Goal: Task Accomplishment & Management: Complete application form

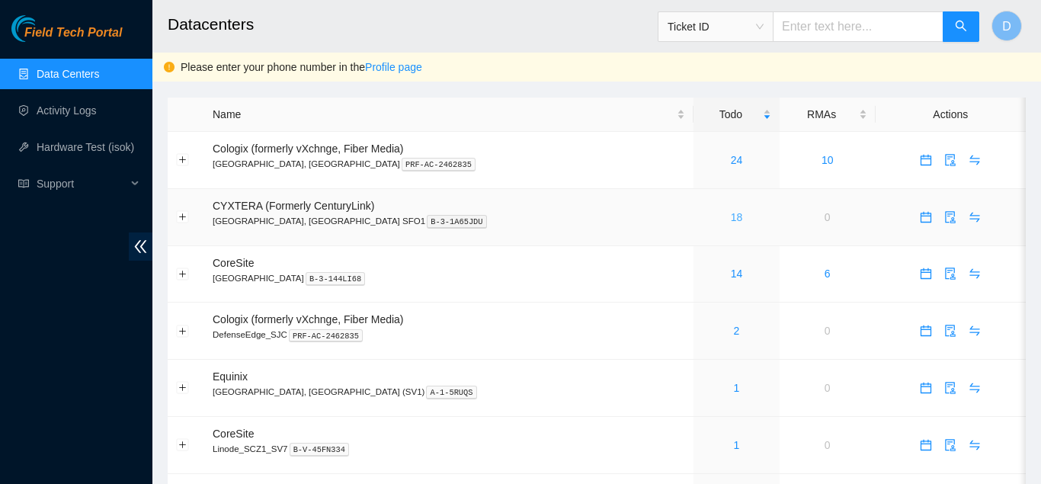
click at [731, 219] on link "18" at bounding box center [737, 217] width 12 height 12
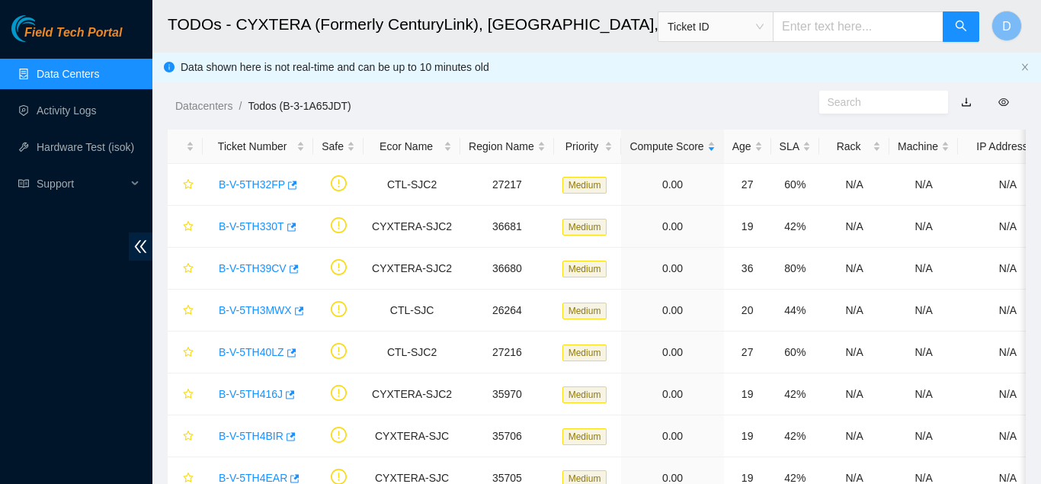
click at [970, 103] on link "button" at bounding box center [966, 102] width 11 height 12
click at [84, 72] on link "Data Centers" at bounding box center [68, 74] width 62 height 12
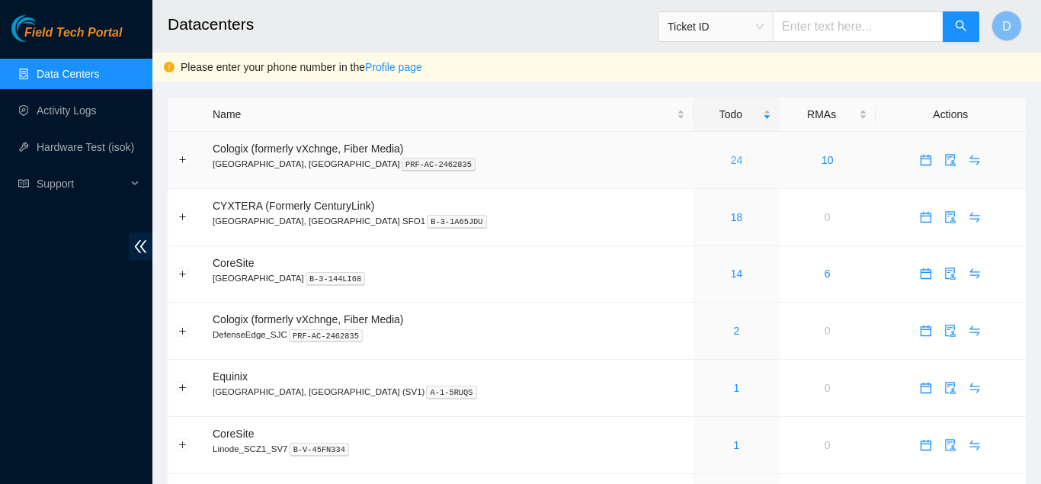
click at [731, 161] on link "24" at bounding box center [737, 160] width 12 height 12
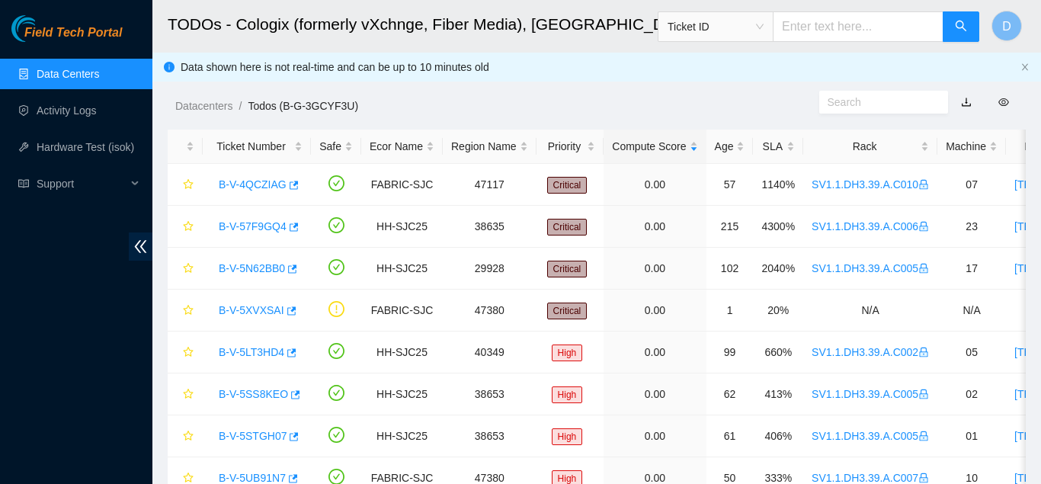
click at [962, 99] on link "button" at bounding box center [966, 102] width 11 height 12
click at [75, 30] on span "Field Tech Portal" at bounding box center [73, 33] width 98 height 14
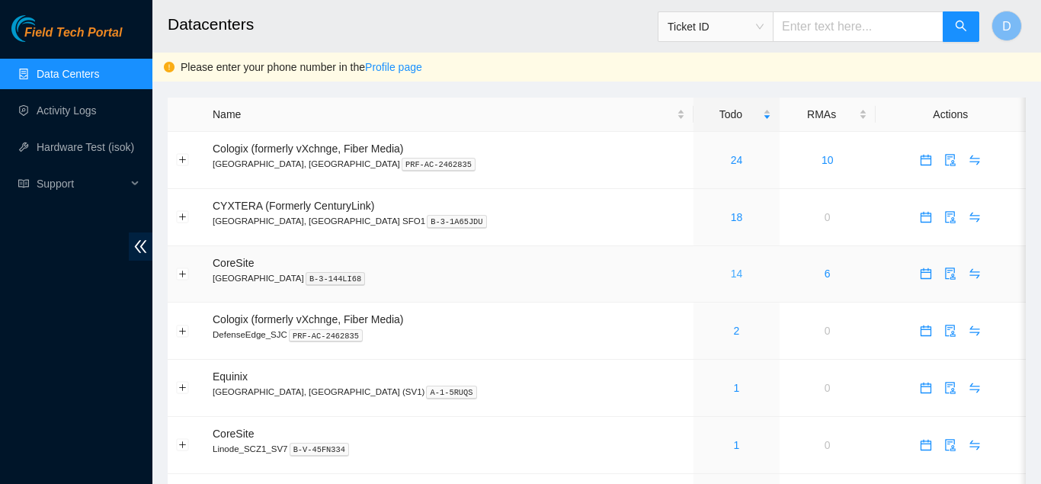
click at [731, 271] on link "14" at bounding box center [737, 273] width 12 height 12
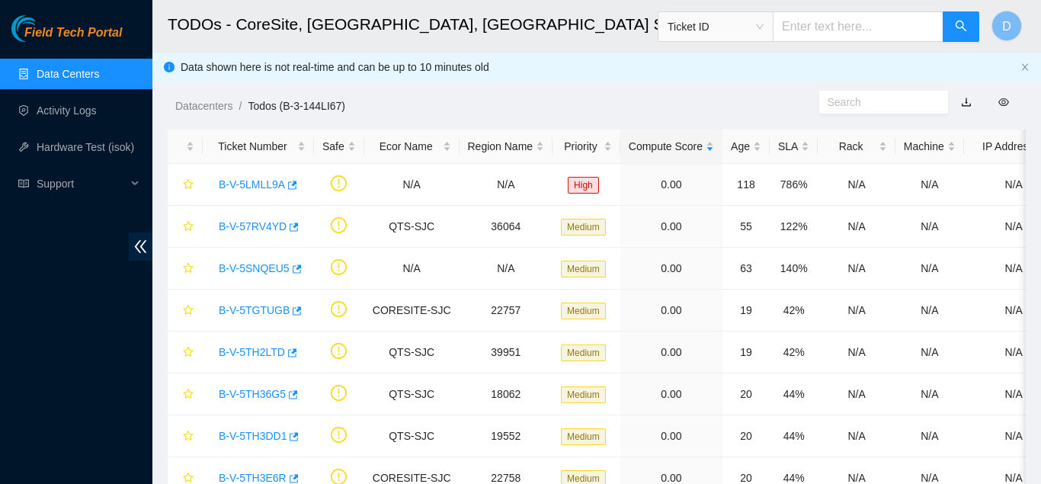
click at [967, 96] on link "button" at bounding box center [966, 102] width 11 height 12
click at [67, 68] on link "Data Centers" at bounding box center [68, 74] width 62 height 12
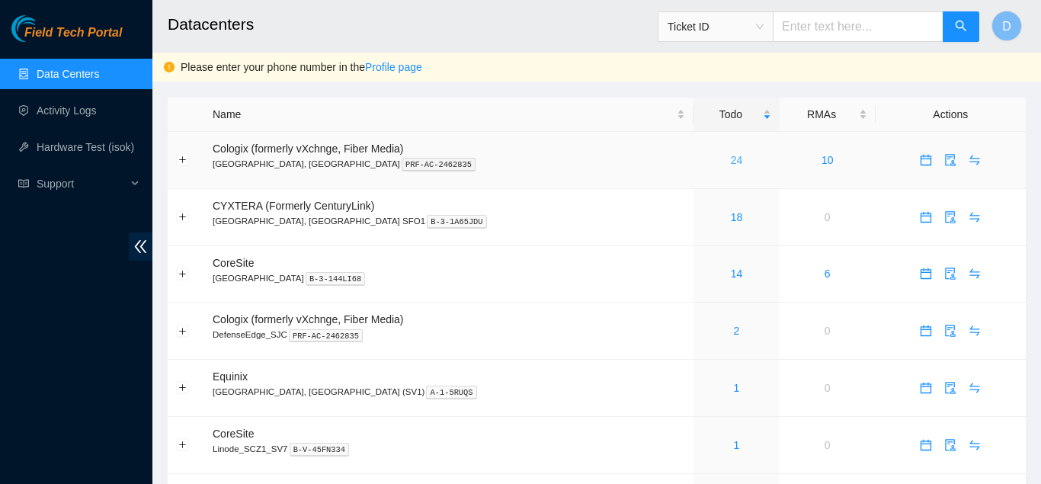
click at [731, 159] on link "24" at bounding box center [737, 160] width 12 height 12
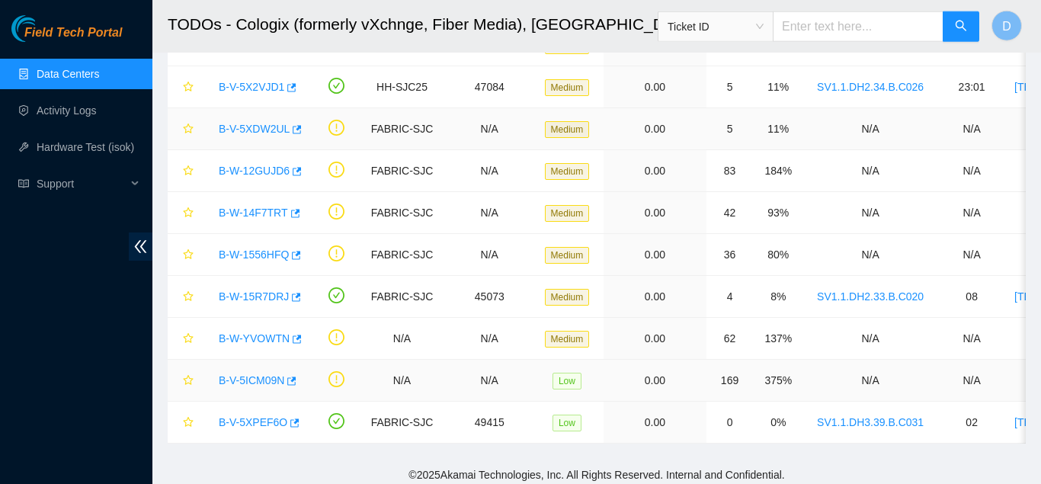
scroll to position [682, 0]
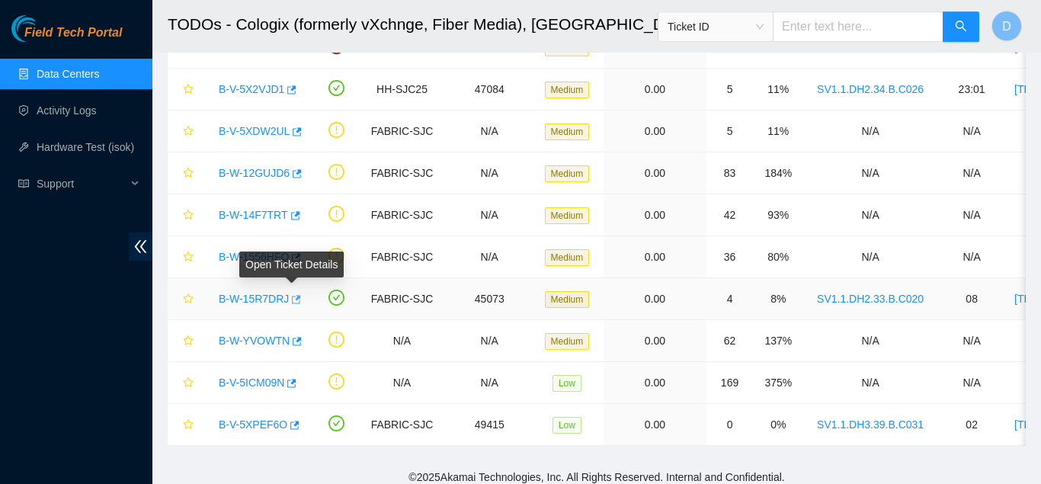
click at [296, 299] on button "button" at bounding box center [295, 299] width 12 height 24
click at [297, 257] on icon "button" at bounding box center [296, 257] width 9 height 8
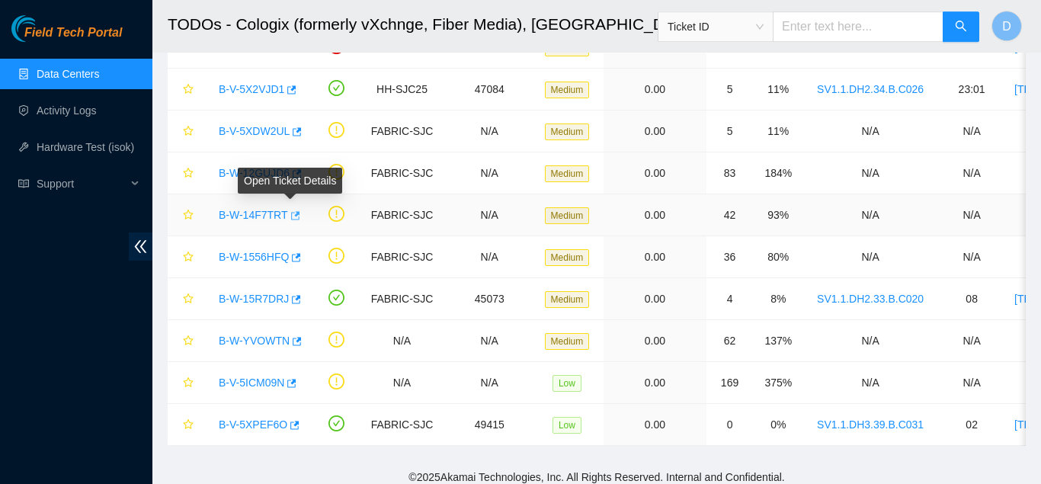
click at [292, 215] on icon "button" at bounding box center [295, 215] width 9 height 8
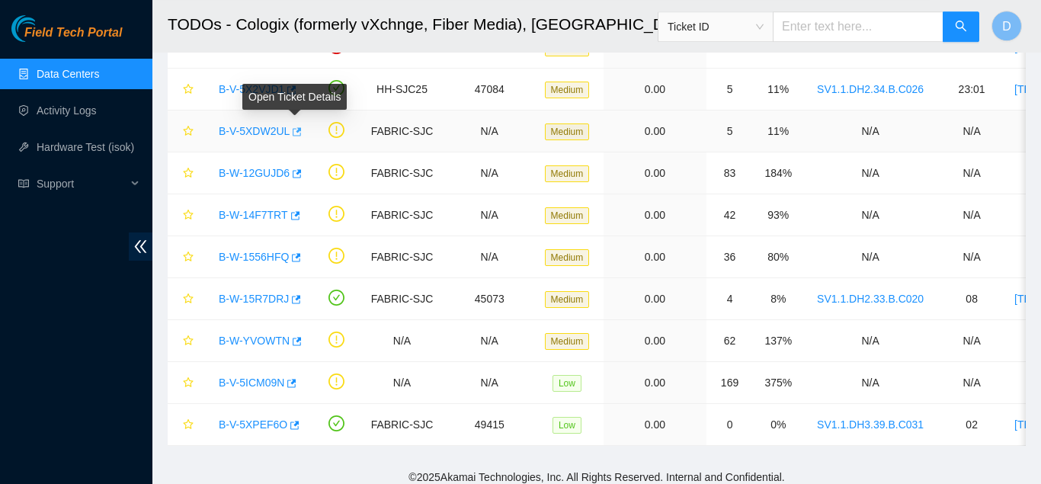
click at [299, 132] on icon "button" at bounding box center [295, 131] width 11 height 11
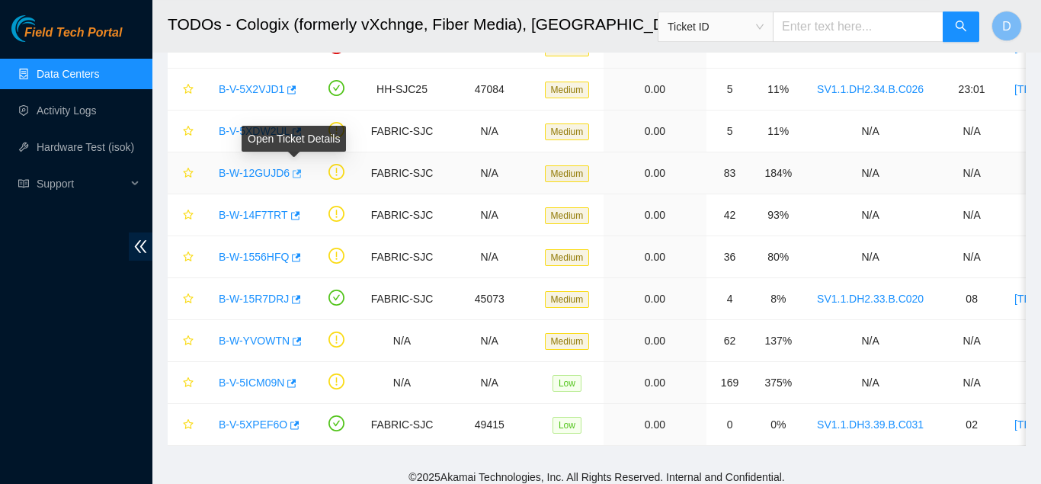
click at [296, 172] on icon "button" at bounding box center [297, 173] width 9 height 8
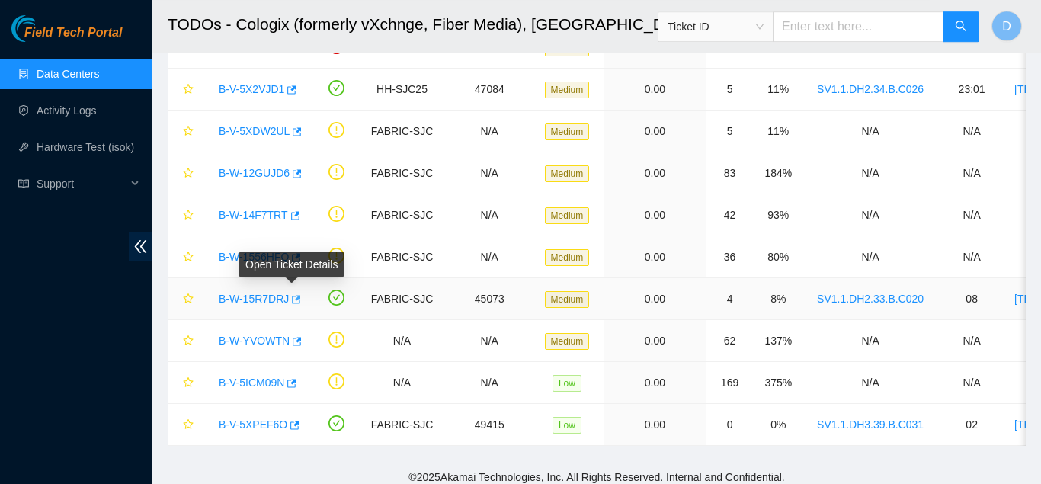
click at [296, 297] on icon "button" at bounding box center [296, 299] width 9 height 8
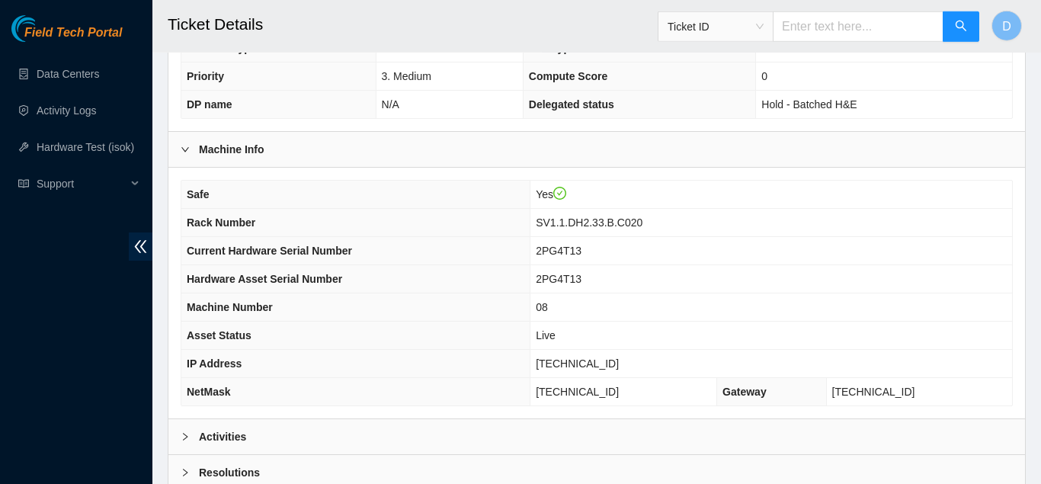
scroll to position [533, 0]
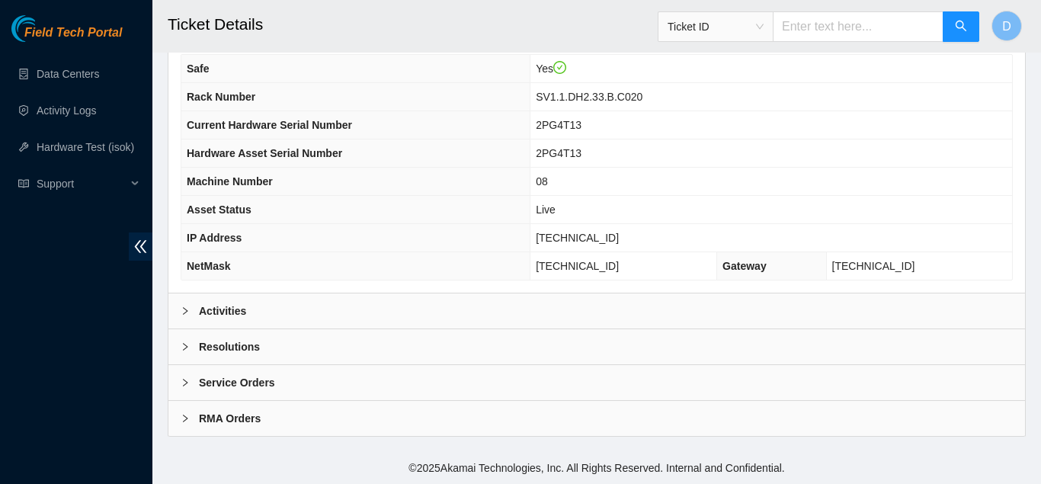
click at [364, 315] on div "Activities" at bounding box center [596, 310] width 856 height 35
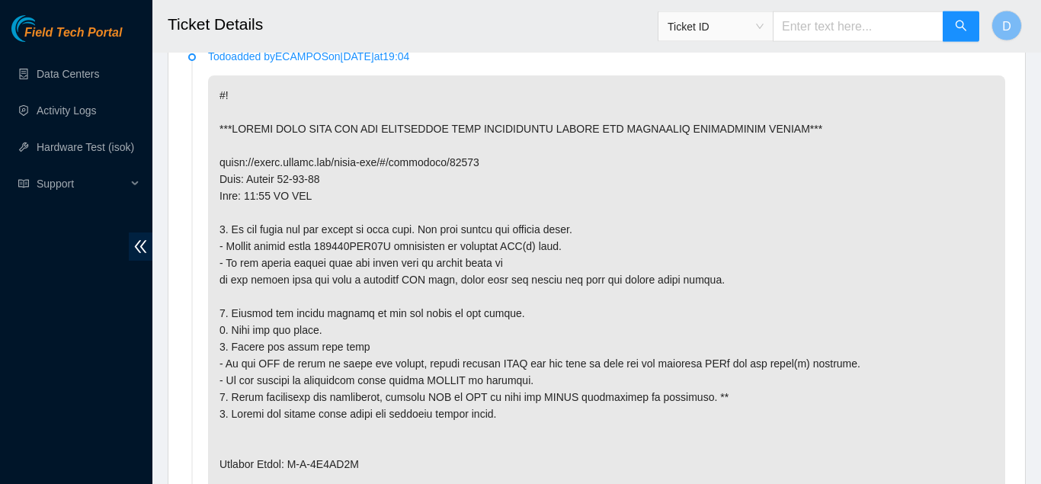
scroll to position [831, 0]
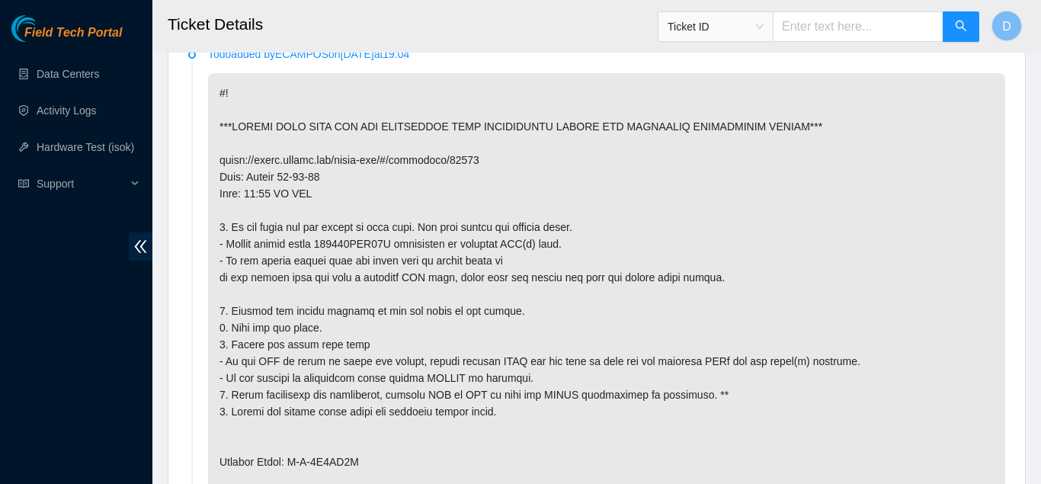
click at [721, 195] on p at bounding box center [606, 461] width 797 height 777
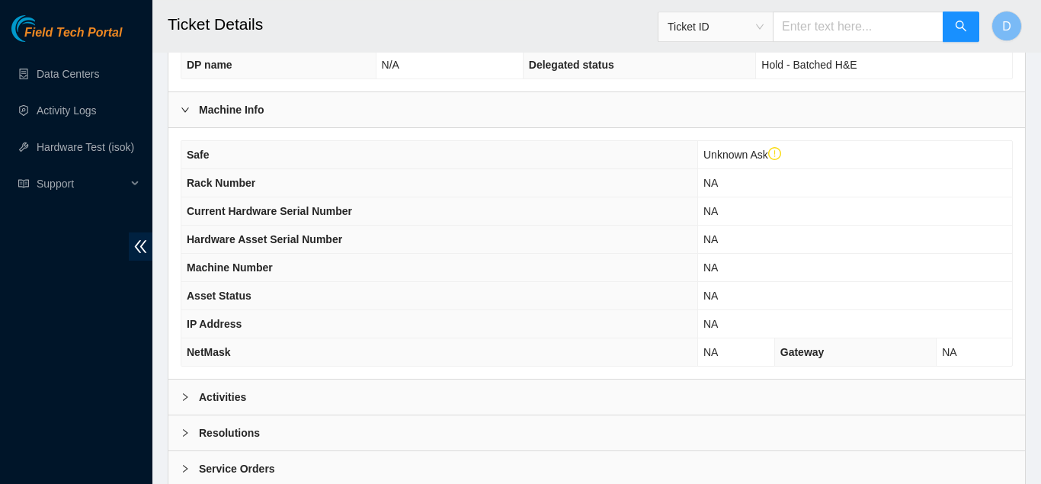
scroll to position [562, 0]
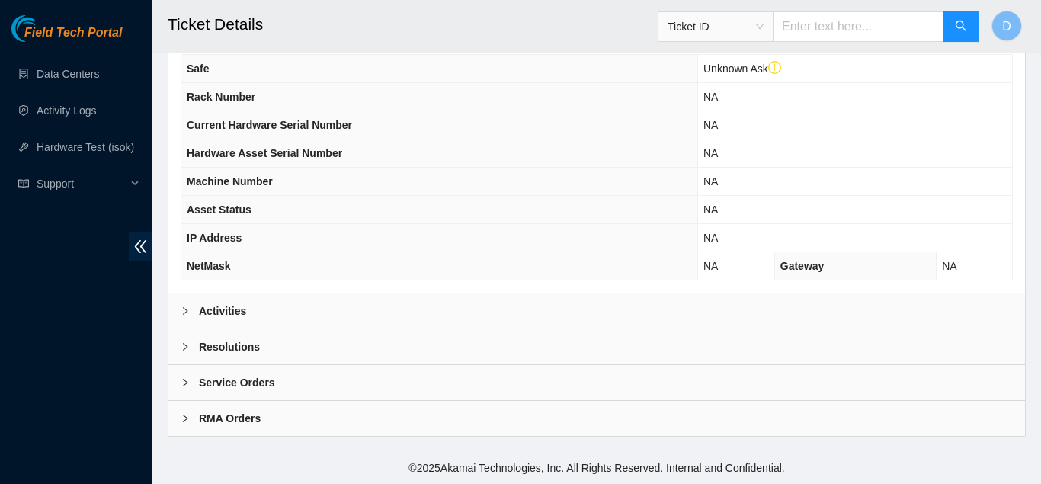
click at [371, 303] on div "Activities" at bounding box center [596, 310] width 856 height 35
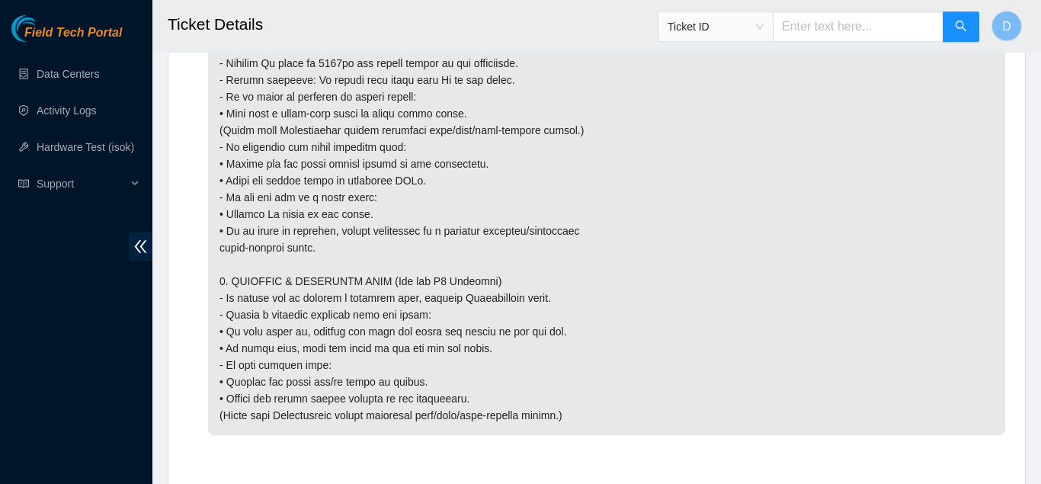
scroll to position [2152, 0]
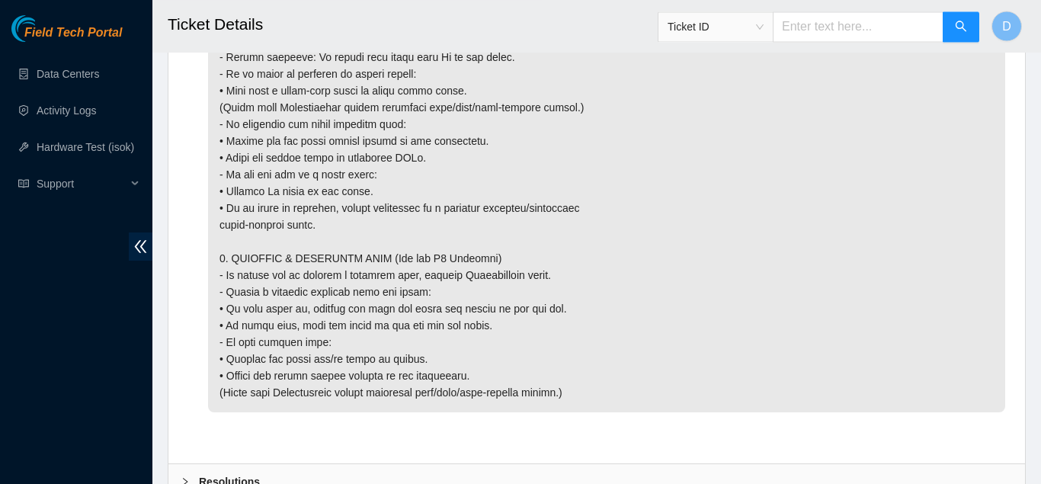
scroll to position [2175, 0]
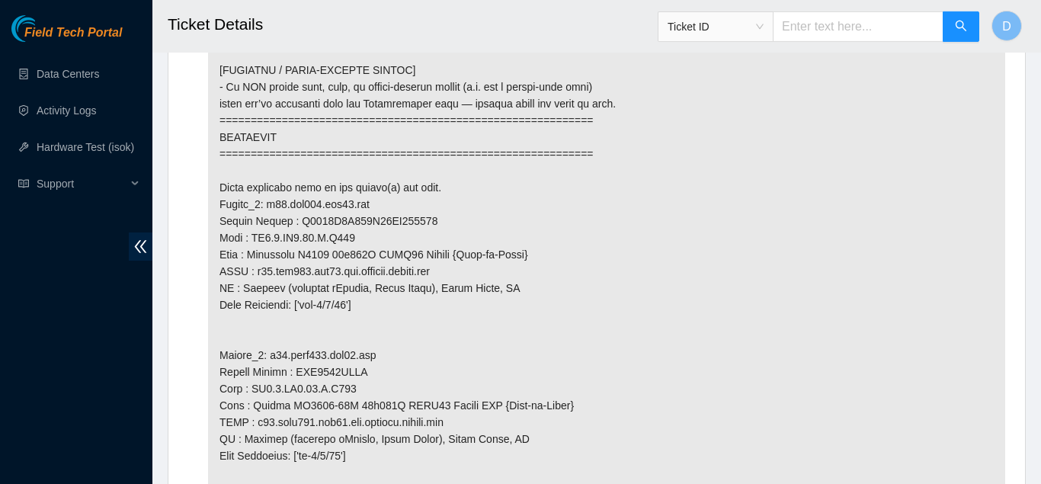
scroll to position [1477, 0]
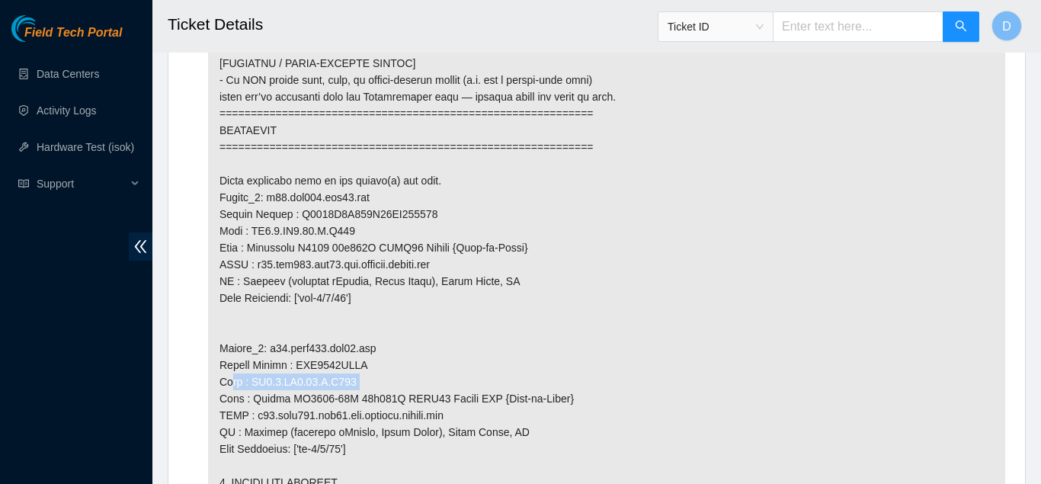
drag, startPoint x: 366, startPoint y: 392, endPoint x: 219, endPoint y: 394, distance: 147.8
click at [219, 394] on p at bounding box center [606, 290] width 797 height 1666
click at [410, 373] on p at bounding box center [606, 290] width 797 height 1666
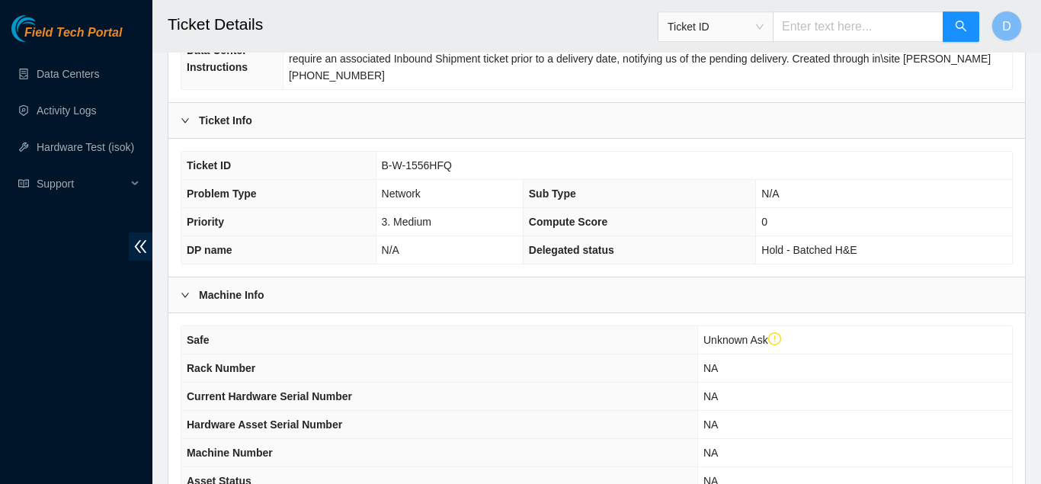
scroll to position [0, 0]
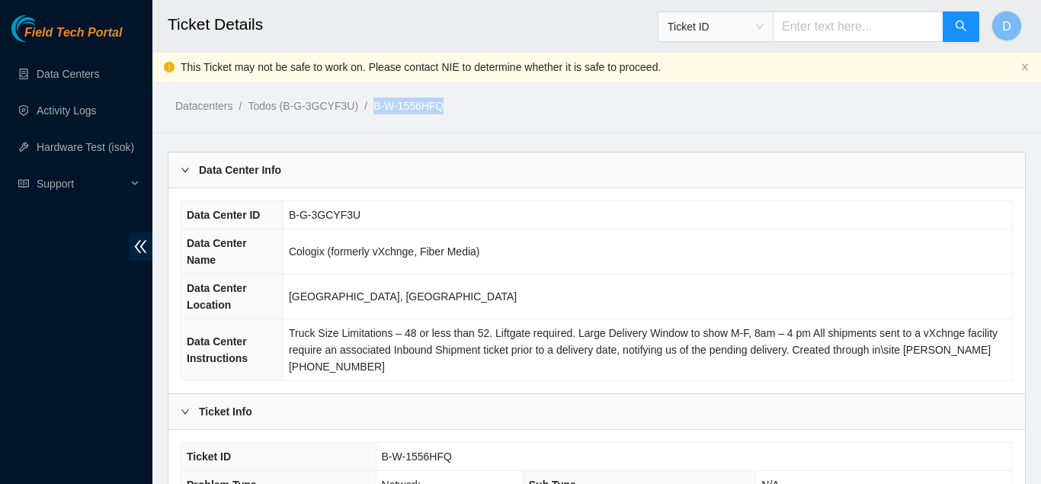
drag, startPoint x: 450, startPoint y: 106, endPoint x: 368, endPoint y: 106, distance: 82.3
click at [368, 106] on ol "Datacenters / Todos (B-G-3GCYF3U) / B-W-1556HFQ /" at bounding box center [497, 106] width 644 height 17
copy link "B-W-1556HFQ"
click at [754, 102] on ol "Datacenters / Todos (B-G-3GCYF3U) / B-W-1556HFQ /" at bounding box center [497, 106] width 644 height 17
drag, startPoint x: 451, startPoint y: 107, endPoint x: 373, endPoint y: 111, distance: 78.6
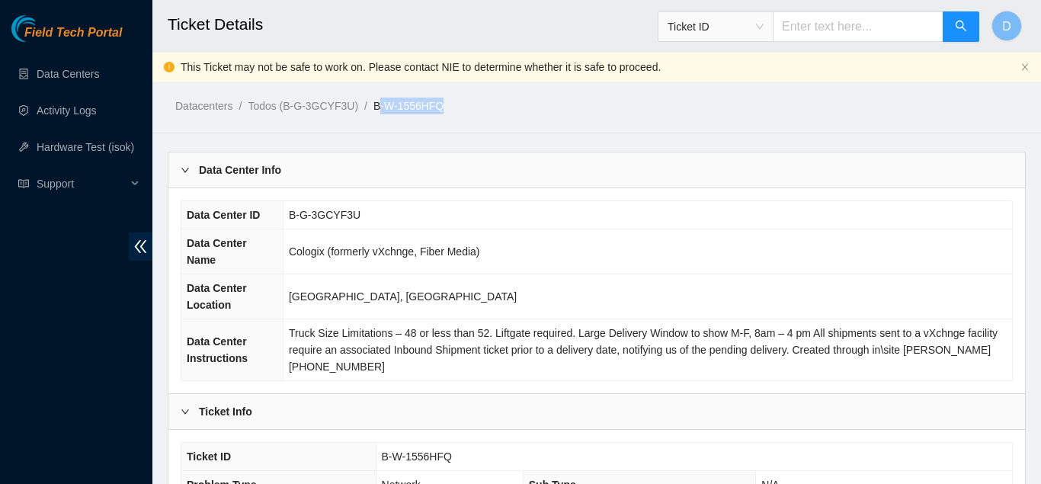
click at [373, 111] on ol "Datacenters / Todos (B-G-3GCYF3U) / B-W-1556HFQ /" at bounding box center [497, 106] width 644 height 17
copy link "B-W-1556HFQ"
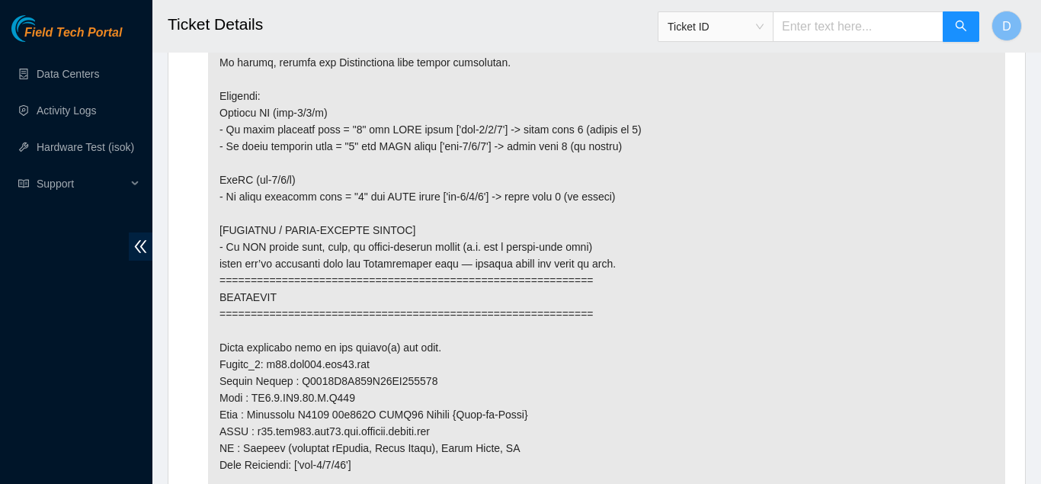
scroll to position [1496, 0]
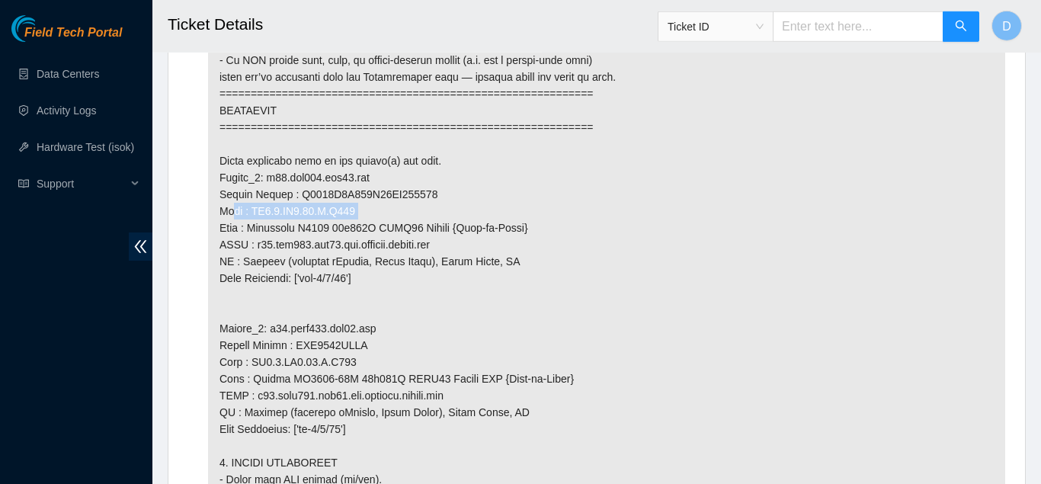
drag, startPoint x: 360, startPoint y: 231, endPoint x: 213, endPoint y: 235, distance: 147.1
click at [213, 235] on p at bounding box center [606, 270] width 797 height 1666
copy p "Rack : SV1.1.DH3.39.B.C020"
drag, startPoint x: 430, startPoint y: 206, endPoint x: 299, endPoint y: 213, distance: 131.3
click at [299, 213] on p at bounding box center [606, 270] width 797 height 1666
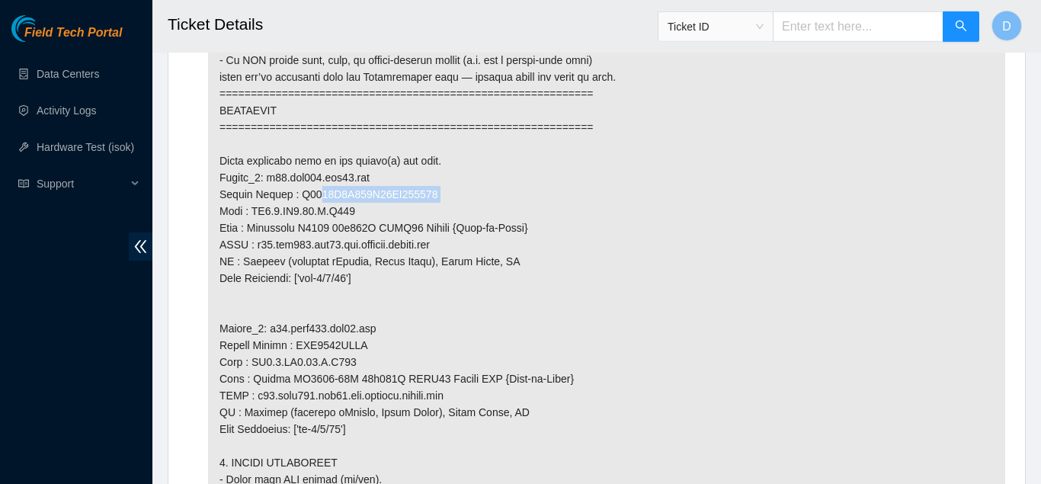
copy p "3250B2F134C02AK300847"
copy p "R3250B2F134C02AK300847"
drag, startPoint x: 363, startPoint y: 296, endPoint x: 222, endPoint y: 293, distance: 141.0
click at [222, 293] on p at bounding box center [606, 270] width 797 height 1666
copy p "Down Interface: ['eth-1/1/16']"
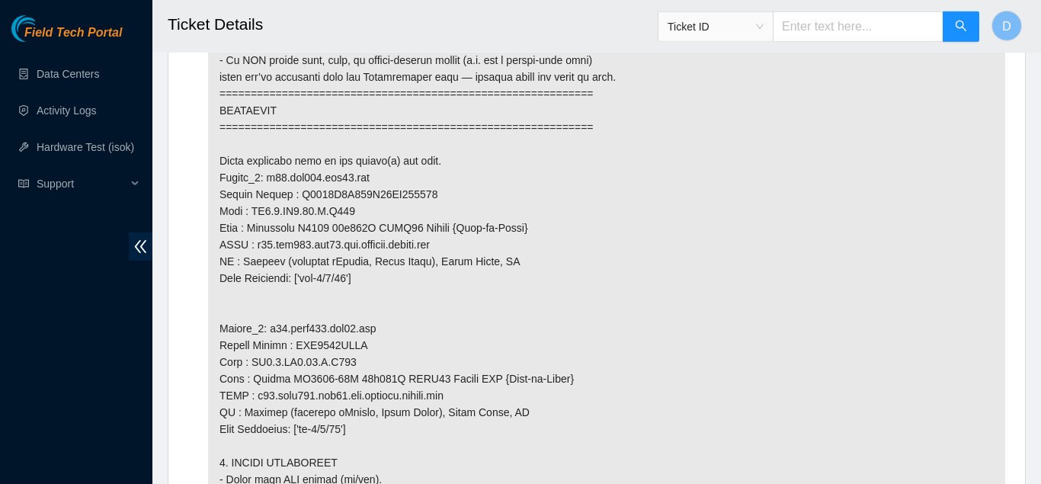
click at [397, 288] on p at bounding box center [606, 270] width 797 height 1666
drag, startPoint x: 350, startPoint y: 295, endPoint x: 302, endPoint y: 302, distance: 48.5
click at [302, 302] on p at bounding box center [606, 270] width 797 height 1666
copy p "eth-1/1/16"
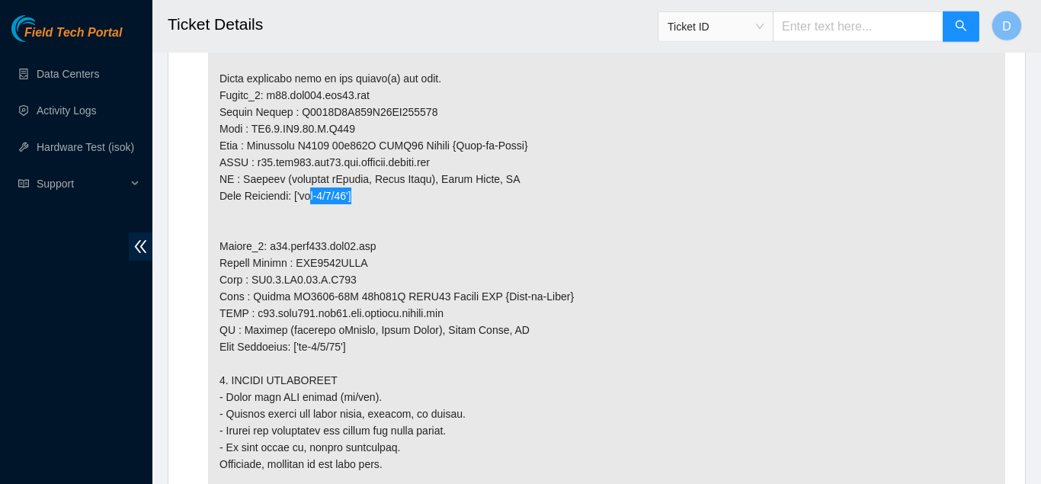
scroll to position [1583, 0]
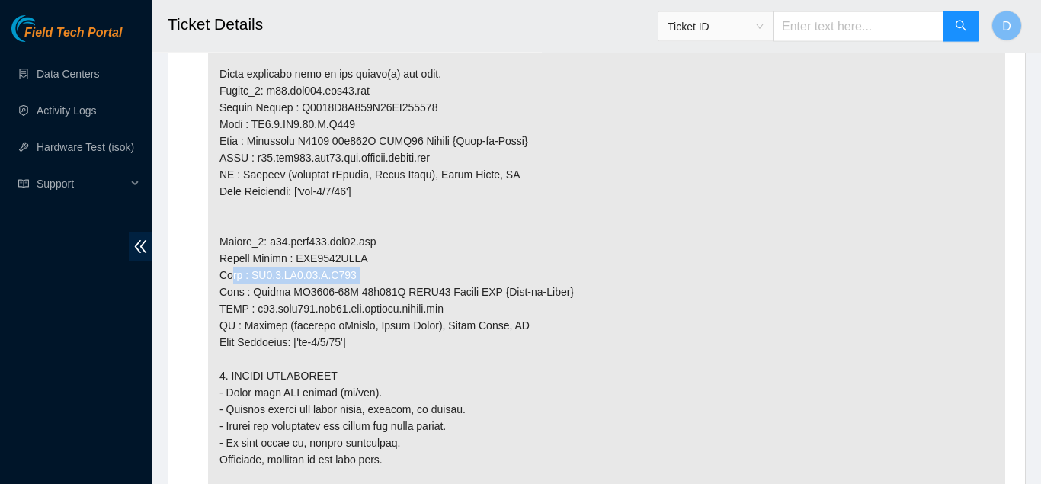
drag, startPoint x: 354, startPoint y: 286, endPoint x: 222, endPoint y: 296, distance: 131.4
click at [222, 296] on p at bounding box center [606, 183] width 797 height 1666
copy p "Rack : SV1.1.DH2.33.A.C007"
drag, startPoint x: 368, startPoint y: 279, endPoint x: 294, endPoint y: 280, distance: 73.9
click at [294, 280] on p at bounding box center [606, 183] width 797 height 1666
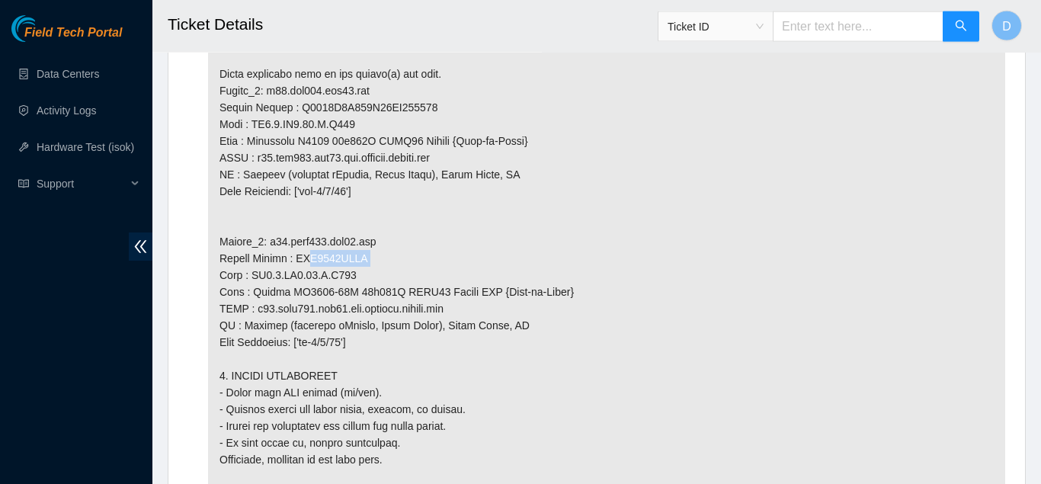
copy p "AAA2127AACJ"
drag, startPoint x: 344, startPoint y: 363, endPoint x: 302, endPoint y: 364, distance: 42.7
click at [302, 364] on p at bounding box center [606, 183] width 797 height 1666
copy p "et-0/0/40"
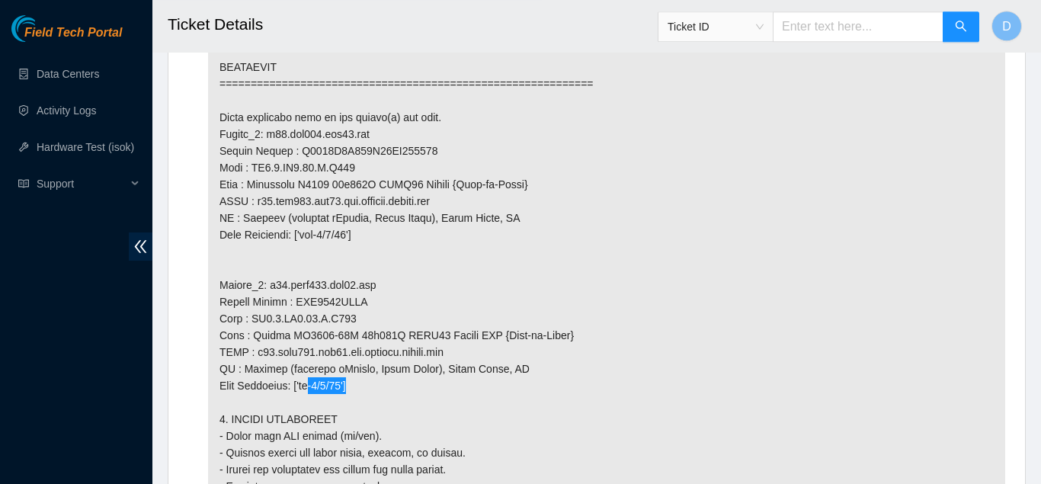
scroll to position [1536, 0]
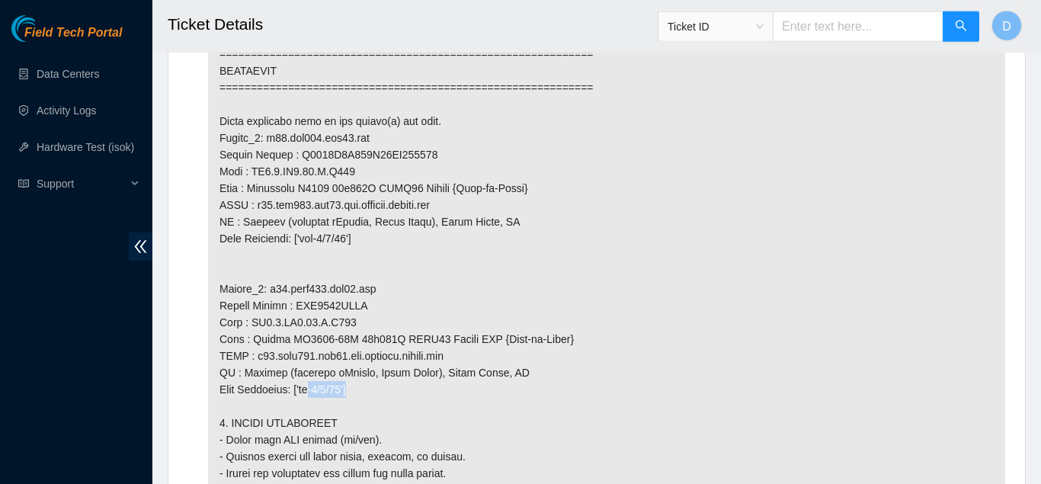
drag, startPoint x: 361, startPoint y: 157, endPoint x: 260, endPoint y: 156, distance: 101.3
click at [423, 155] on p at bounding box center [606, 230] width 797 height 1666
click at [382, 153] on p at bounding box center [606, 230] width 797 height 1666
drag, startPoint x: 357, startPoint y: 154, endPoint x: 267, endPoint y: 153, distance: 89.9
click at [267, 153] on p at bounding box center [606, 230] width 797 height 1666
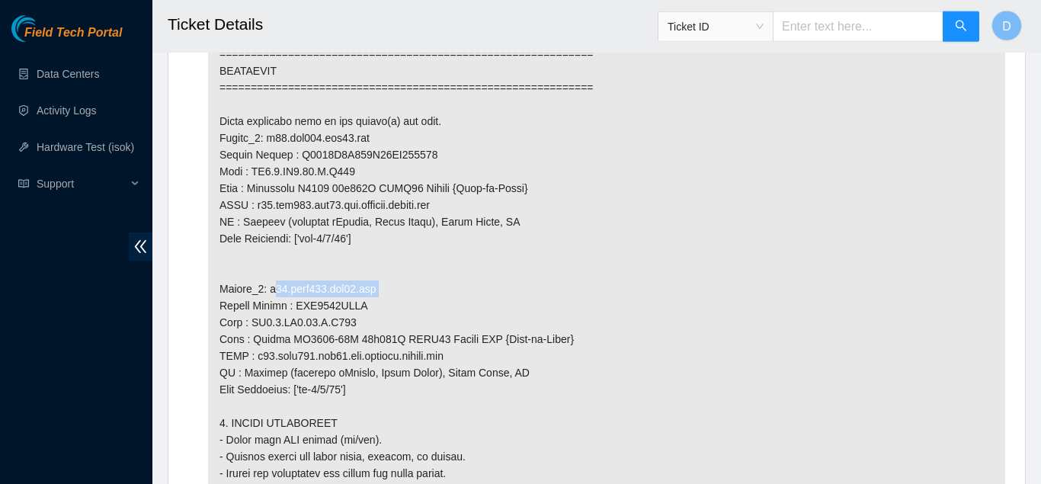
drag, startPoint x: 363, startPoint y: 301, endPoint x: 264, endPoint y: 306, distance: 99.2
click at [264, 306] on p at bounding box center [606, 230] width 797 height 1666
click at [556, 323] on p at bounding box center [606, 230] width 797 height 1666
click at [515, 288] on p at bounding box center [606, 230] width 797 height 1666
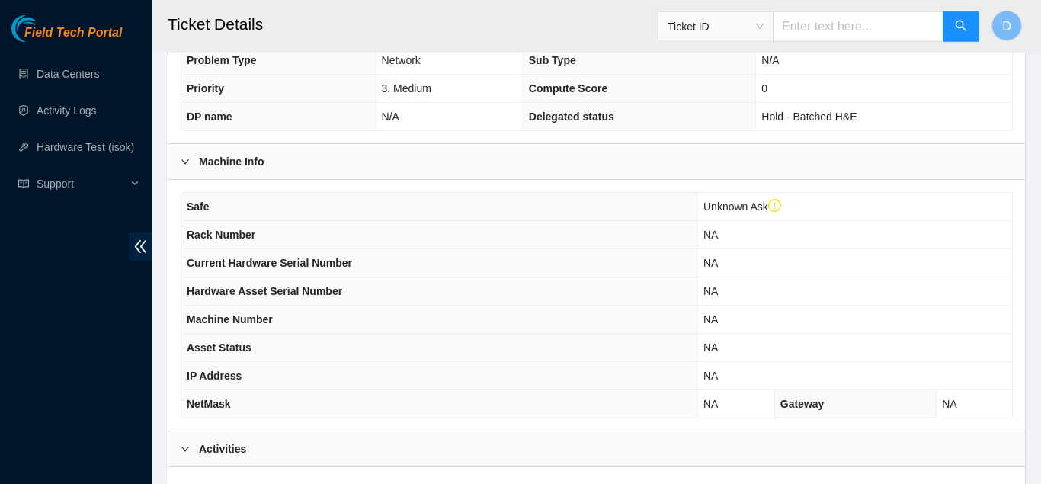
scroll to position [0, 0]
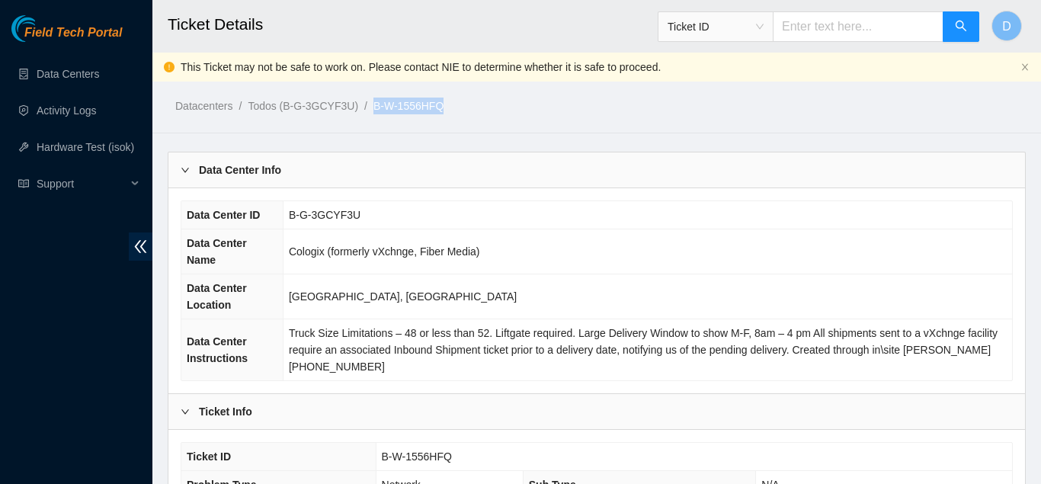
drag, startPoint x: 447, startPoint y: 109, endPoint x: 364, endPoint y: 109, distance: 83.0
click at [364, 109] on ol "Datacenters / Todos (B-G-3GCYF3U) / B-W-1556HFQ /" at bounding box center [497, 106] width 644 height 17
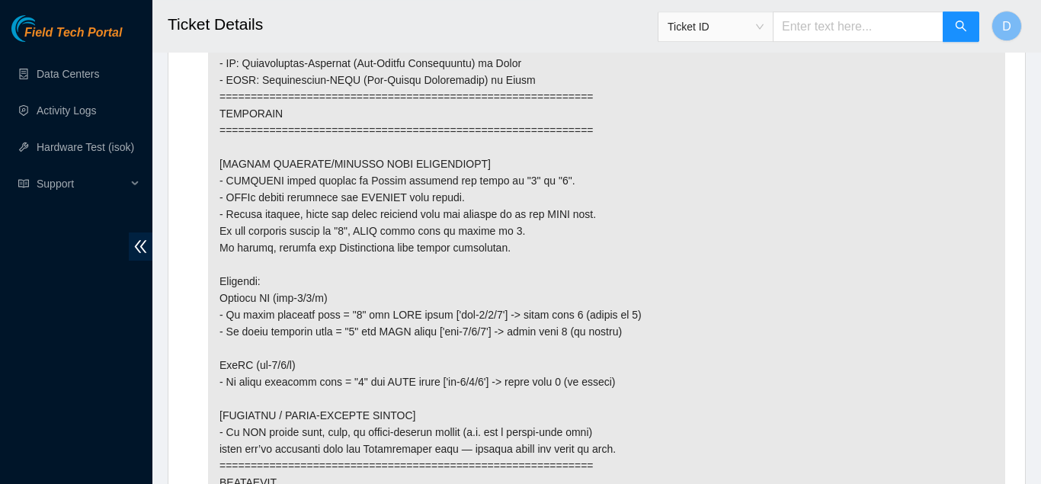
scroll to position [1127, 0]
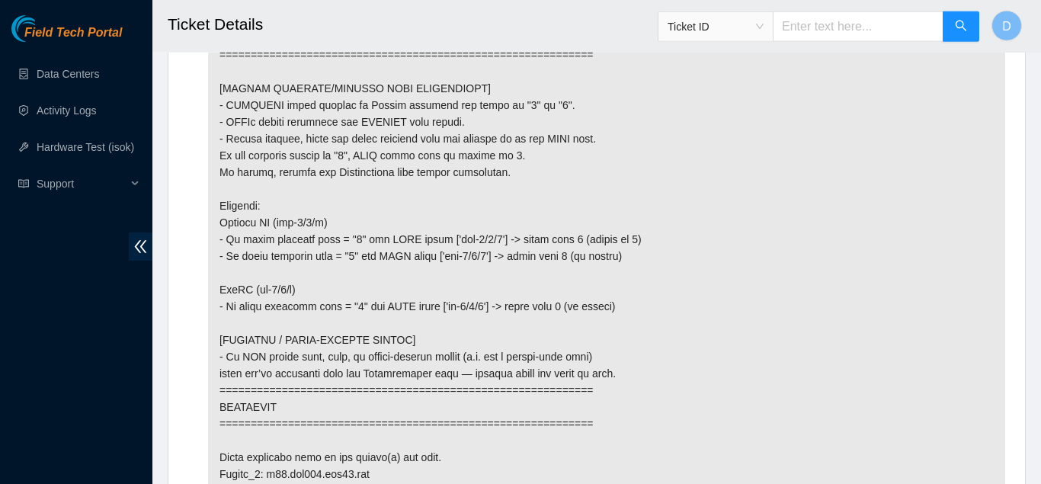
scroll to position [1191, 0]
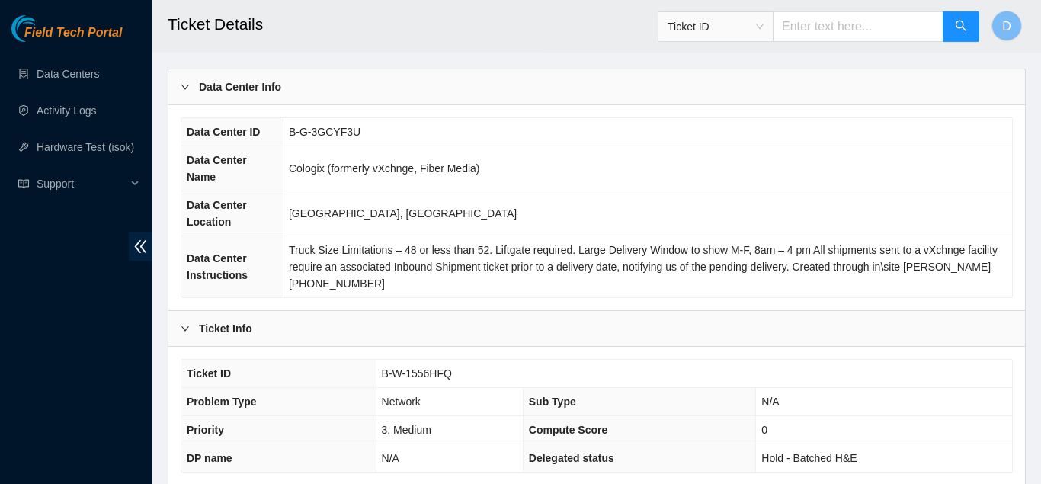
scroll to position [0, 0]
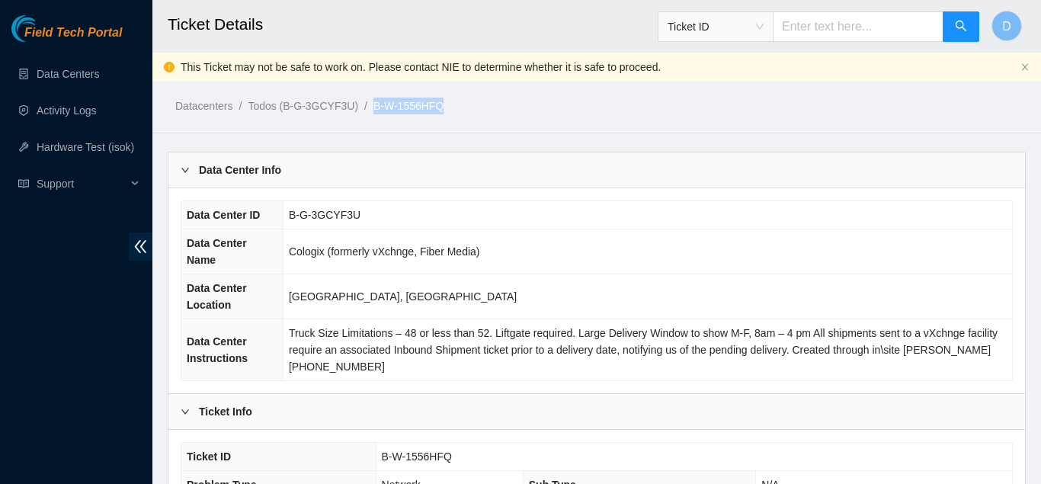
drag, startPoint x: 440, startPoint y: 107, endPoint x: 366, endPoint y: 110, distance: 74.0
click at [366, 110] on ol "Datacenters / Todos (B-G-3GCYF3U) / B-W-1556HFQ /" at bounding box center [497, 106] width 644 height 17
click at [676, 78] on div "Datacenters / Todos (B-G-3GCYF3U) / B-W-1556HFQ /" at bounding box center [485, 71] width 667 height 85
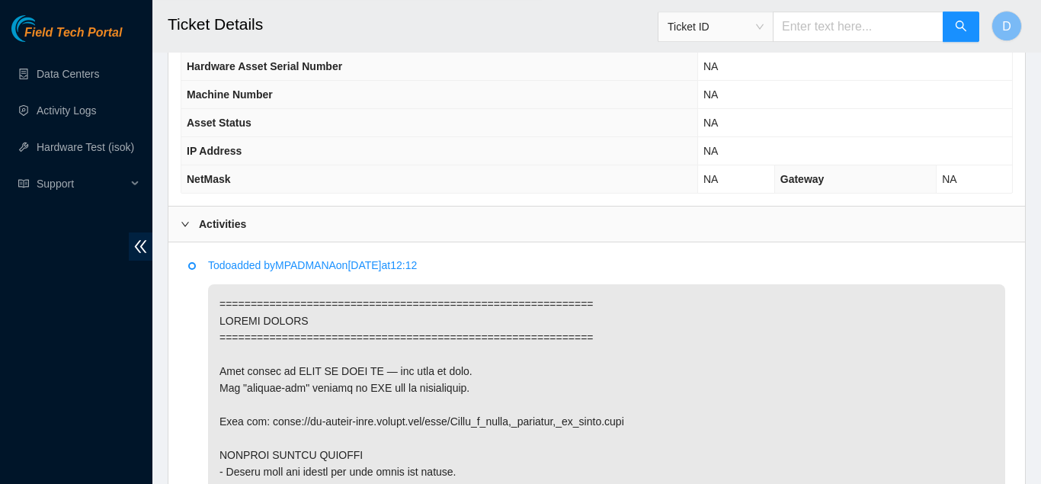
scroll to position [650, 0]
click at [683, 271] on p "Todo added by MPADMANA on 2025-10-08 at 12:12" at bounding box center [606, 264] width 797 height 17
click at [678, 160] on th "IP Address" at bounding box center [439, 150] width 516 height 28
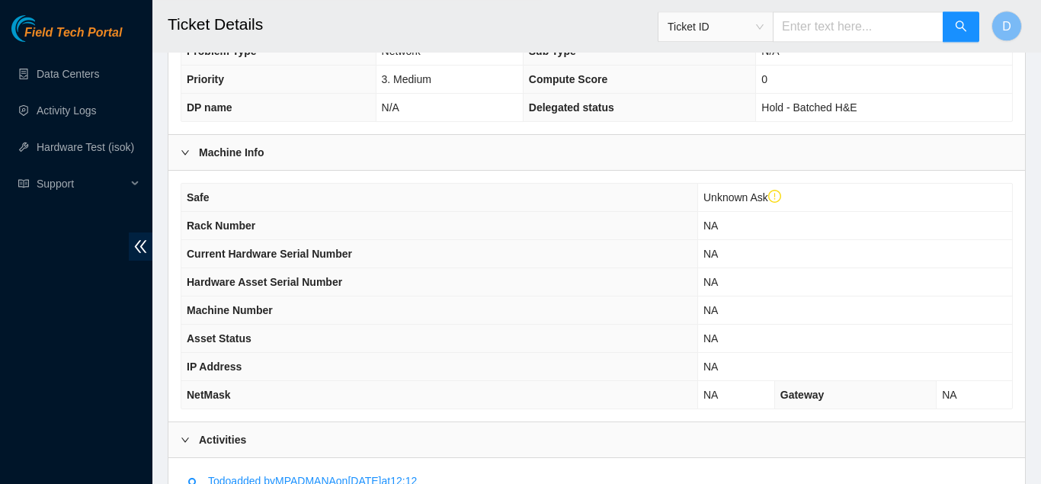
scroll to position [0, 0]
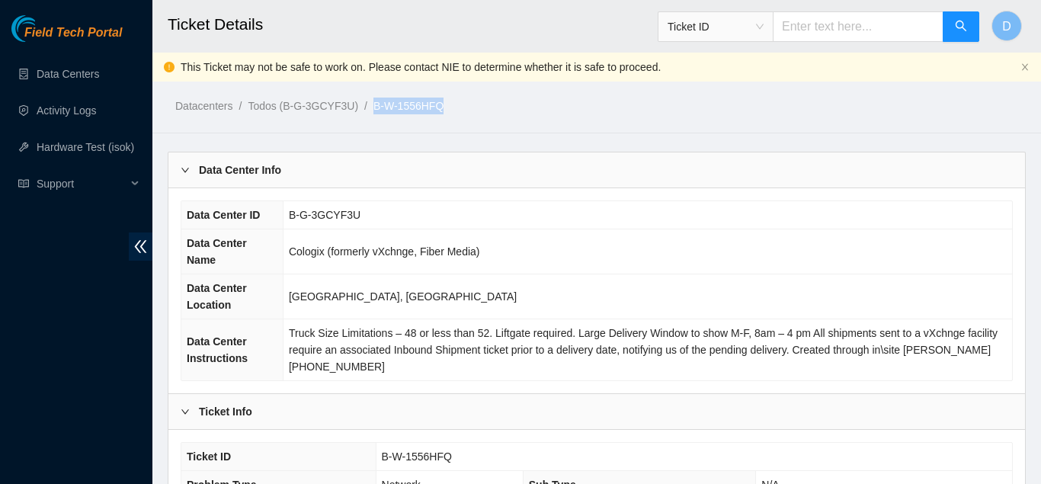
drag, startPoint x: 439, startPoint y: 107, endPoint x: 367, endPoint y: 110, distance: 71.7
click at [367, 110] on ol "Datacenters / Todos (B-G-3GCYF3U) / B-W-1556HFQ /" at bounding box center [497, 106] width 644 height 17
click at [761, 114] on ol "Datacenters / Todos (B-G-3GCYF3U) / B-W-1556HFQ /" at bounding box center [497, 106] width 644 height 17
drag, startPoint x: 448, startPoint y: 105, endPoint x: 367, endPoint y: 107, distance: 80.8
click at [367, 107] on ol "Datacenters / Todos (B-G-3GCYF3U) / B-W-1556HFQ /" at bounding box center [497, 106] width 644 height 17
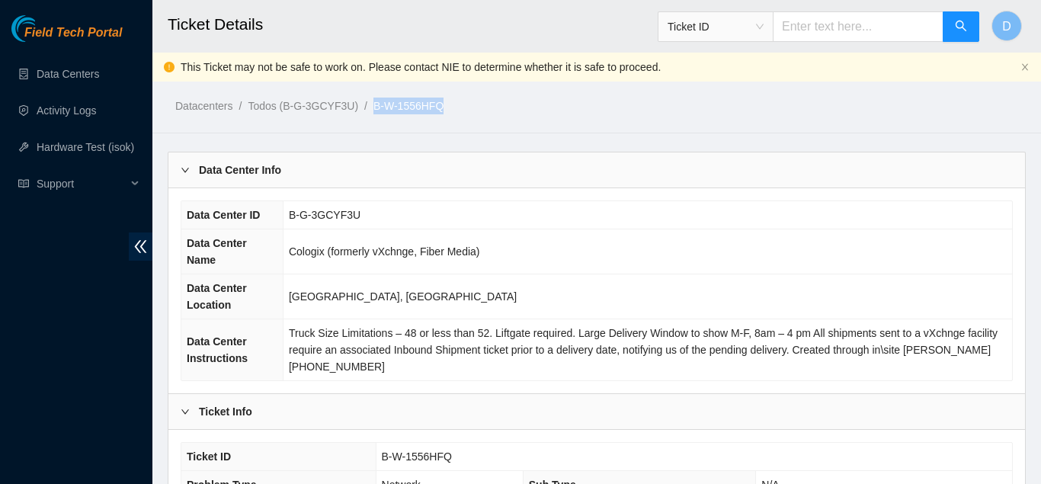
click at [672, 252] on td "Cologix (formerly vXchnge, Fiber Media)" at bounding box center [647, 251] width 729 height 45
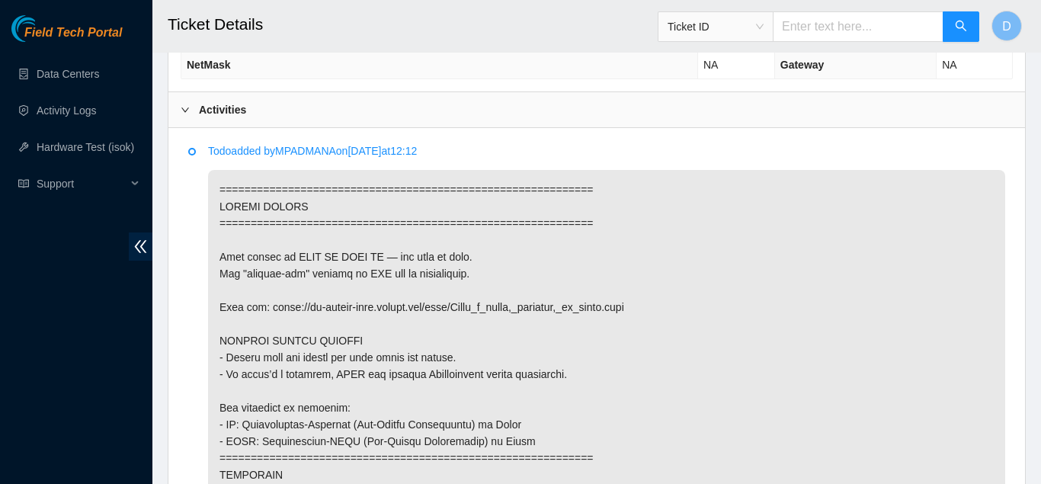
scroll to position [763, 0]
click at [502, 110] on div "Activities" at bounding box center [596, 110] width 856 height 35
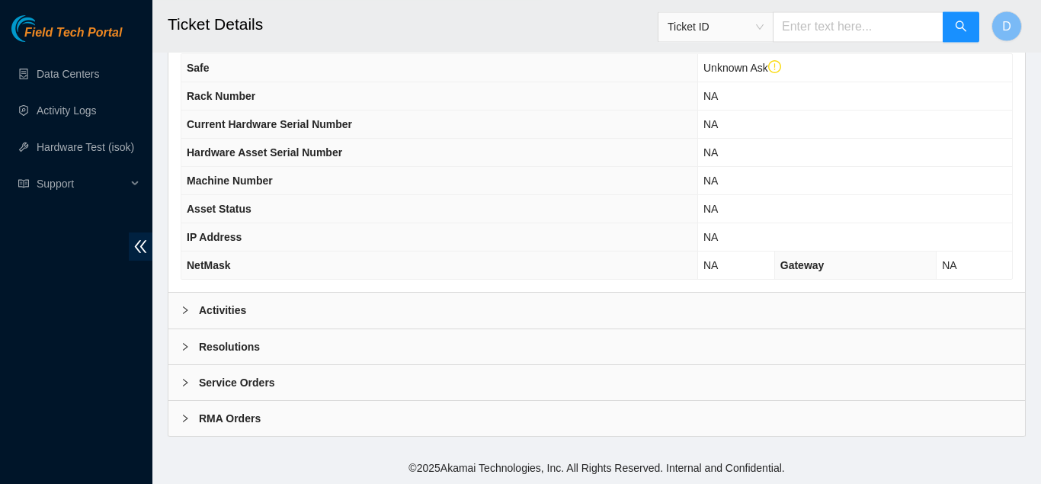
scroll to position [562, 0]
click at [406, 347] on div "Resolutions" at bounding box center [596, 346] width 856 height 35
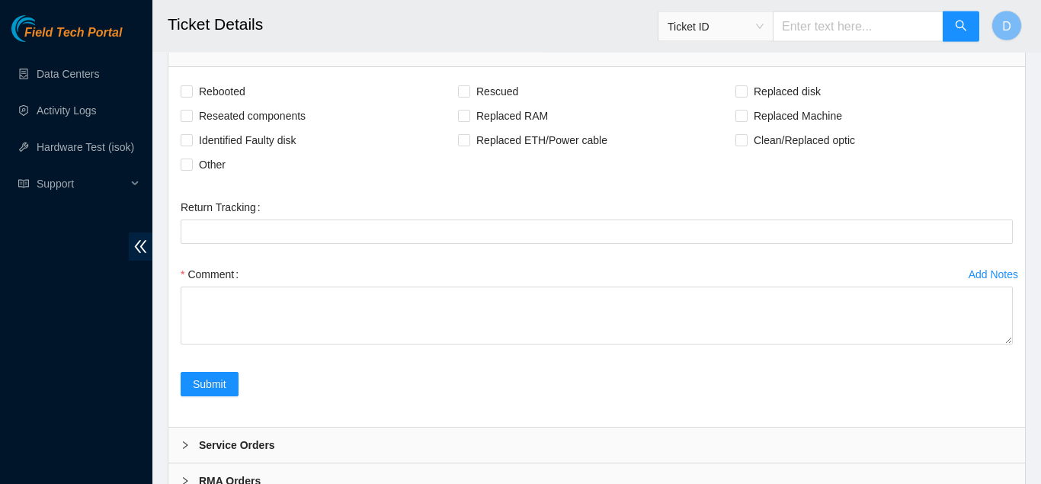
scroll to position [923, 0]
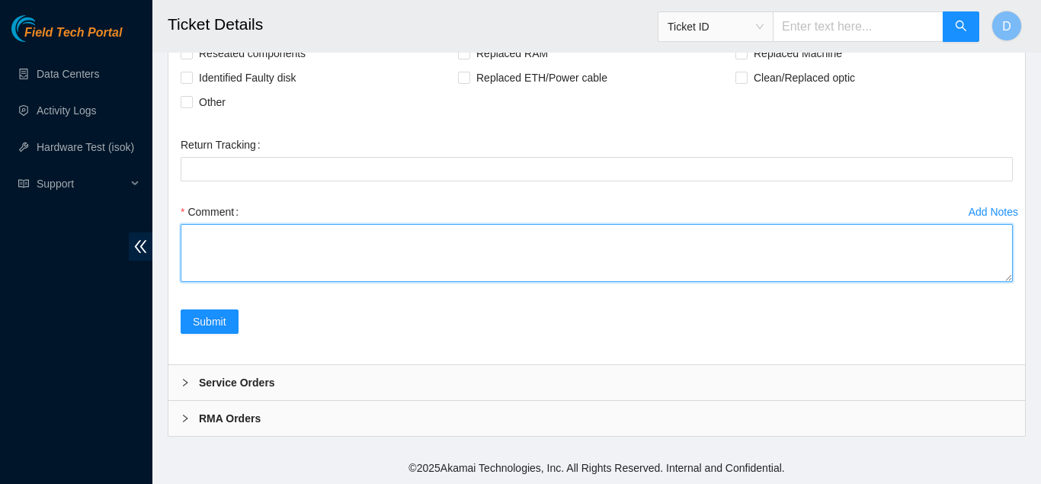
click at [428, 261] on textarea "Comment" at bounding box center [597, 253] width 832 height 58
paste textarea "A-Side: Rack : SV1.1.DH3.39.B.C020 Hostname: r24.tor106.sjc01.fab SN: R3250B2F1…"
click at [428, 261] on textarea "A-Side: Rack : SV1.1.DH3.39.B.C020 Hostname: r24.tor106.sjc01.fab SN: R3250B2F1…" at bounding box center [597, 253] width 832 height 58
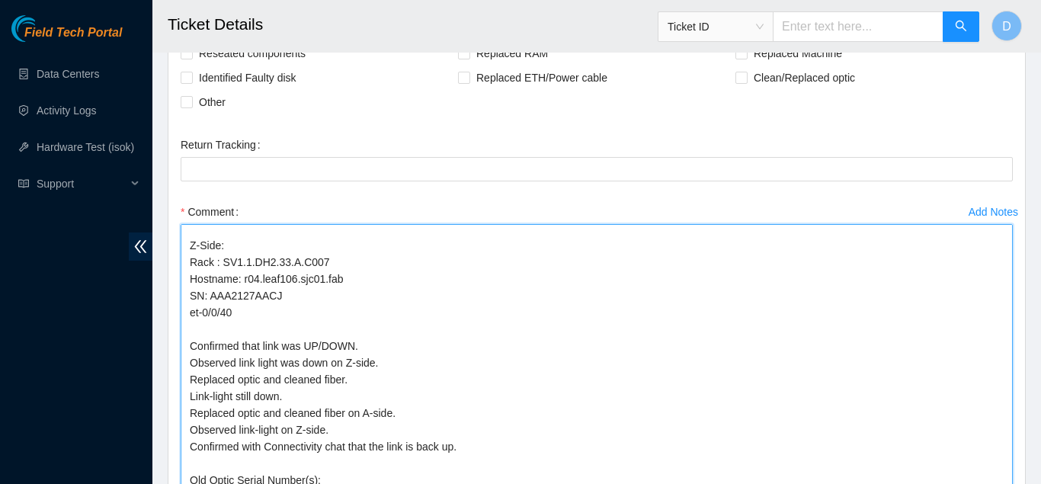
drag, startPoint x: 1003, startPoint y: 276, endPoint x: 1040, endPoint y: 520, distance: 246.5
click at [1013, 483] on textarea "A-Side: Rack : SV1.1.DH3.39.B.C020 Hostname: r24.tor106.sjc01.fab SN: R3250B2F1…" at bounding box center [597, 375] width 832 height 302
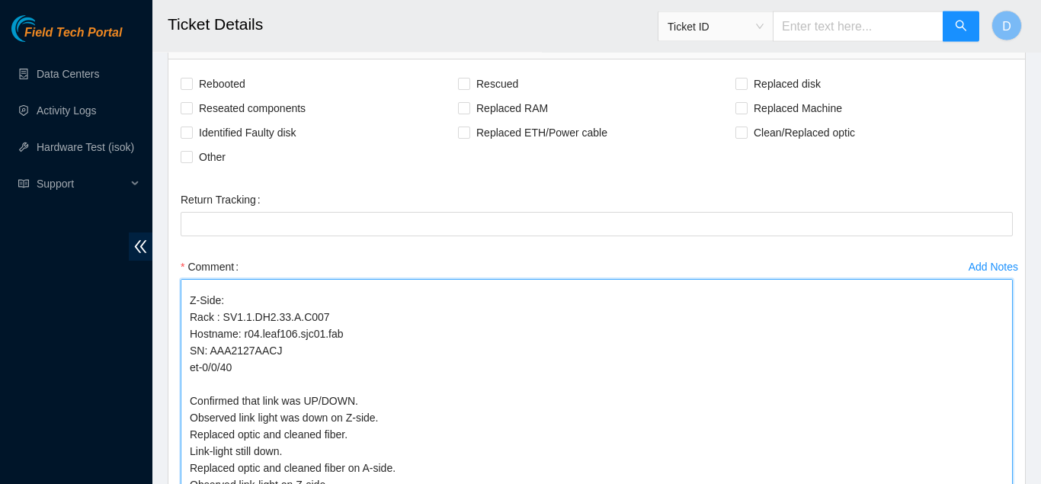
scroll to position [859, 0]
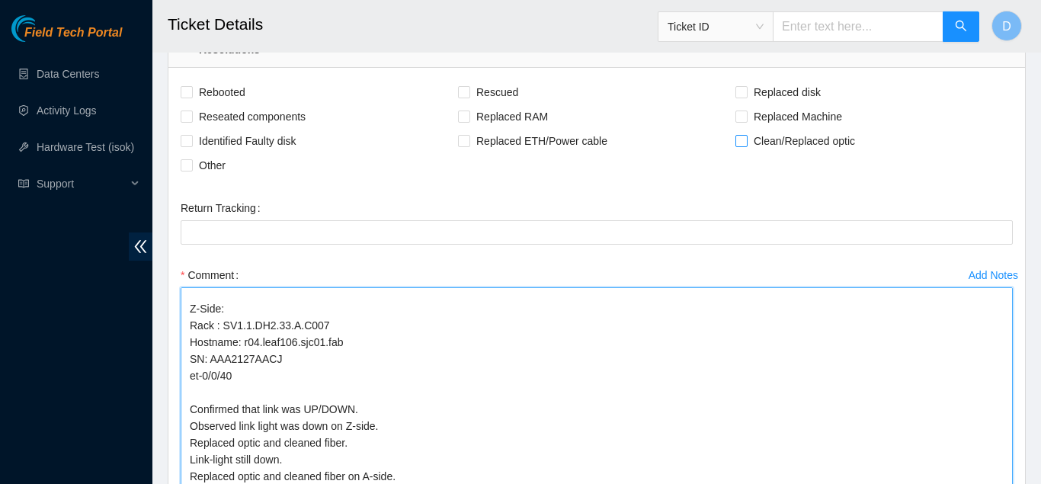
type textarea "A-Side: Rack : SV1.1.DH3.39.B.C020 Hostname: r24.tor106.sjc01.fab SN: R3250B2F1…"
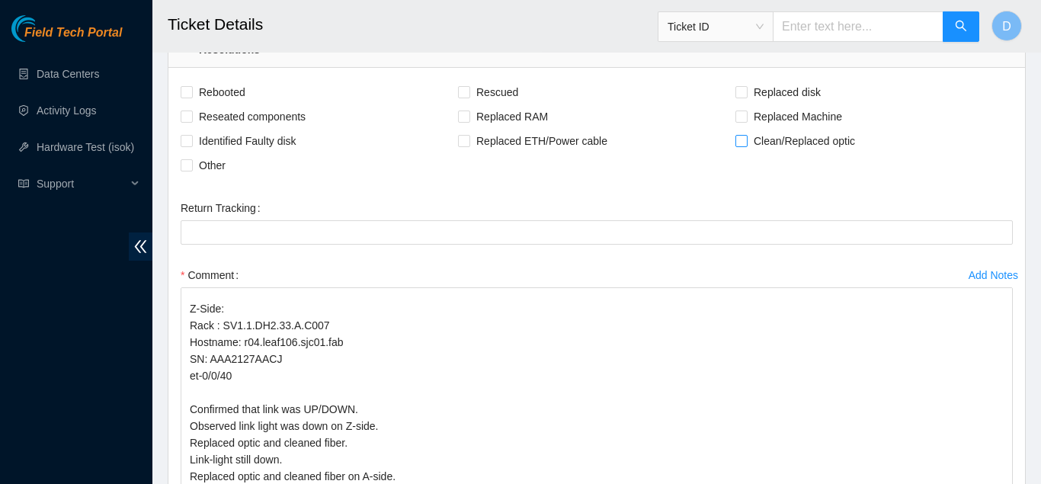
click at [744, 146] on input "Clean/Replaced optic" at bounding box center [740, 140] width 11 height 11
checkbox input "true"
click at [193, 121] on span "Reseated components" at bounding box center [252, 116] width 119 height 24
click at [191, 121] on input "Reseated components" at bounding box center [186, 115] width 11 height 11
checkbox input "true"
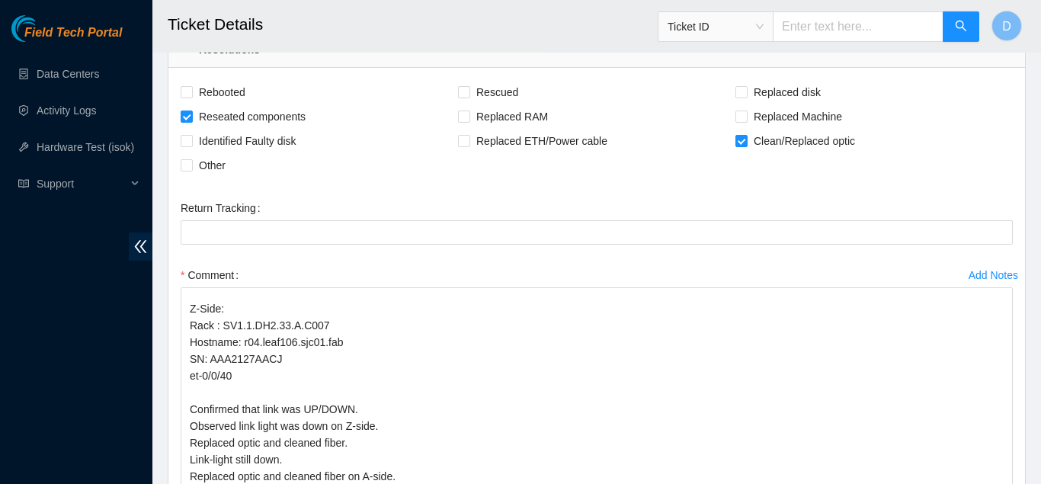
click at [432, 190] on form "Rebooted Rescued Replaced disk Reseated components Replaced RAM Replaced Machin…" at bounding box center [597, 369] width 832 height 579
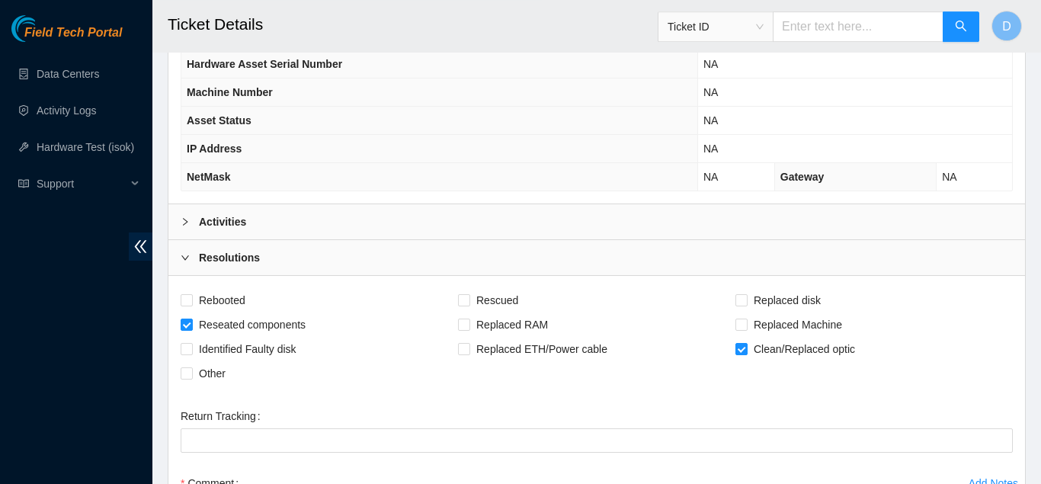
scroll to position [651, 0]
click at [523, 213] on div "Activities" at bounding box center [596, 222] width 856 height 35
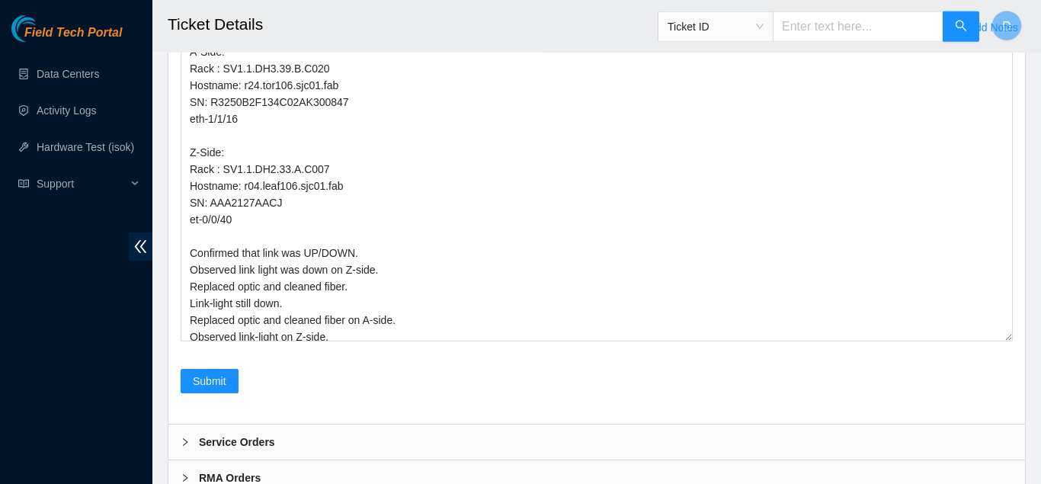
scroll to position [2865, 0]
click at [222, 391] on span "Submit" at bounding box center [210, 382] width 34 height 17
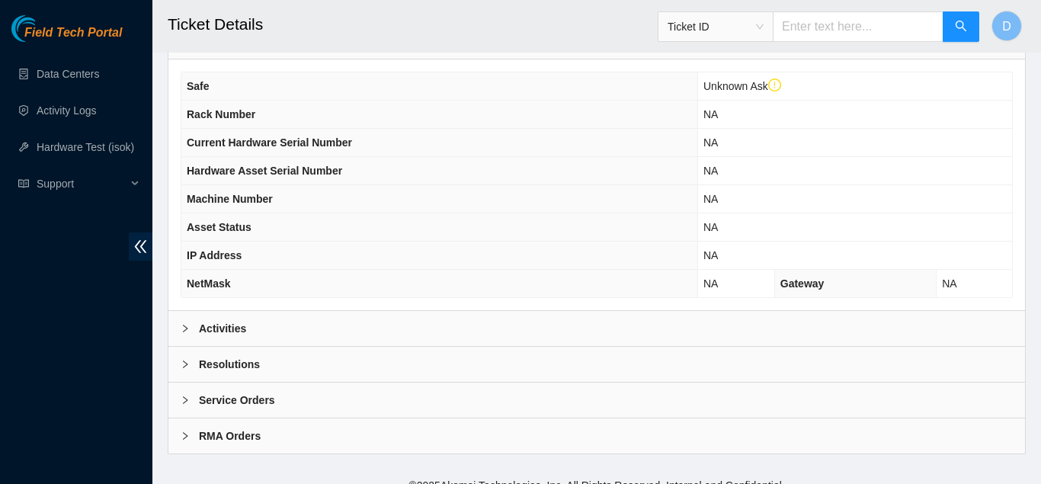
scroll to position [549, 0]
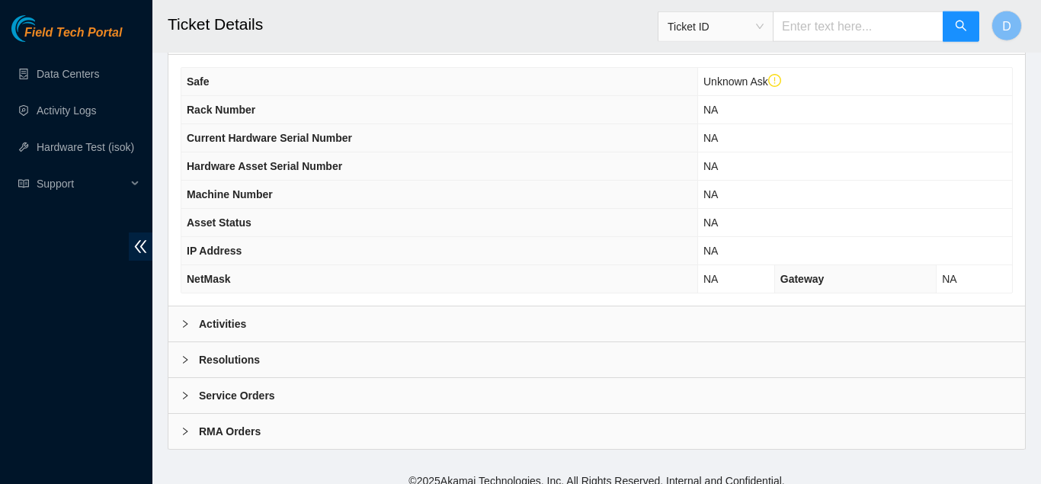
click at [394, 306] on div "Activities" at bounding box center [596, 323] width 856 height 35
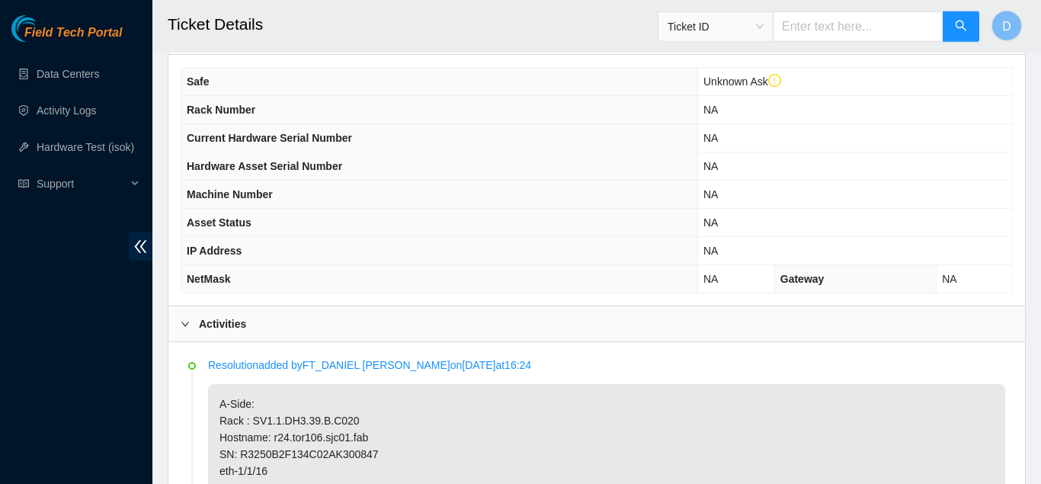
scroll to position [0, 0]
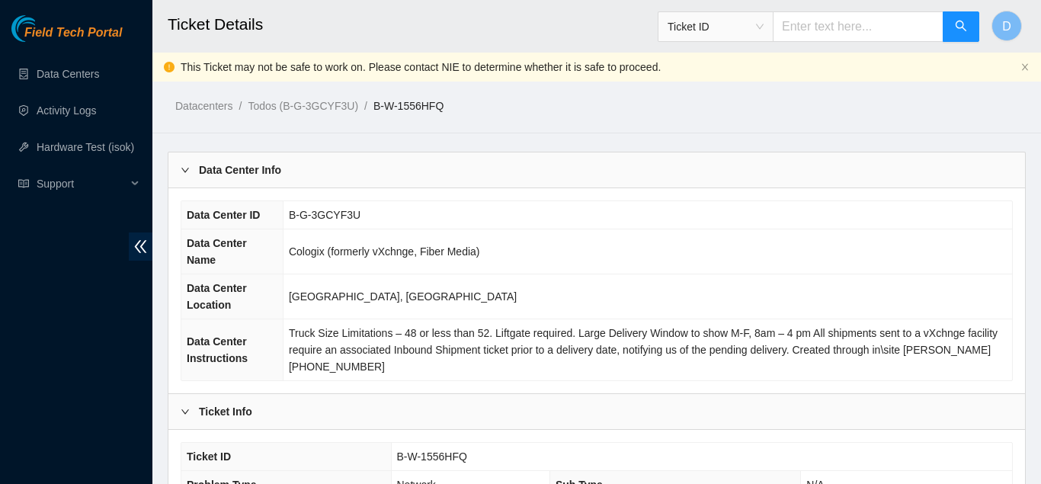
click at [843, 30] on input "text" at bounding box center [858, 26] width 171 height 30
paste input "B-V-5WQMQC9"
type input "B-V-5WQMQC9"
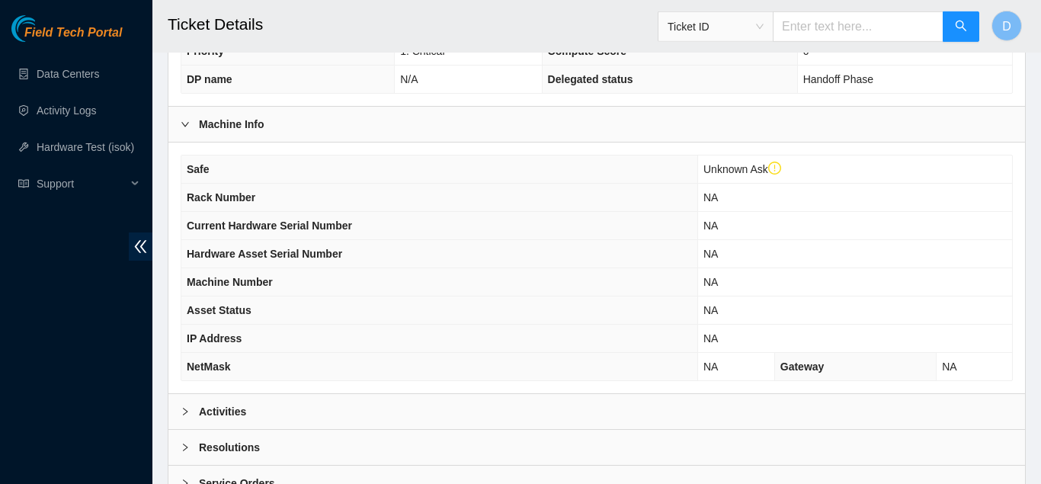
scroll to position [562, 0]
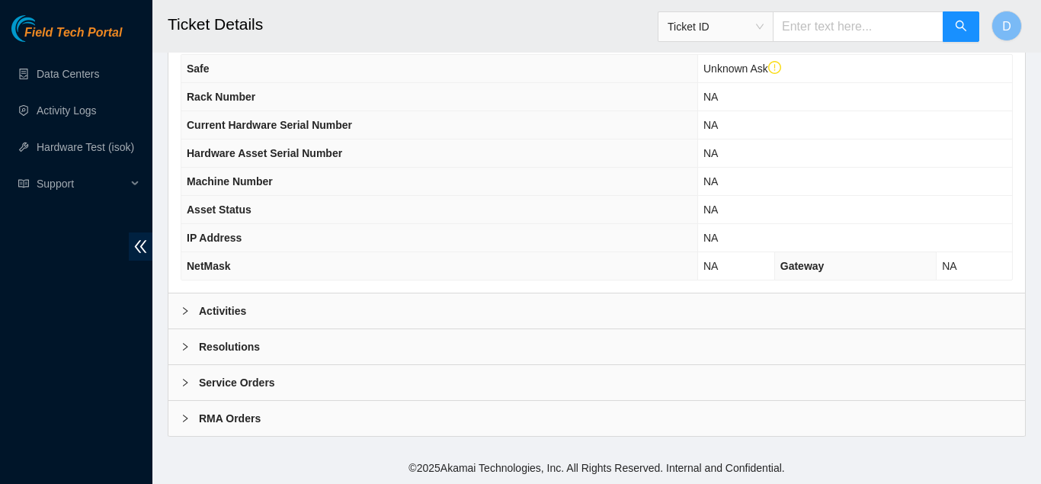
click at [440, 321] on div "Activities" at bounding box center [596, 310] width 856 height 35
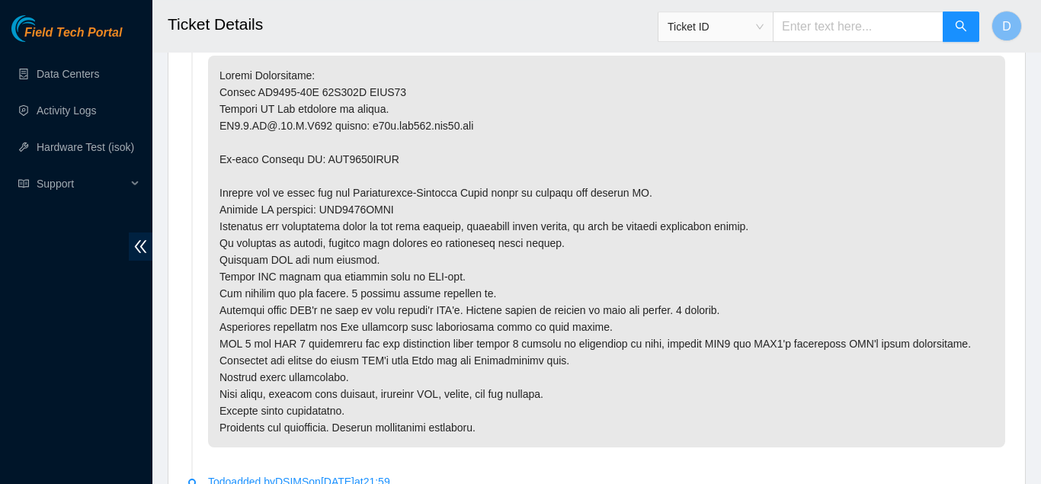
scroll to position [881, 0]
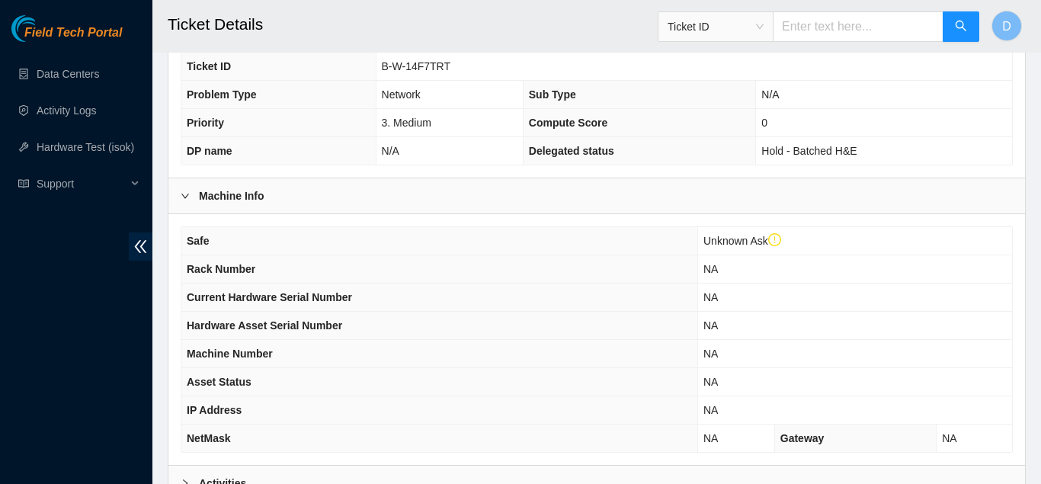
scroll to position [562, 0]
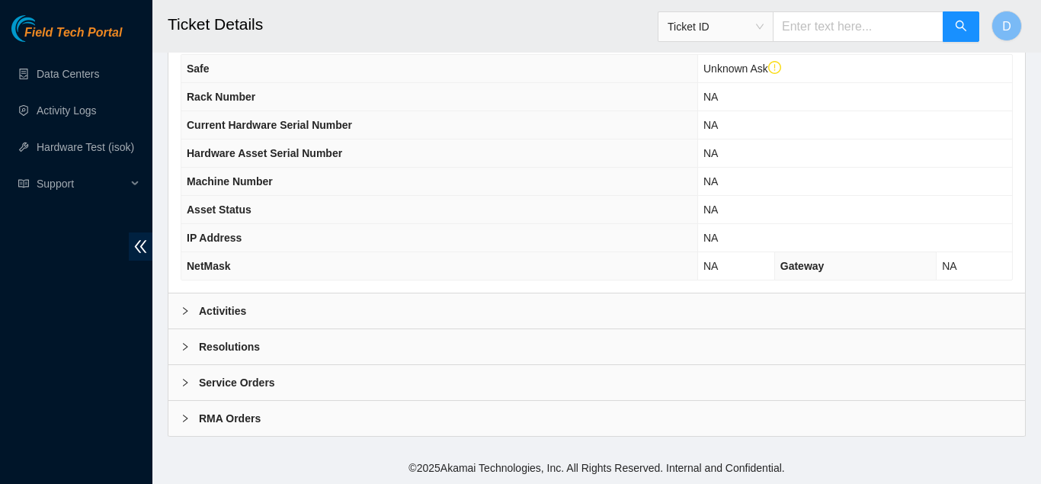
click at [345, 296] on div "Activities" at bounding box center [596, 310] width 856 height 35
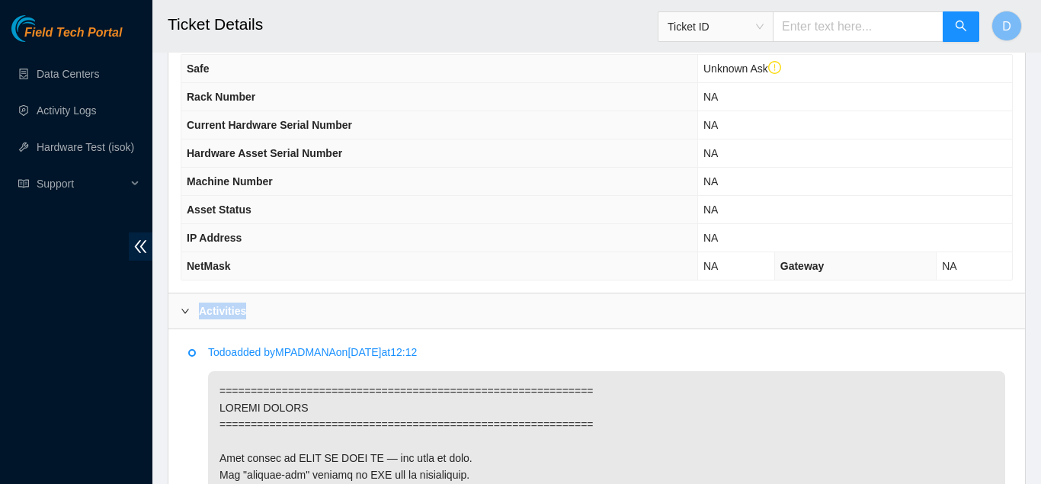
click at [345, 296] on div "Activities" at bounding box center [596, 310] width 856 height 35
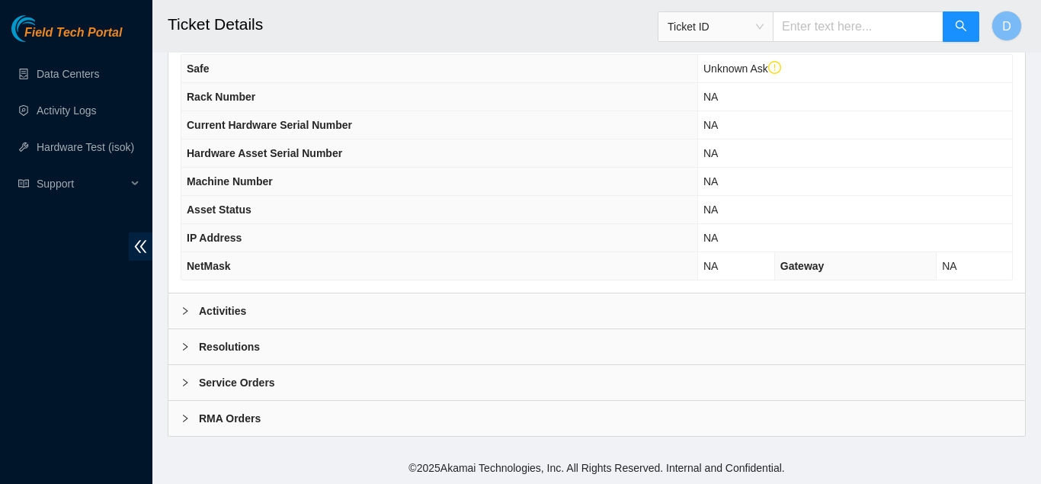
click at [345, 296] on div "Activities" at bounding box center [596, 310] width 856 height 35
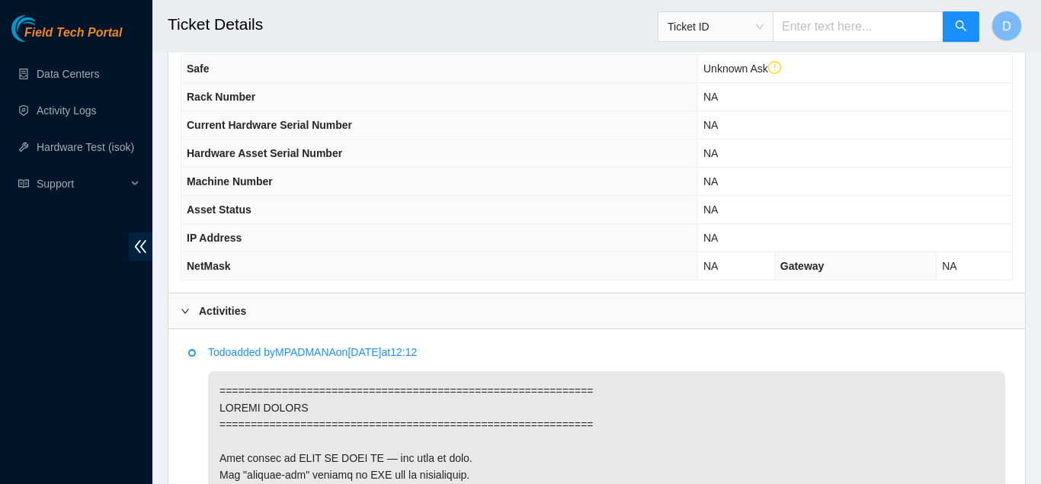
click at [436, 243] on th "IP Address" at bounding box center [439, 238] width 516 height 28
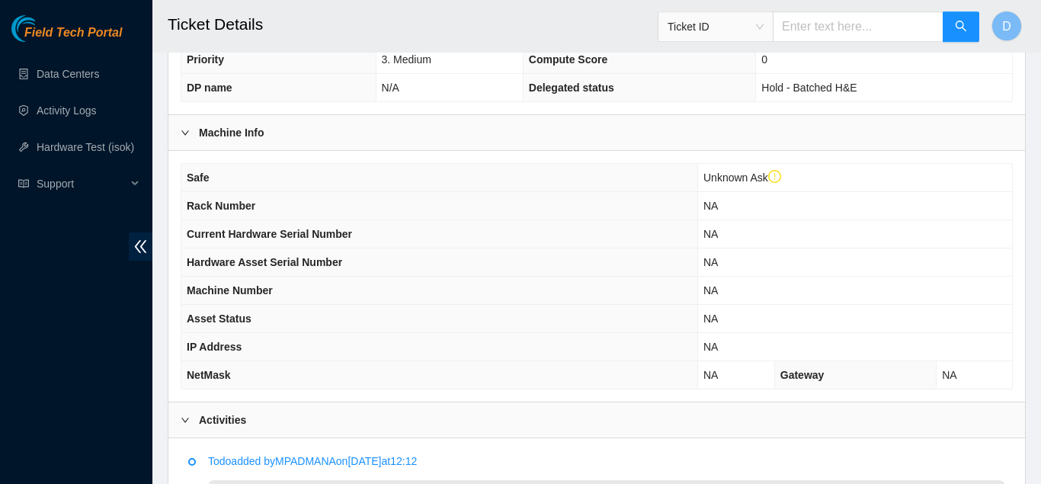
scroll to position [0, 0]
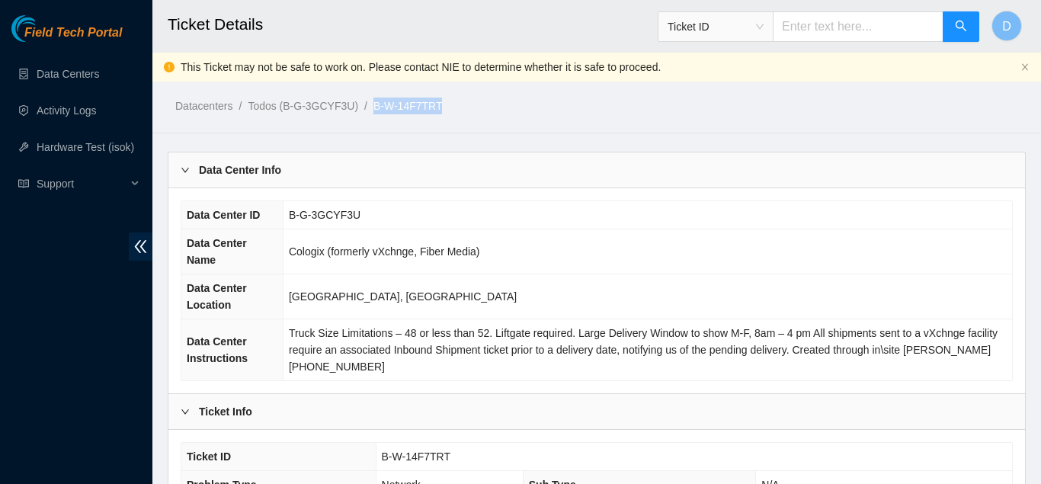
drag, startPoint x: 444, startPoint y: 105, endPoint x: 363, endPoint y: 109, distance: 80.9
click at [363, 109] on ol "Datacenters / Todos (B-G-3GCYF3U) / B-W-14F7TRT /" at bounding box center [497, 106] width 644 height 17
copy ol "B-W-14F7TRT"
click at [761, 245] on td "Cologix (formerly vXchnge, Fiber Media)" at bounding box center [647, 251] width 729 height 45
drag, startPoint x: 439, startPoint y: 107, endPoint x: 367, endPoint y: 110, distance: 71.7
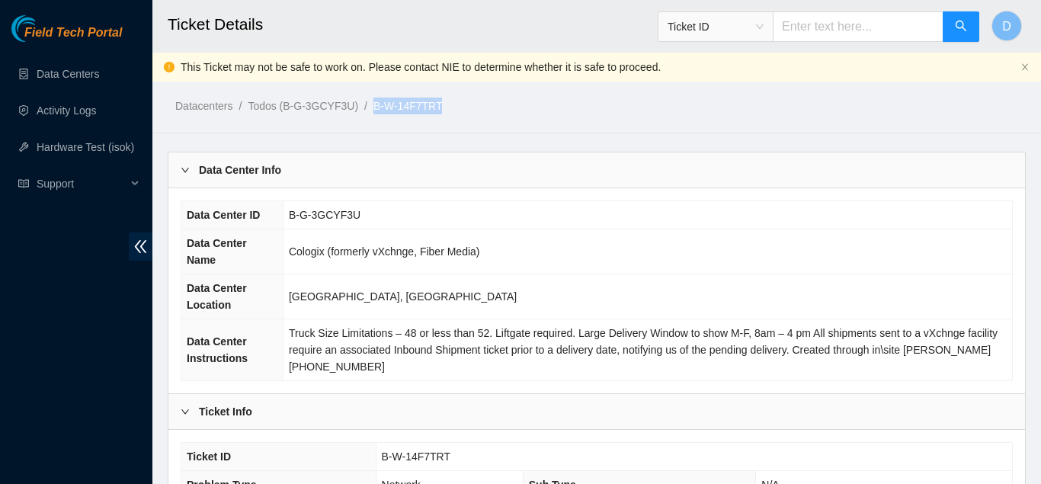
click at [367, 110] on ol "Datacenters / Todos (B-G-3GCYF3U) / B-W-14F7TRT /" at bounding box center [497, 106] width 644 height 17
copy link "B-W-14F7TRT"
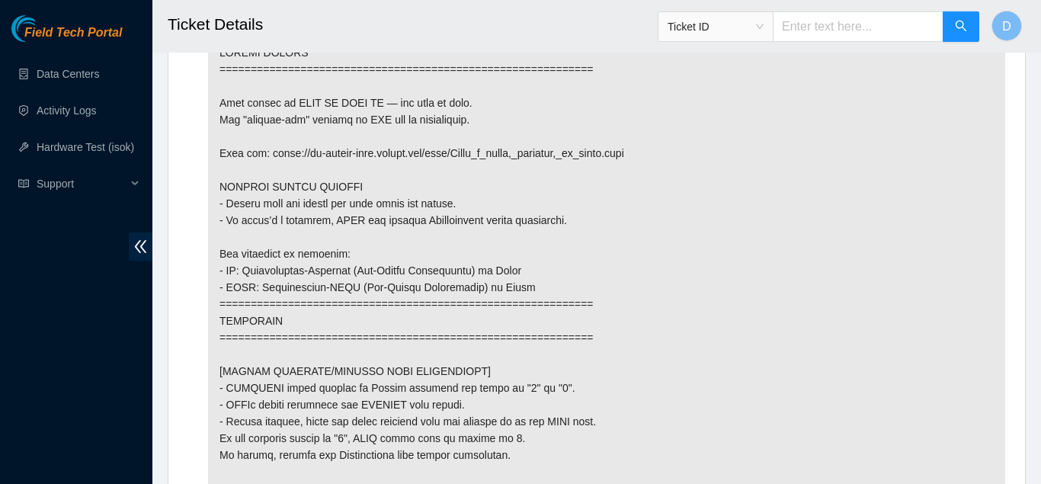
scroll to position [919, 0]
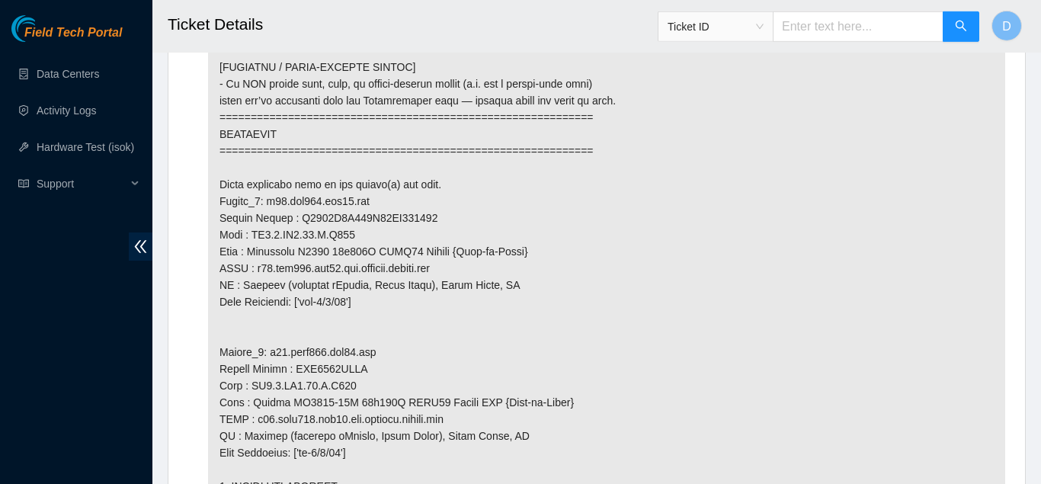
scroll to position [1476, 0]
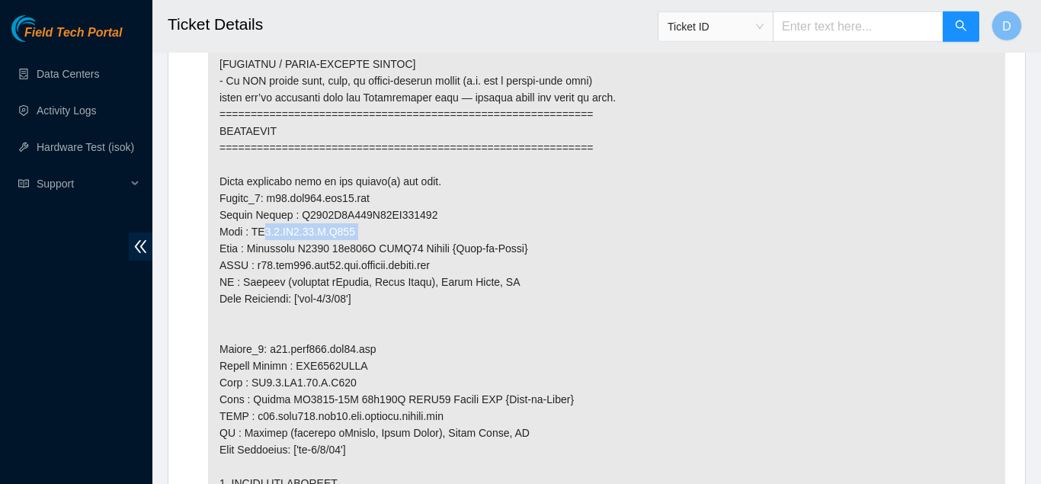
drag, startPoint x: 354, startPoint y: 246, endPoint x: 248, endPoint y: 252, distance: 106.1
click at [248, 252] on p at bounding box center [606, 291] width 797 height 1666
copy p "SV1.1.DH3.40.A.C014"
drag, startPoint x: 370, startPoint y: 217, endPoint x: 267, endPoint y: 216, distance: 102.9
click at [267, 216] on p at bounding box center [606, 291] width 797 height 1666
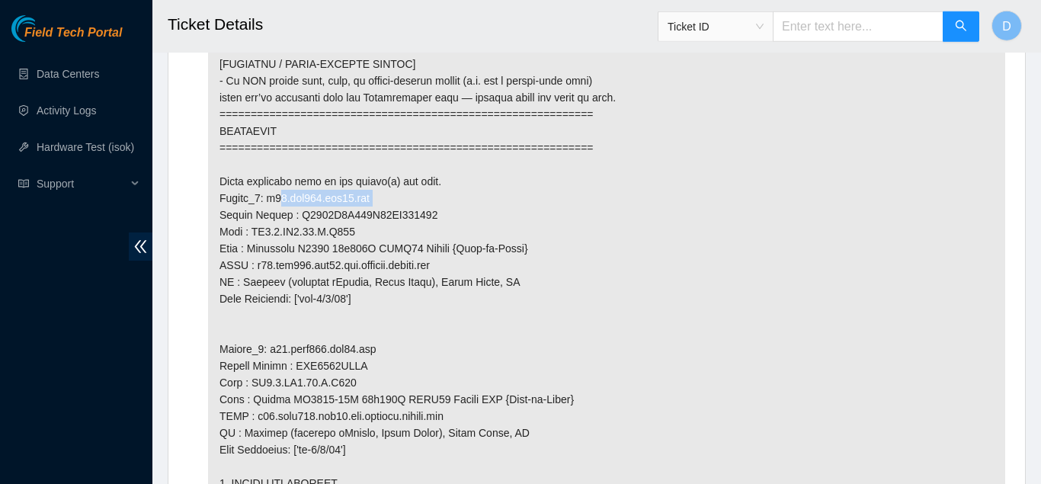
copy p "r06.tor107.sjc01.fab"
click at [468, 218] on p at bounding box center [606, 291] width 797 height 1666
drag, startPoint x: 427, startPoint y: 231, endPoint x: 297, endPoint y: 231, distance: 129.5
click at [297, 231] on p at bounding box center [606, 291] width 797 height 1666
copy p "R3250B2F082B19AK200770"
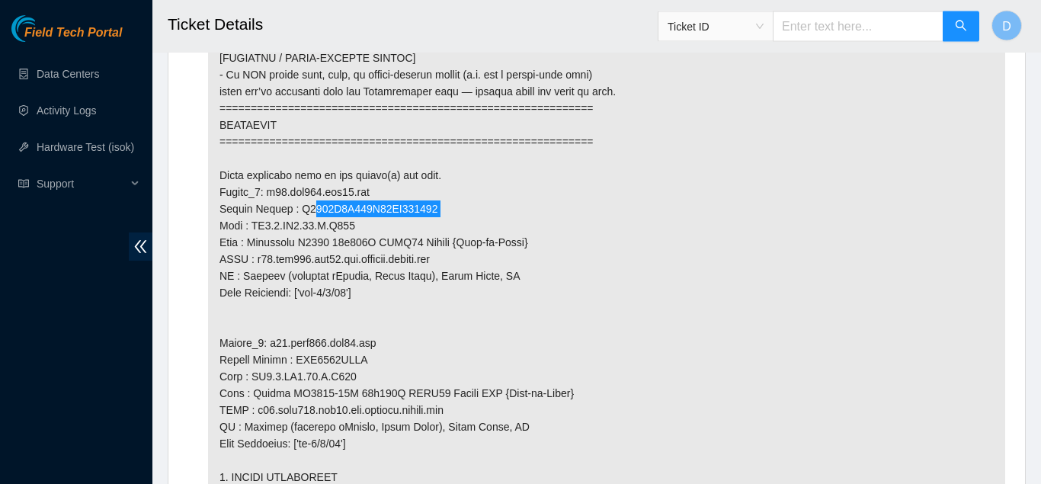
scroll to position [1489, 0]
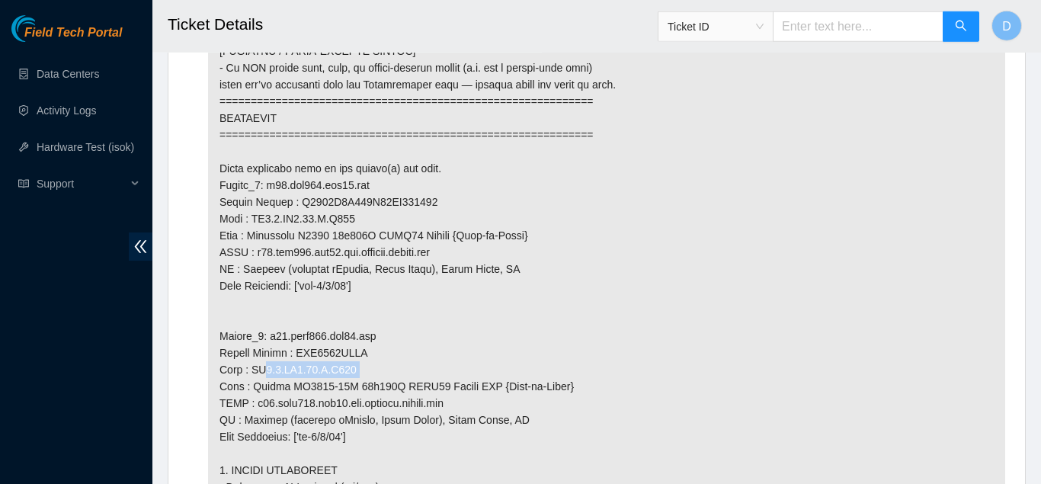
drag, startPoint x: 353, startPoint y: 387, endPoint x: 251, endPoint y: 389, distance: 102.1
click at [251, 389] on p at bounding box center [606, 278] width 797 height 1666
copy p "SV1.1.DH2.34.A.C019"
drag, startPoint x: 360, startPoint y: 354, endPoint x: 264, endPoint y: 350, distance: 95.3
click at [264, 350] on p at bounding box center [606, 278] width 797 height 1666
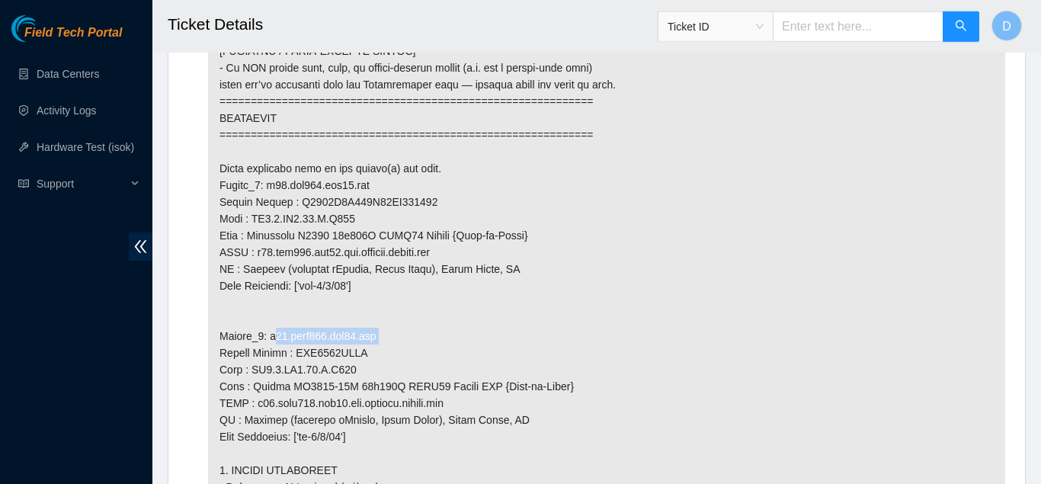
copy p "r01.leaf107.sjc01.fab"
click at [264, 350] on p at bounding box center [606, 278] width 797 height 1666
click at [350, 370] on p at bounding box center [606, 278] width 797 height 1666
copy p "AAA2213AAIW"
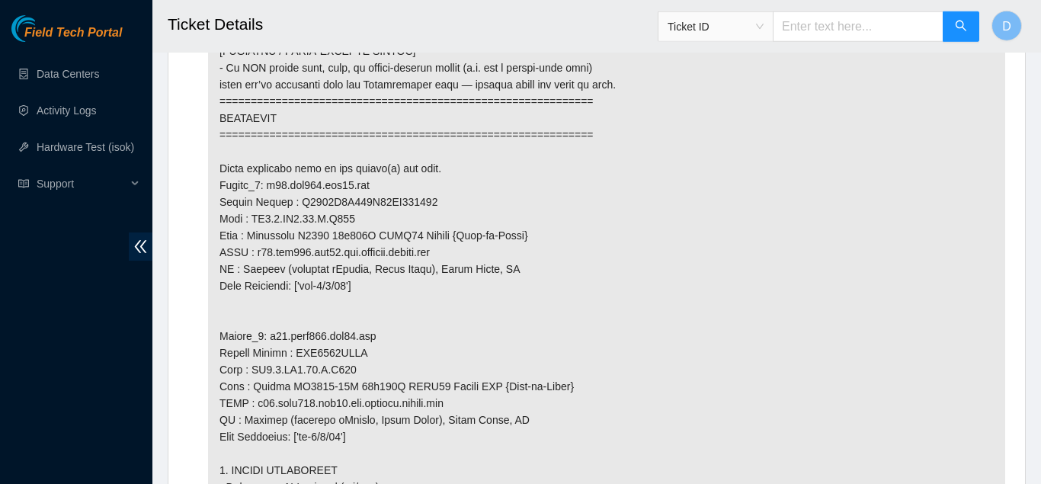
click at [483, 374] on p at bounding box center [606, 278] width 797 height 1666
click at [728, 241] on p at bounding box center [606, 278] width 797 height 1666
click at [554, 120] on p at bounding box center [606, 278] width 797 height 1666
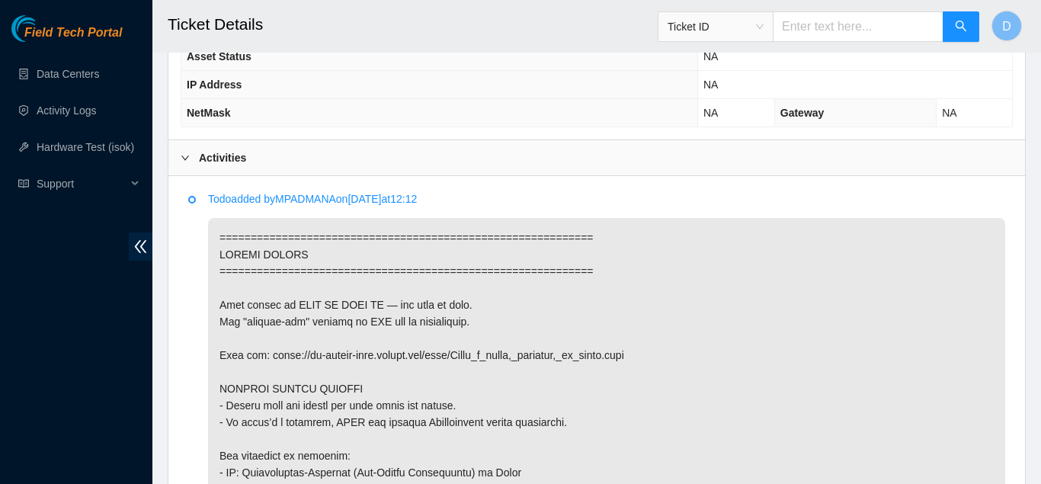
scroll to position [712, 0]
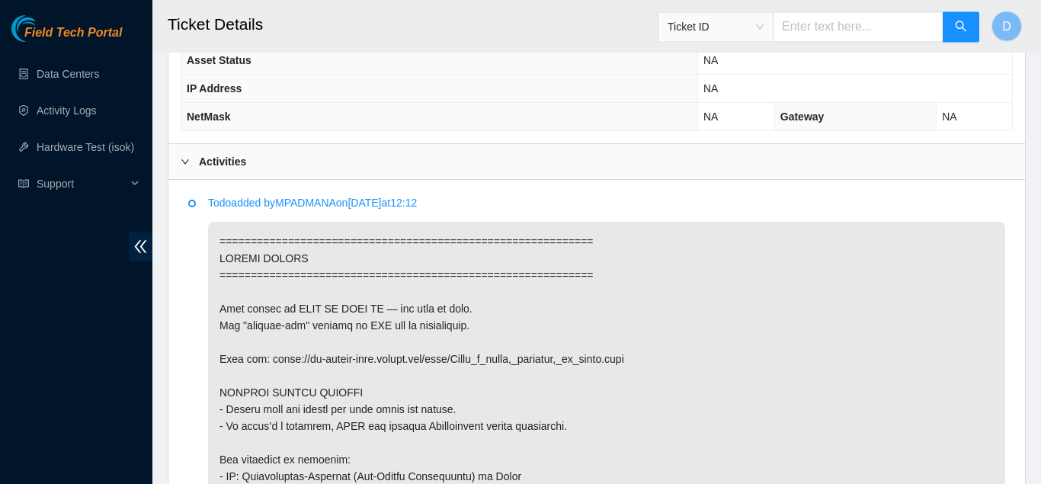
click at [444, 153] on div "Activities" at bounding box center [596, 161] width 856 height 35
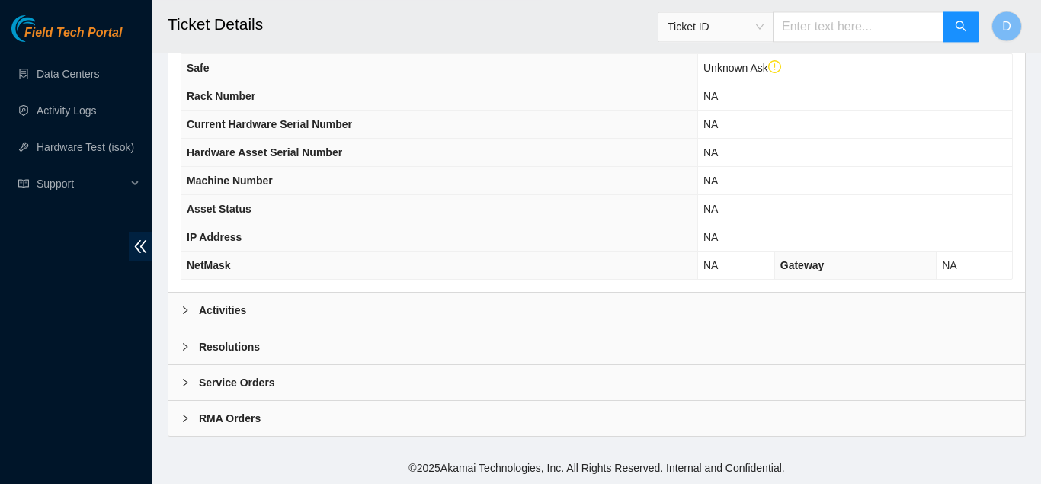
scroll to position [562, 0]
click at [280, 349] on div "Resolutions" at bounding box center [596, 346] width 856 height 35
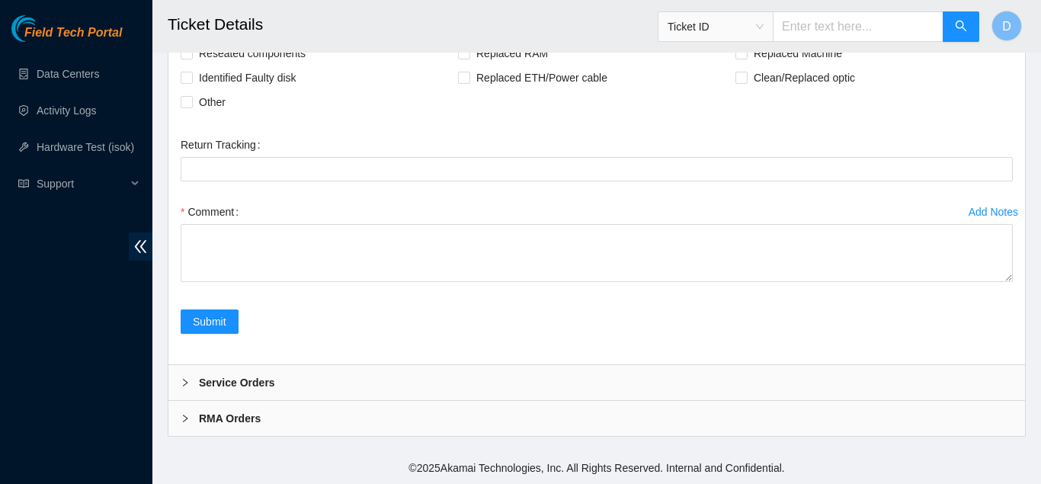
scroll to position [916, 0]
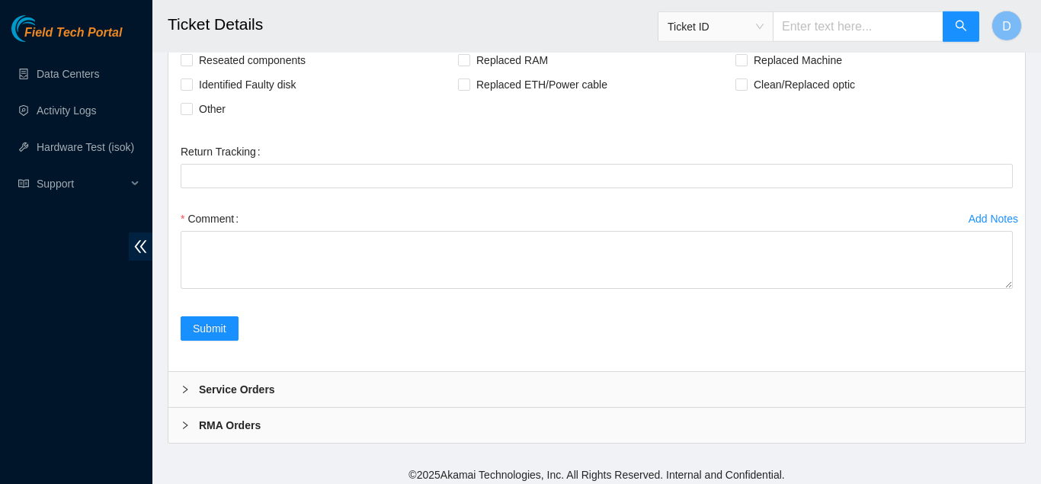
click at [405, 293] on div "Comment" at bounding box center [597, 251] width 832 height 91
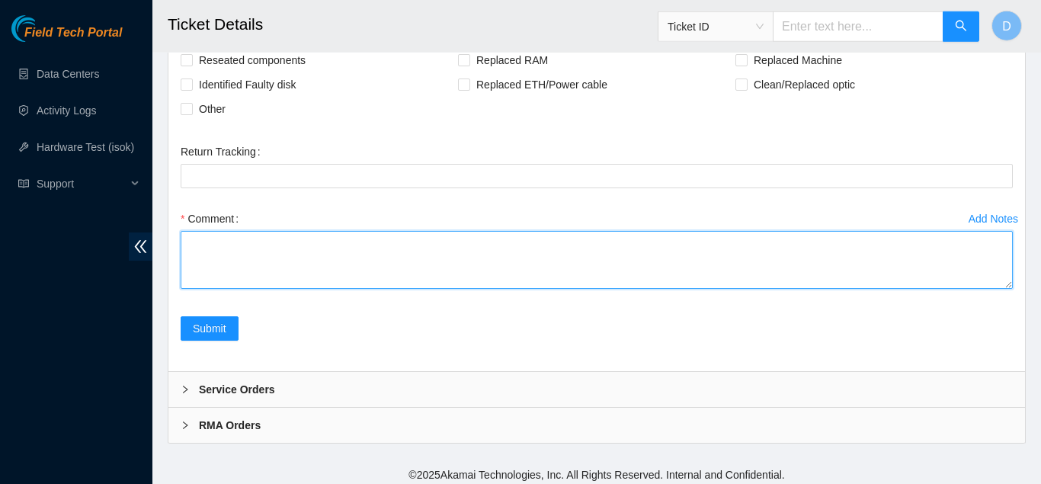
click at [457, 238] on textarea "Comment" at bounding box center [597, 260] width 832 height 58
paste textarea "A: Rack : SV1.1.DH3.40.A.C014 Hostname: r06.tor107.sjc01.fab SN: R3250B2F082B19…"
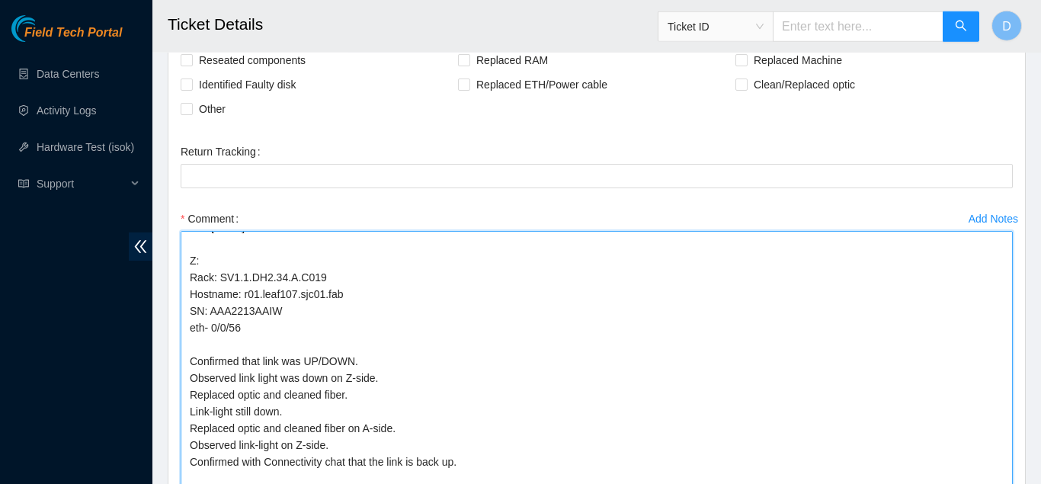
scroll to position [100, 0]
drag, startPoint x: 1002, startPoint y: 284, endPoint x: 1040, endPoint y: 520, distance: 238.5
click at [1013, 483] on textarea "A: Rack : SV1.1.DH3.40.A.C014 Hostname: r06.tor107.sjc01.fab SN: R3250B2F082B19…" at bounding box center [597, 377] width 832 height 293
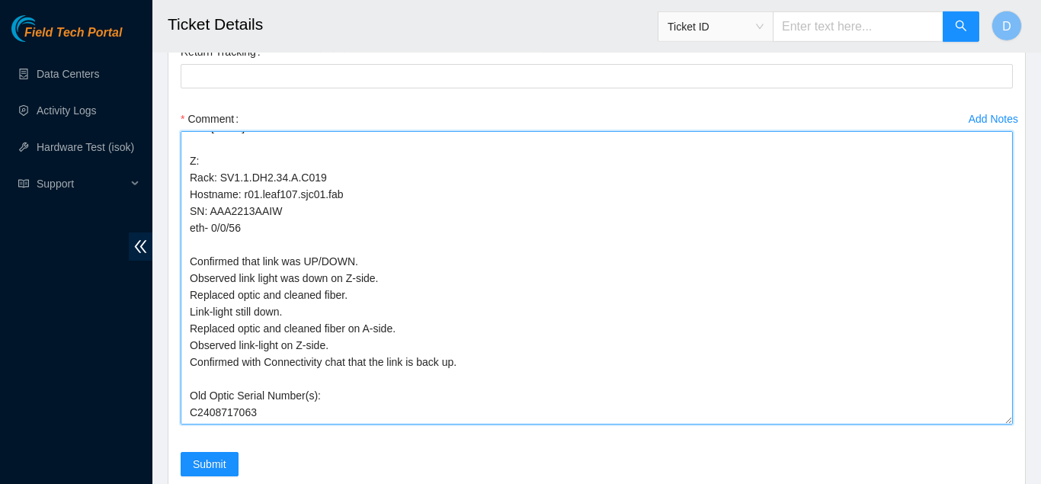
scroll to position [1016, 0]
click at [357, 328] on textarea "A: Rack : SV1.1.DH3.40.A.C014 Hostname: r06.tor107.sjc01.fab SN: R3250B2F082B19…" at bounding box center [597, 276] width 832 height 293
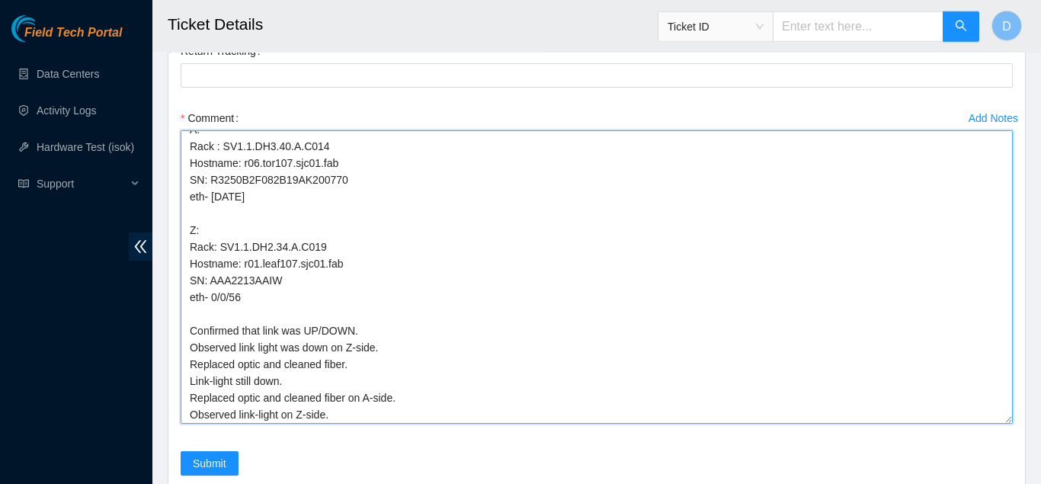
scroll to position [0, 0]
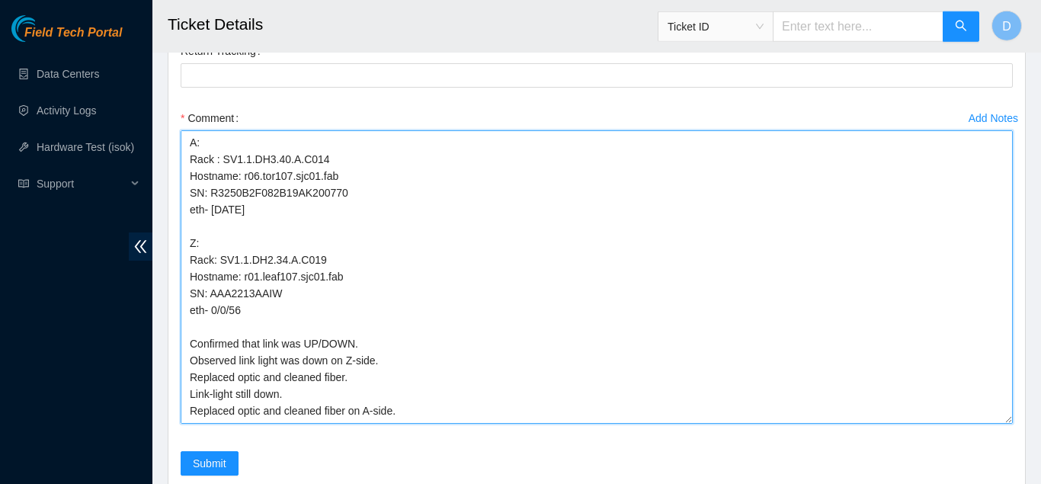
drag, startPoint x: 341, startPoint y: 174, endPoint x: 242, endPoint y: 176, distance: 98.3
click at [242, 176] on textarea "A: Rack : SV1.1.DH3.40.A.C014 Hostname: r06.tor107.sjc01.fab SN: R3250B2F082B19…" at bounding box center [597, 276] width 832 height 293
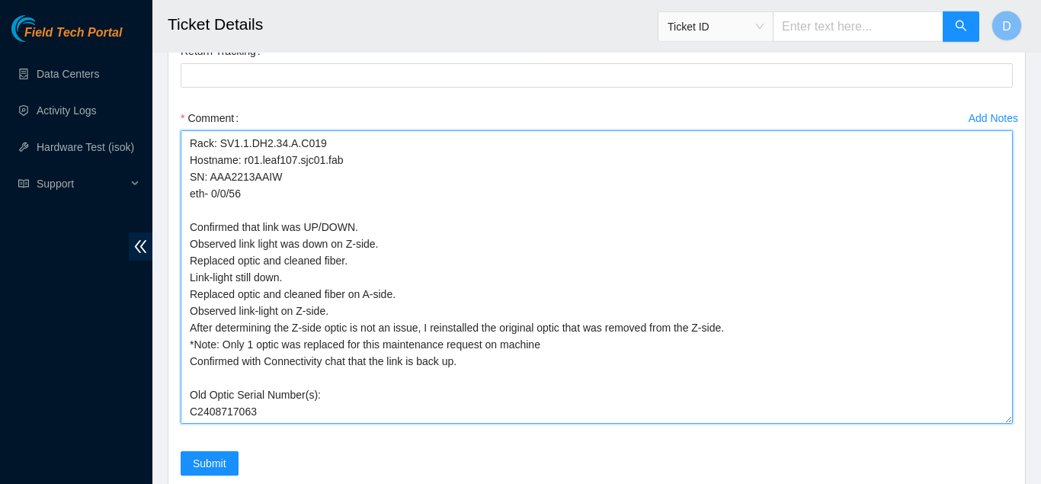
click at [584, 317] on textarea "A: Rack : SV1.1.DH3.40.A.C014 Hostname: r06.tor107.sjc01.fab SN: R3250B2F082B19…" at bounding box center [597, 276] width 832 height 293
click at [580, 321] on textarea "A: Rack : SV1.1.DH3.40.A.C014 Hostname: r06.tor107.sjc01.fab SN: R3250B2F082B19…" at bounding box center [597, 276] width 832 height 293
paste textarea "r06.tor107.sjc01.fab"
click at [184, 341] on textarea "A: Rack : SV1.1.DH3.40.A.C014 Hostname: r06.tor107.sjc01.fab SN: R3250B2F082B19…" at bounding box center [597, 276] width 832 height 293
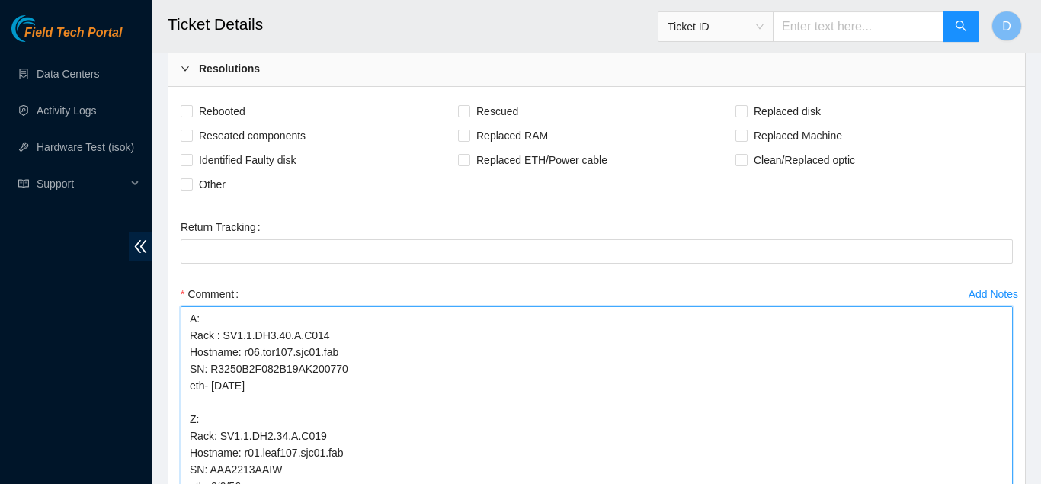
scroll to position [839, 0]
type textarea "A: Rack : SV1.1.DH3.40.A.C014 Hostname: r06.tor107.sjc01.fab SN: R3250B2F082B19…"
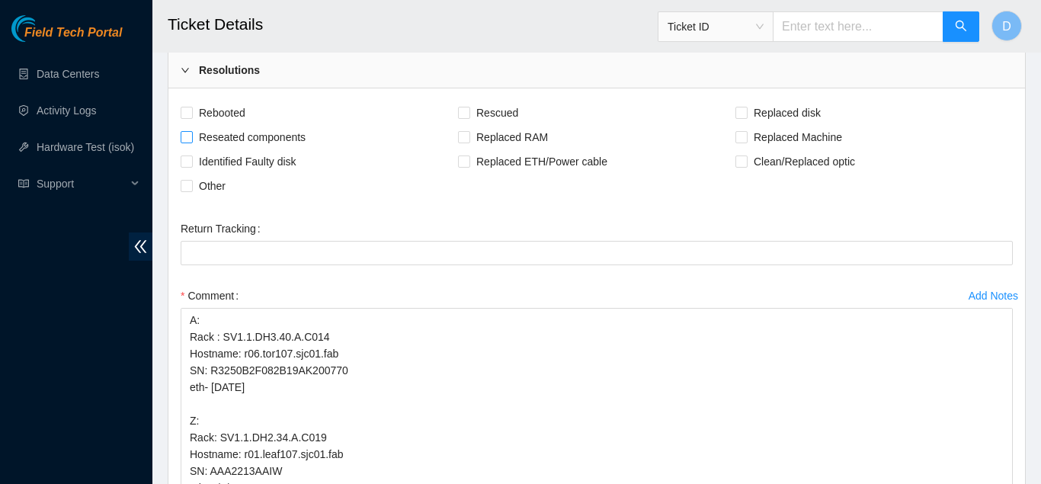
click at [235, 137] on span "Reseated components" at bounding box center [252, 137] width 119 height 24
click at [191, 137] on input "Reseated components" at bounding box center [186, 136] width 11 height 11
checkbox input "true"
click at [777, 153] on span "Clean/Replaced optic" at bounding box center [804, 161] width 114 height 24
click at [746, 155] on input "Clean/Replaced optic" at bounding box center [740, 160] width 11 height 11
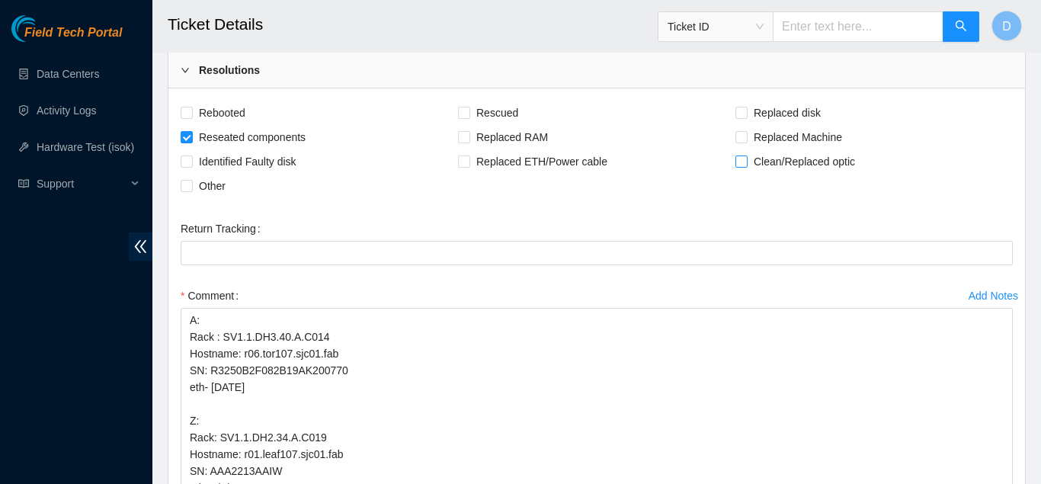
checkbox input "true"
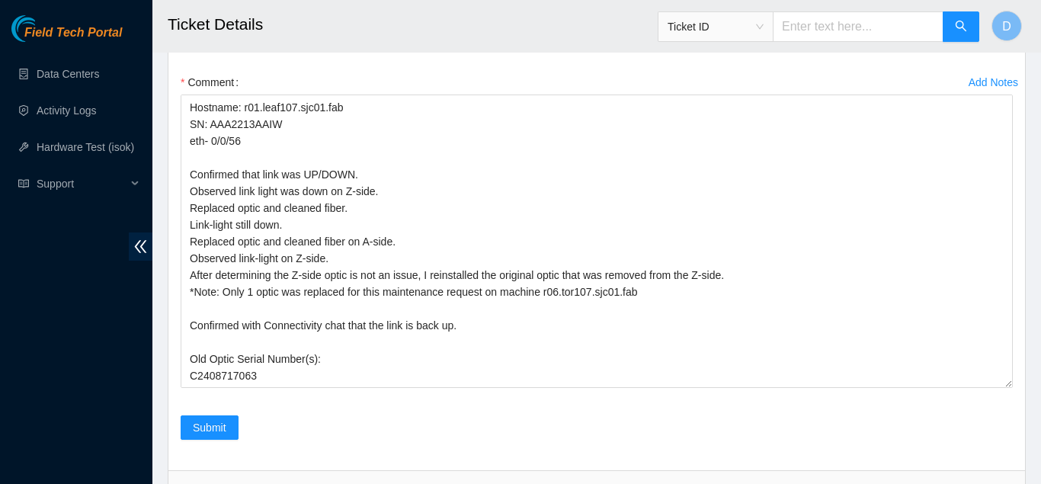
scroll to position [1053, 0]
click at [208, 427] on span "Submit" at bounding box center [210, 426] width 34 height 17
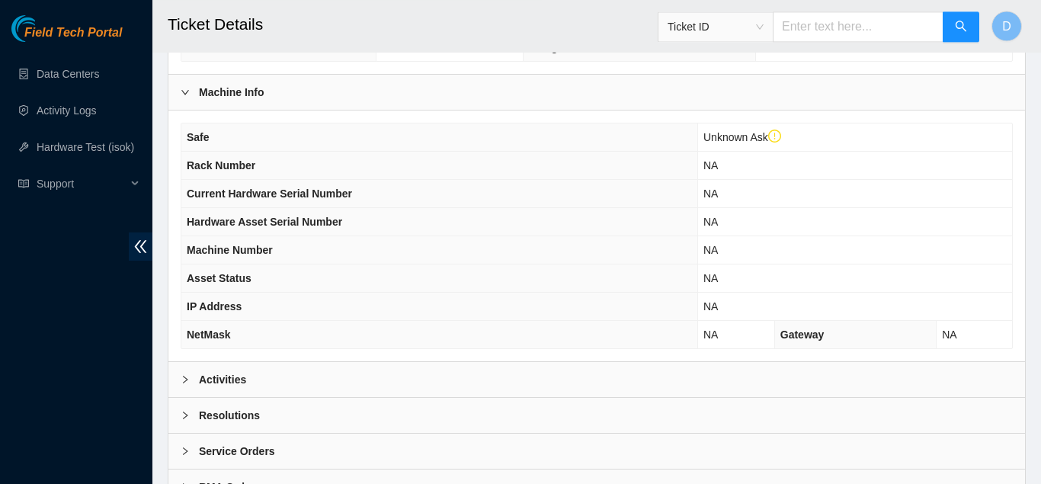
scroll to position [562, 0]
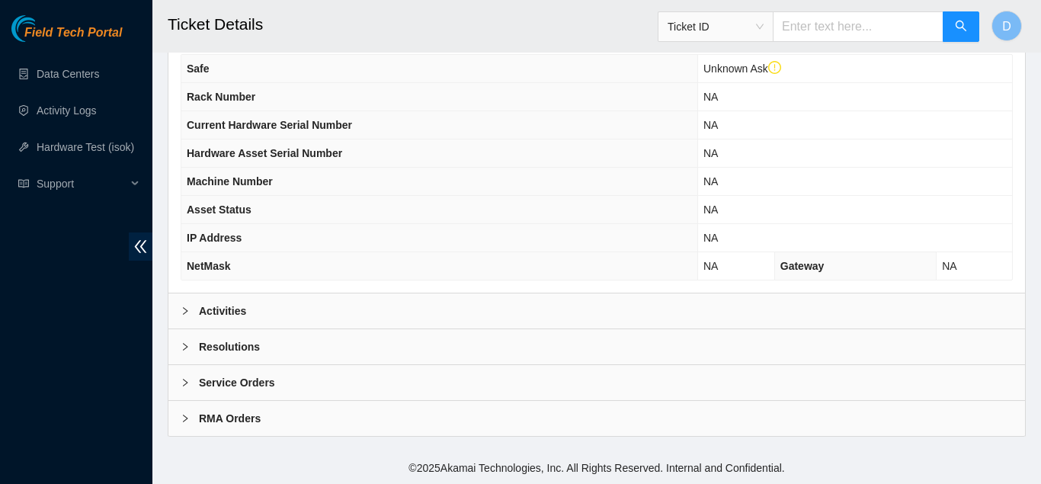
click at [382, 301] on div "Activities" at bounding box center [596, 310] width 856 height 35
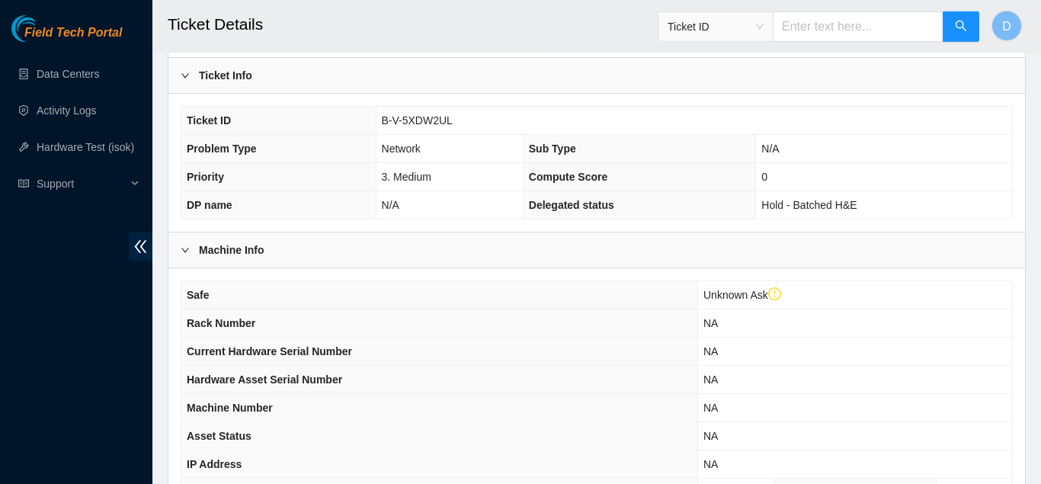
scroll to position [0, 0]
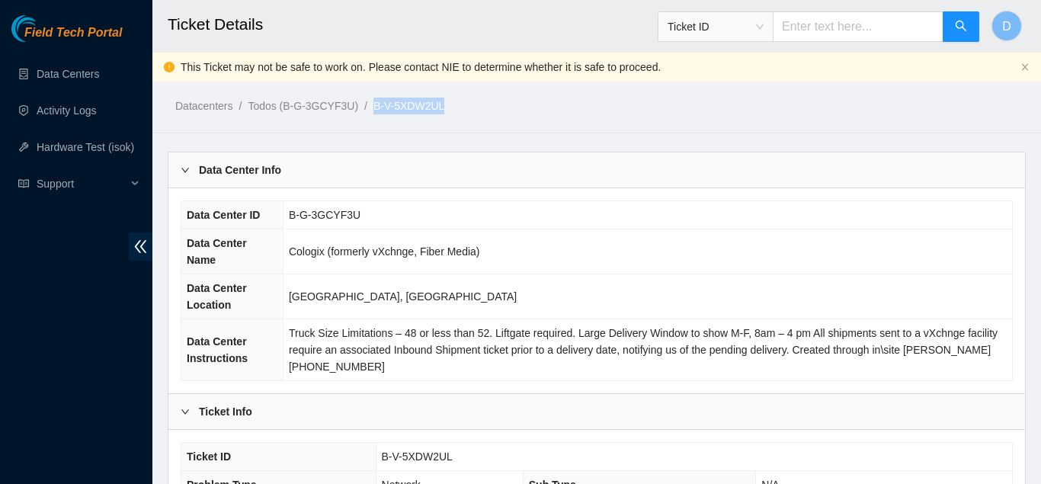
drag, startPoint x: 449, startPoint y: 110, endPoint x: 368, endPoint y: 104, distance: 81.0
click at [368, 104] on ol "Datacenters / Todos (B-G-3GCYF3U) / B-V-5XDW2UL /" at bounding box center [497, 106] width 644 height 17
copy link "B-V-5XDW2UL"
click at [763, 306] on td "[GEOGRAPHIC_DATA], [GEOGRAPHIC_DATA]" at bounding box center [647, 296] width 729 height 45
drag, startPoint x: 450, startPoint y: 110, endPoint x: 366, endPoint y: 105, distance: 83.2
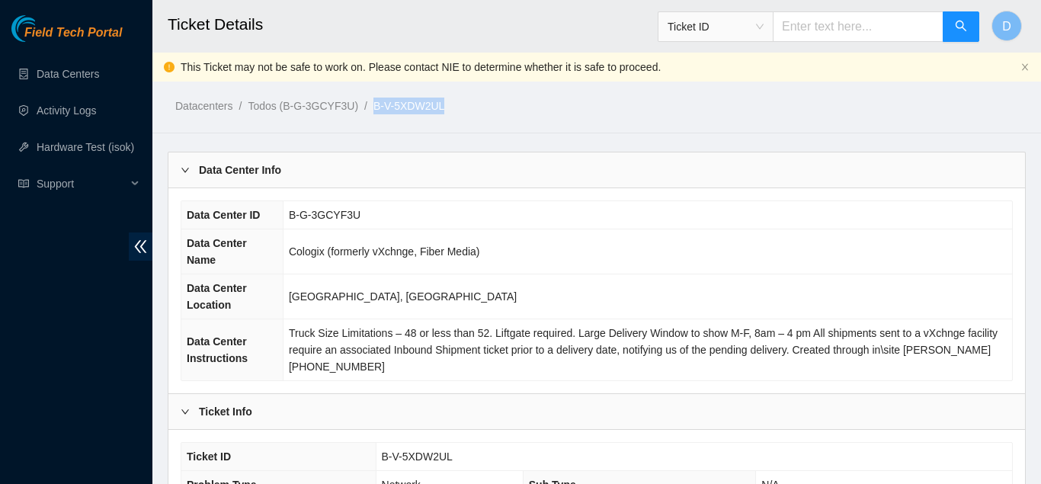
click at [366, 105] on ol "Datacenters / Todos (B-G-3GCYF3U) / B-V-5XDW2UL /" at bounding box center [497, 106] width 644 height 17
copy ol "B-V-5XDW2UL"
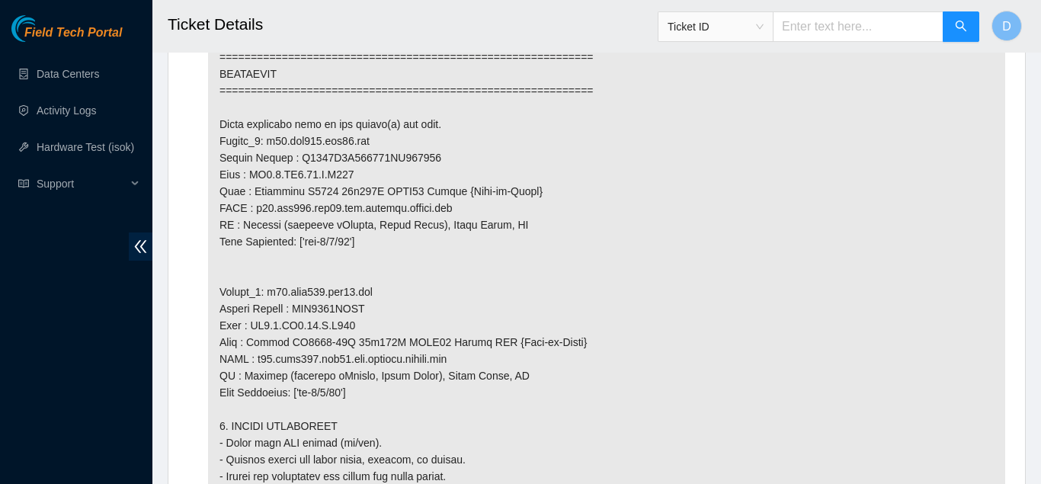
scroll to position [1528, 0]
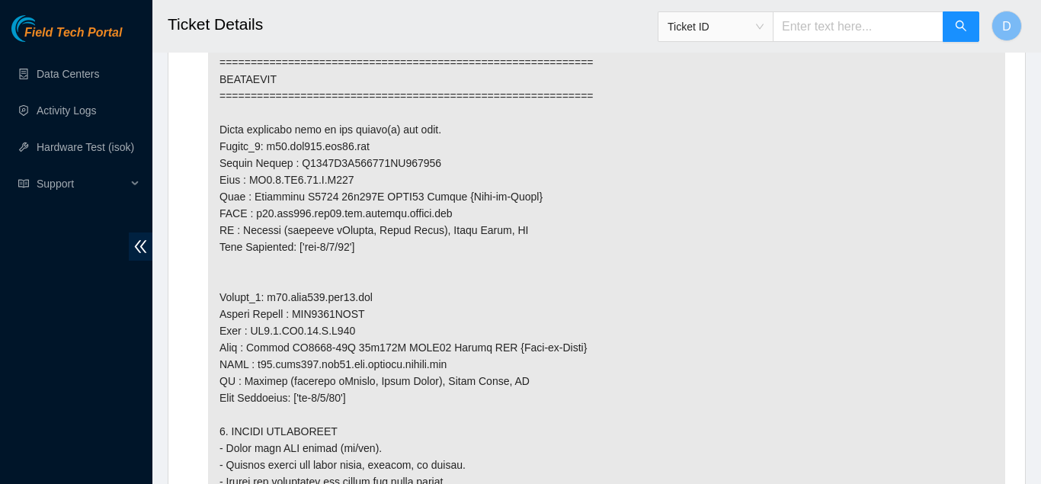
click at [747, 317] on p at bounding box center [606, 239] width 797 height 1666
drag, startPoint x: 357, startPoint y: 163, endPoint x: 266, endPoint y: 162, distance: 90.7
click at [266, 162] on p at bounding box center [606, 239] width 797 height 1666
copy p "r05.tor107.sjc01.fab"
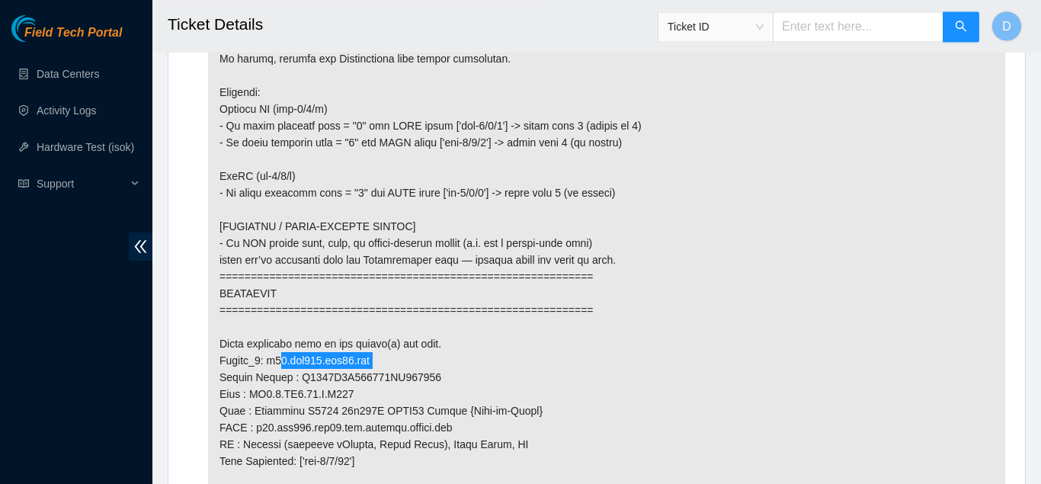
scroll to position [1483, 0]
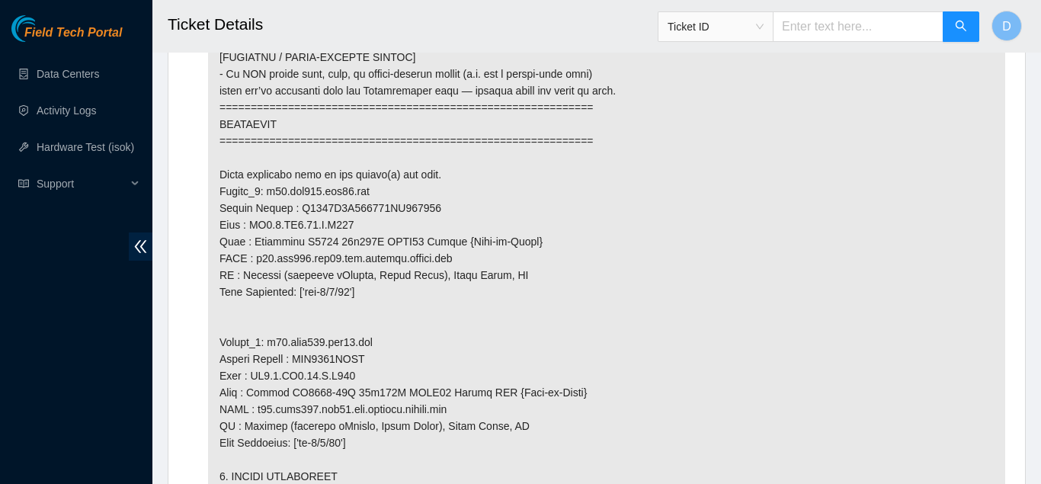
click at [342, 242] on p at bounding box center [606, 284] width 797 height 1666
drag, startPoint x: 351, startPoint y: 239, endPoint x: 253, endPoint y: 244, distance: 98.4
click at [253, 244] on p at bounding box center [606, 284] width 797 height 1666
copy p "SV1.1.DH3.40.A.C013"
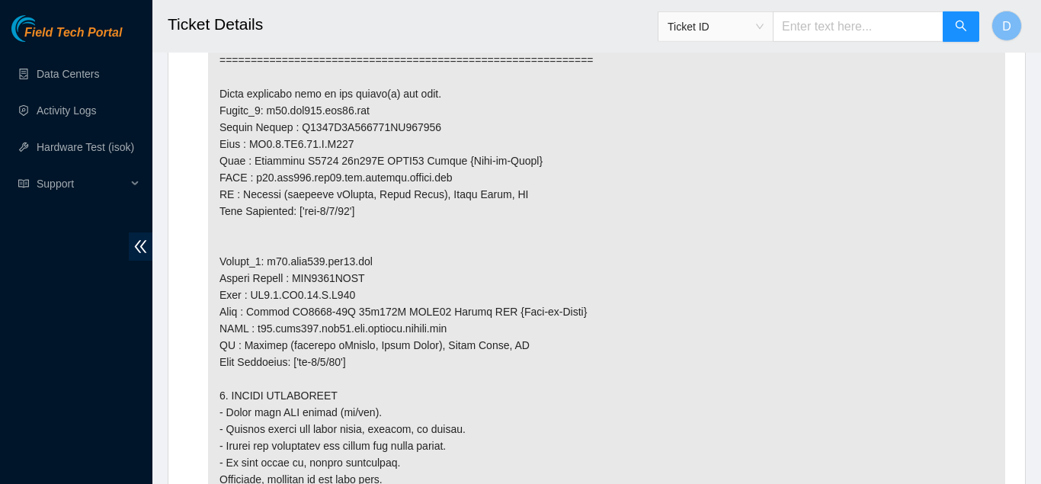
scroll to position [1562, 0]
drag, startPoint x: 350, startPoint y: 158, endPoint x: 254, endPoint y: 162, distance: 96.1
click at [254, 162] on p at bounding box center [606, 204] width 797 height 1666
copy p "SV1.1.DH3.40.A.C013"
click at [382, 146] on p at bounding box center [606, 204] width 797 height 1666
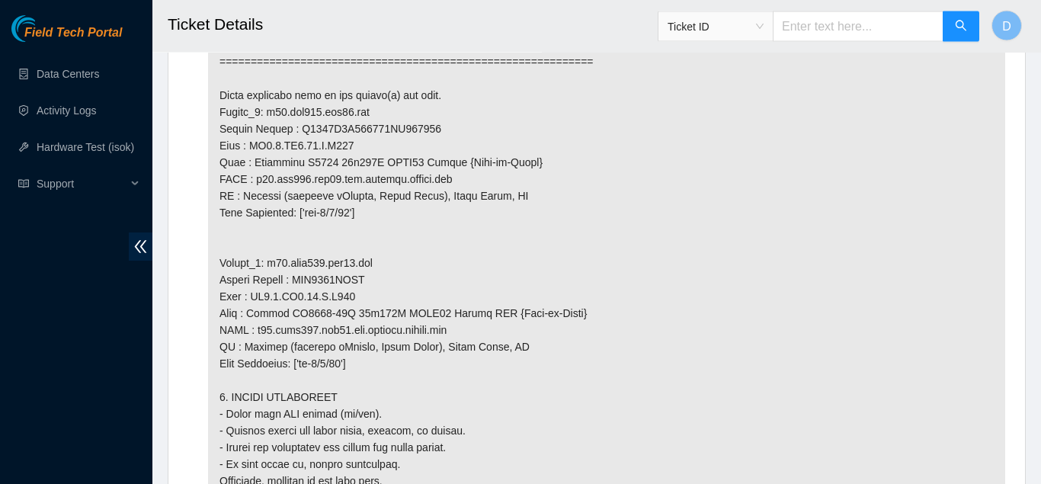
click at [382, 146] on p at bounding box center [606, 204] width 797 height 1666
copy p "R3250B2F155128AK301012"
click at [382, 146] on p at bounding box center [606, 204] width 797 height 1666
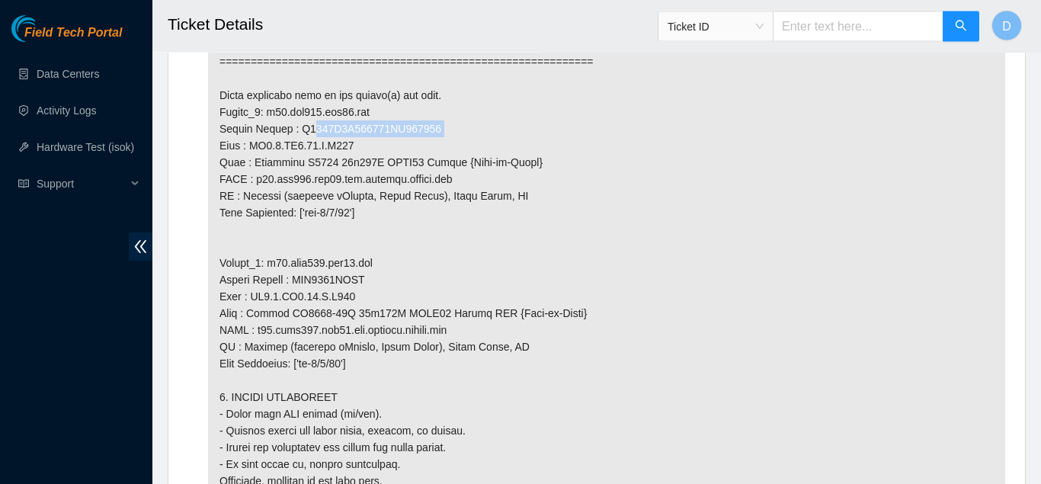
click at [382, 146] on p at bounding box center [606, 204] width 797 height 1666
copy p "R3250B2F155128AK301012"
click at [338, 299] on p at bounding box center [606, 204] width 797 height 1666
copy p "AAA2213AAIS"
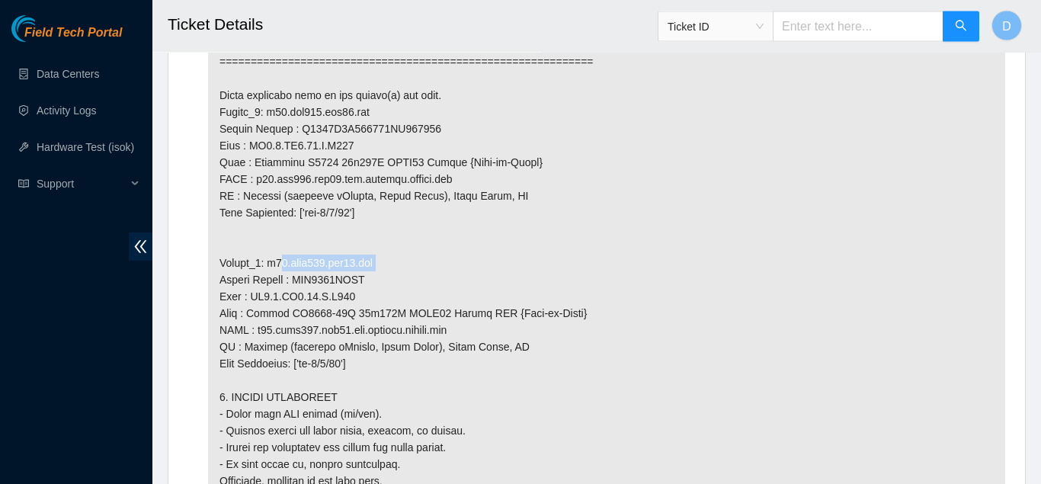
drag, startPoint x: 361, startPoint y: 277, endPoint x: 265, endPoint y: 280, distance: 96.0
click at [265, 280] on p at bounding box center [606, 204] width 797 height 1666
copy p "r03.leaf107.sjc01.fab"
drag, startPoint x: 355, startPoint y: 315, endPoint x: 252, endPoint y: 315, distance: 102.9
click at [252, 315] on p at bounding box center [606, 204] width 797 height 1666
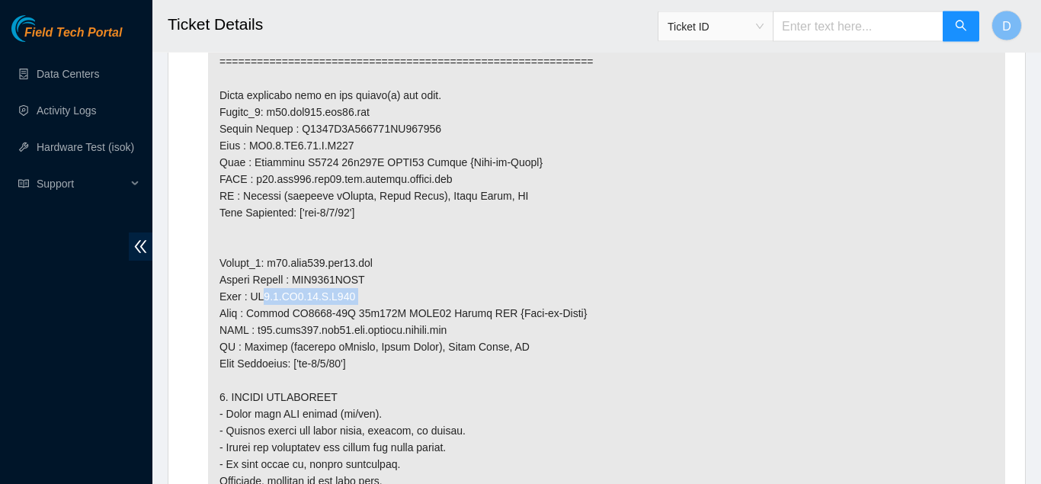
copy p "SV1.1.DH2.34.A.C019"
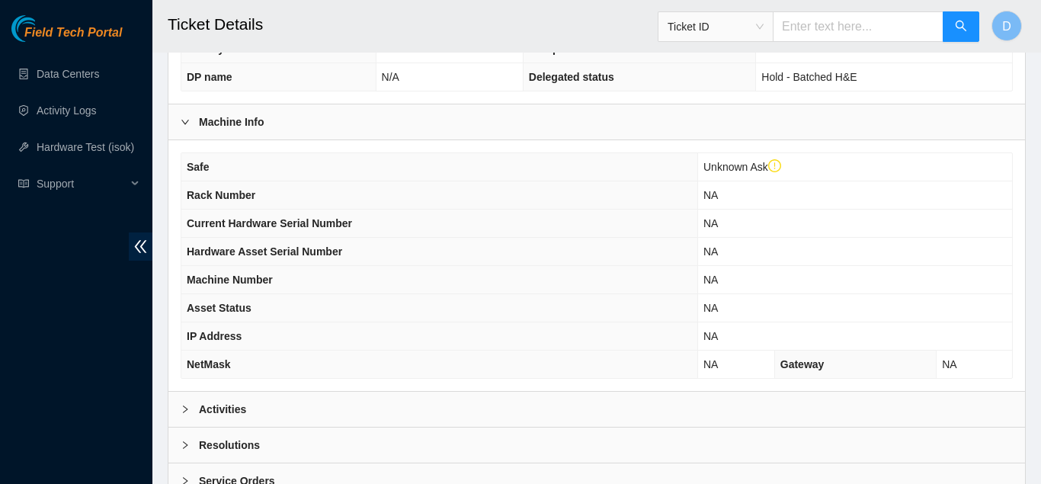
scroll to position [562, 0]
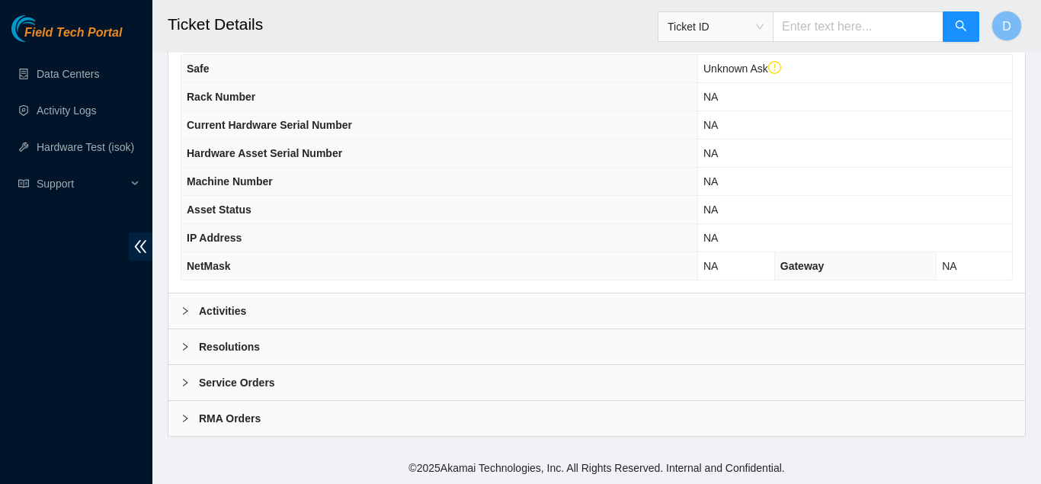
click at [314, 305] on div "Activities" at bounding box center [596, 310] width 856 height 35
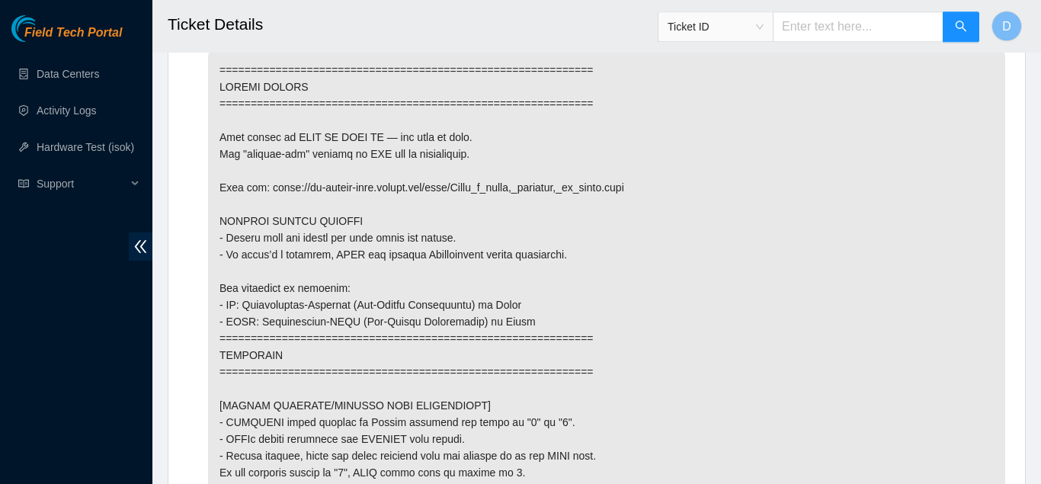
scroll to position [0, 0]
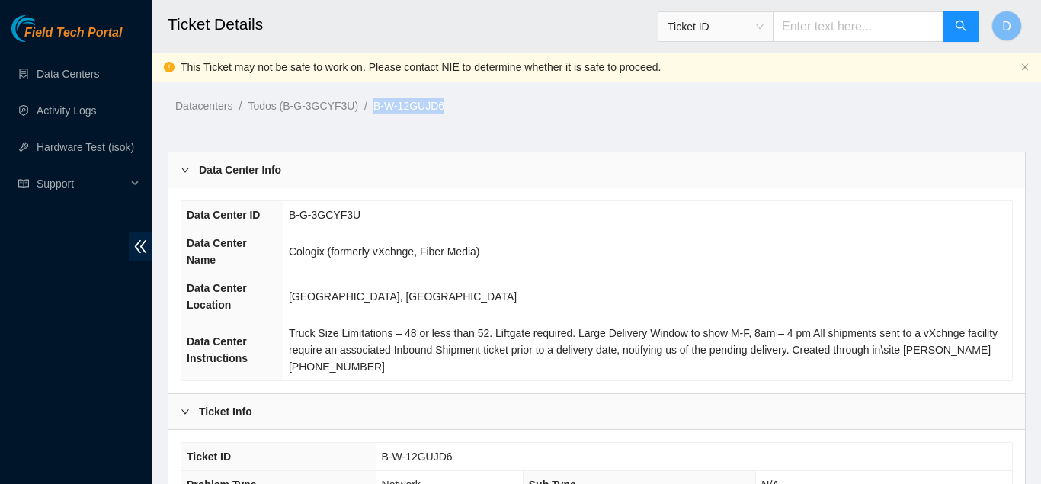
drag, startPoint x: 442, startPoint y: 105, endPoint x: 365, endPoint y: 113, distance: 77.3
click at [365, 113] on ol "Datacenters / Todos (B-G-3GCYF3U) / B-W-12GUJD6 /" at bounding box center [497, 106] width 644 height 17
copy ol "B-W-12GUJD6"
click at [691, 251] on td "Cologix (formerly vXchnge, Fiber Media)" at bounding box center [647, 251] width 729 height 45
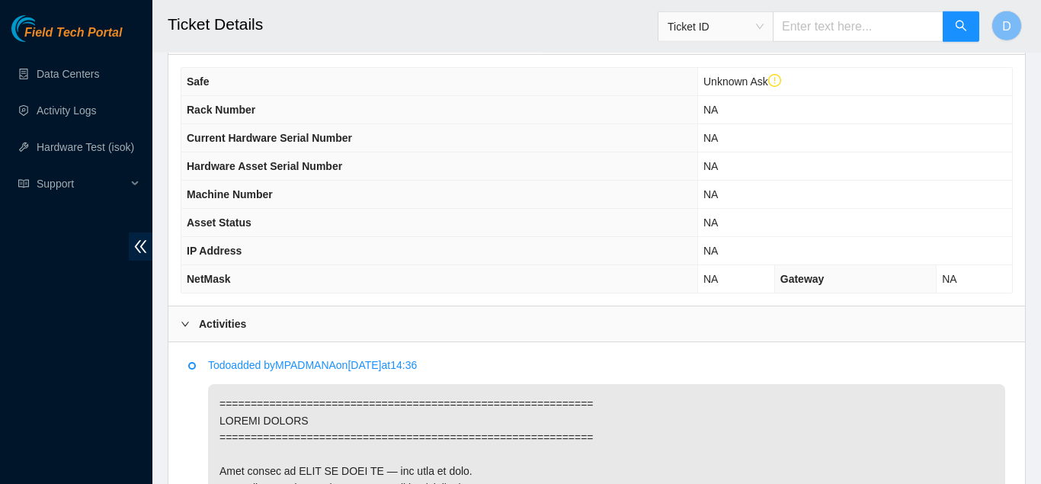
scroll to position [645, 0]
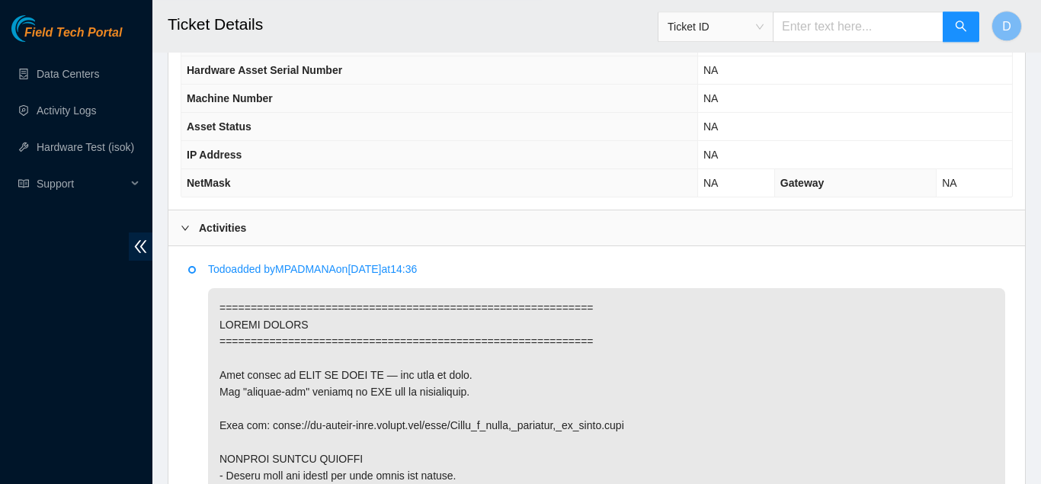
click at [639, 37] on h2 "Ticket Details" at bounding box center [521, 24] width 707 height 49
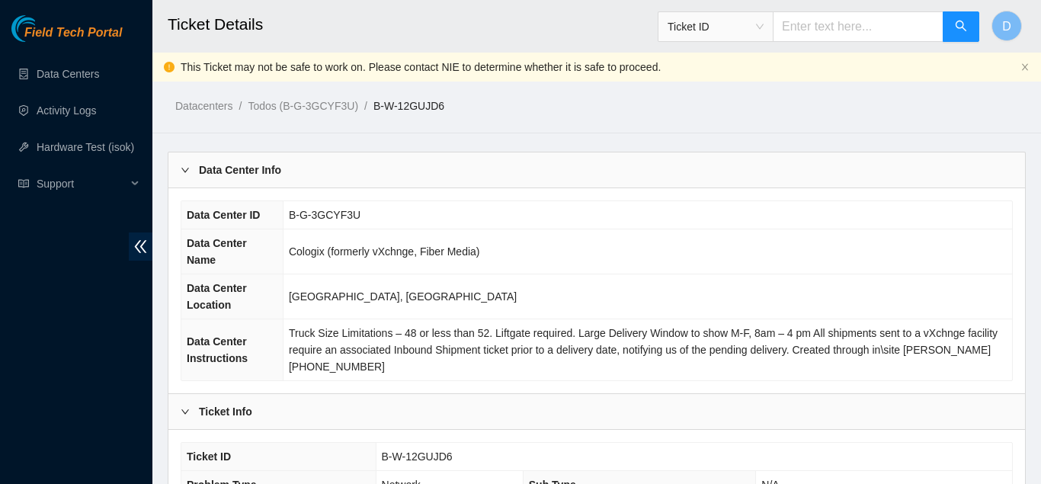
drag, startPoint x: 462, startPoint y: 105, endPoint x: 367, endPoint y: 109, distance: 94.6
click at [367, 109] on ol "Datacenters / Todos (B-G-3GCYF3U) / B-W-12GUJD6 /" at bounding box center [497, 106] width 644 height 17
copy link "B-W-12GUJD6"
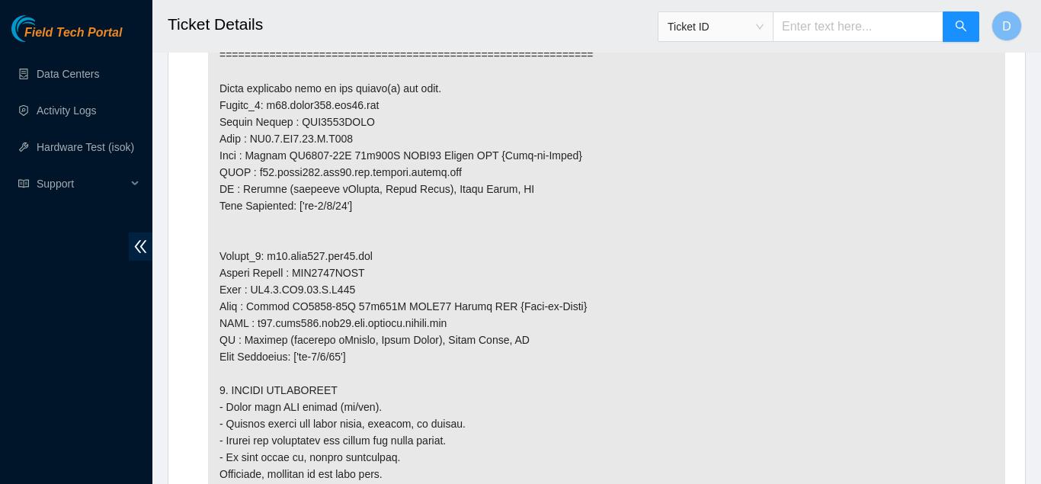
scroll to position [1570, 0]
click at [352, 138] on p at bounding box center [606, 197] width 797 height 1666
copy p "AAA2037AADT"
drag, startPoint x: 353, startPoint y: 151, endPoint x: 251, endPoint y: 156, distance: 101.5
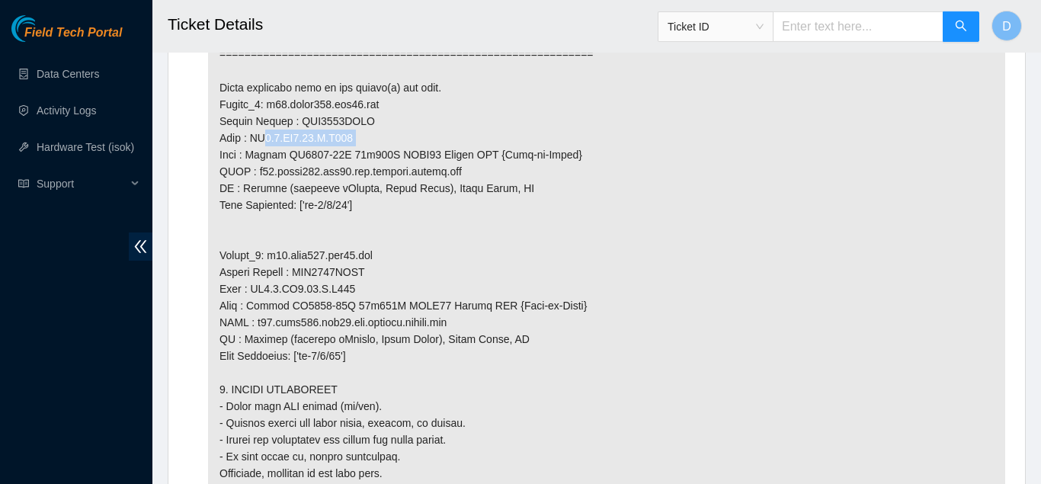
click at [251, 156] on p at bounding box center [606, 197] width 797 height 1666
copy p "SV1.1.DH2.33.A.C005"
drag, startPoint x: 370, startPoint y: 118, endPoint x: 267, endPoint y: 122, distance: 102.9
click at [267, 122] on p at bounding box center [606, 197] width 797 height 1666
copy p "r22.spine101.sjc01.fab"
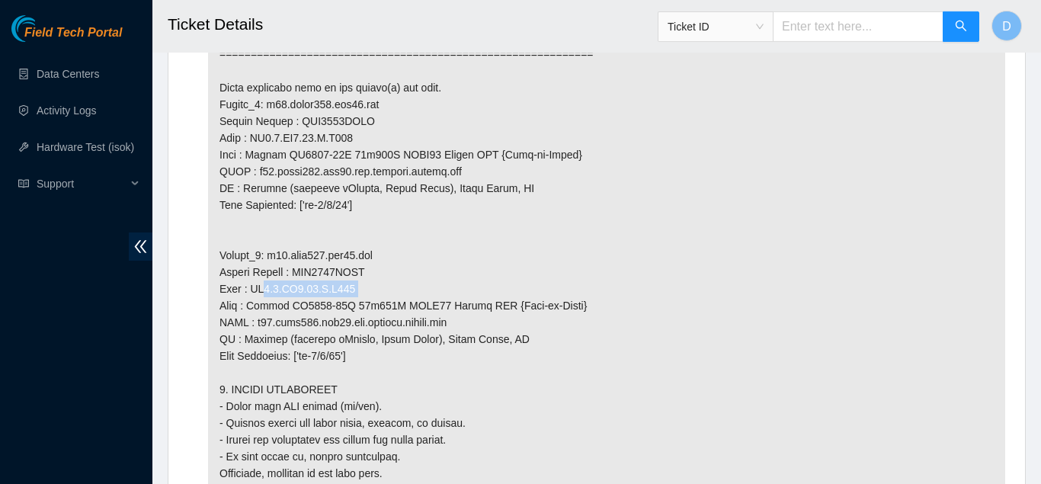
drag, startPoint x: 345, startPoint y: 302, endPoint x: 251, endPoint y: 299, distance: 93.8
click at [251, 299] on p at bounding box center [606, 197] width 797 height 1666
copy p "SV1.1.DH2.34.A.C019"
drag, startPoint x: 366, startPoint y: 287, endPoint x: 298, endPoint y: 287, distance: 68.6
click at [298, 287] on p at bounding box center [606, 197] width 797 height 1666
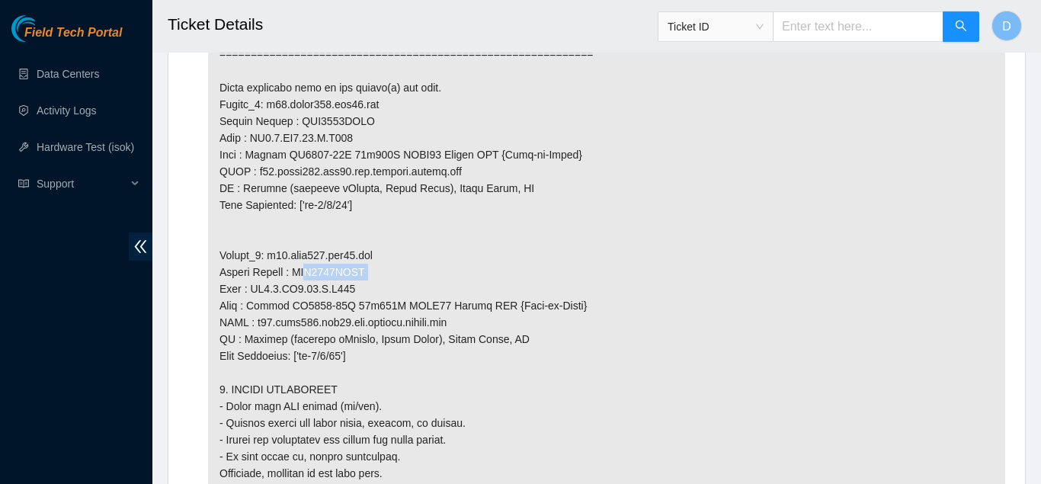
copy p "AAA2213AAIW"
drag, startPoint x: 363, startPoint y: 272, endPoint x: 265, endPoint y: 268, distance: 97.6
click at [265, 268] on p at bounding box center [606, 197] width 797 height 1666
copy p "r01.leaf107.sjc01.fab"
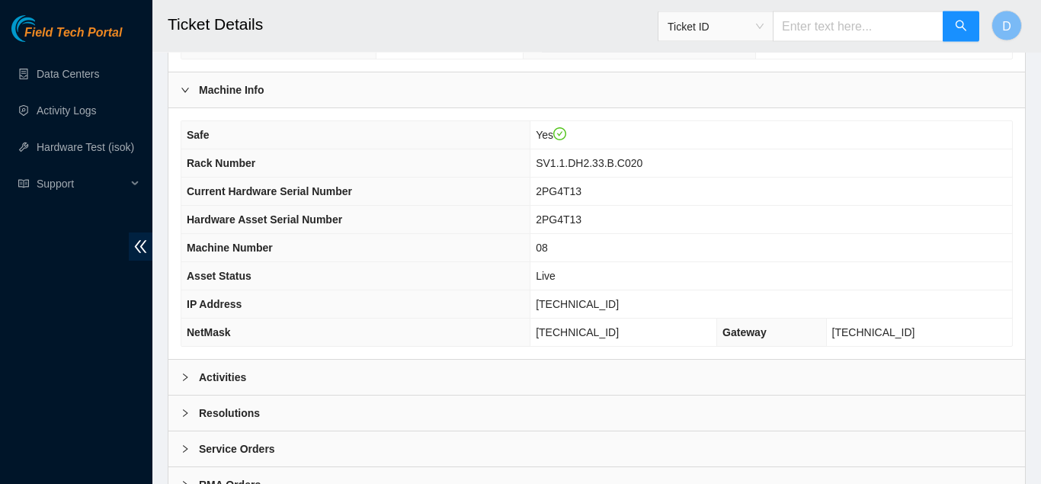
scroll to position [533, 0]
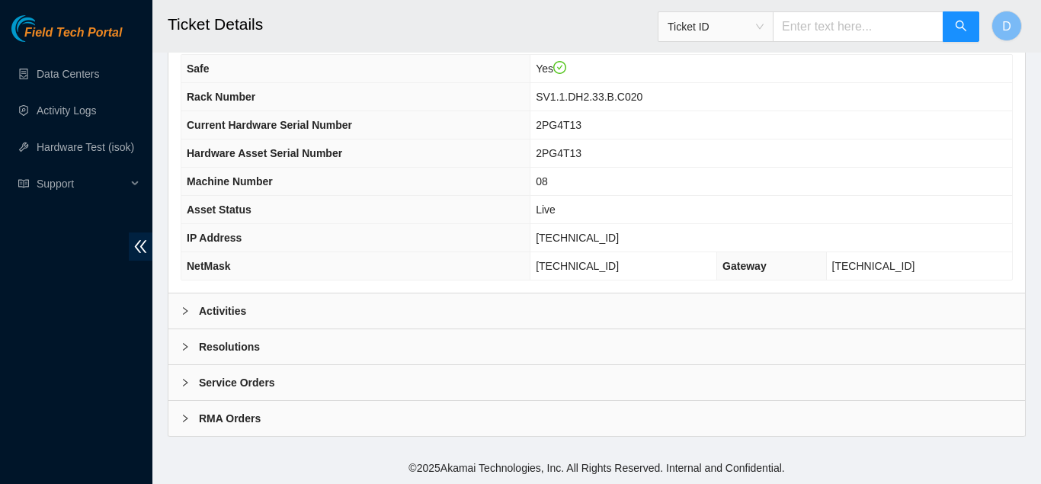
click at [429, 302] on div "Activities" at bounding box center [596, 310] width 856 height 35
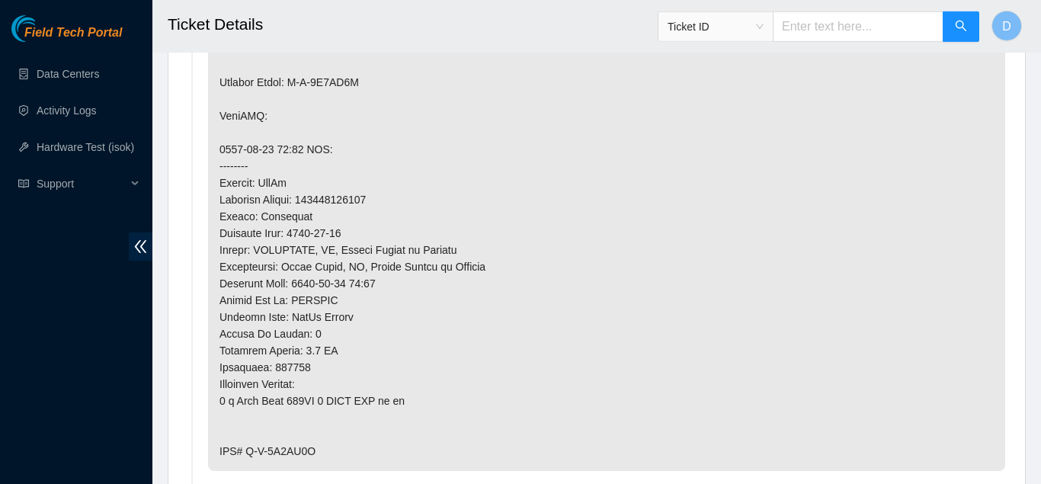
scroll to position [1210, 0]
click at [467, 352] on p at bounding box center [606, 82] width 797 height 777
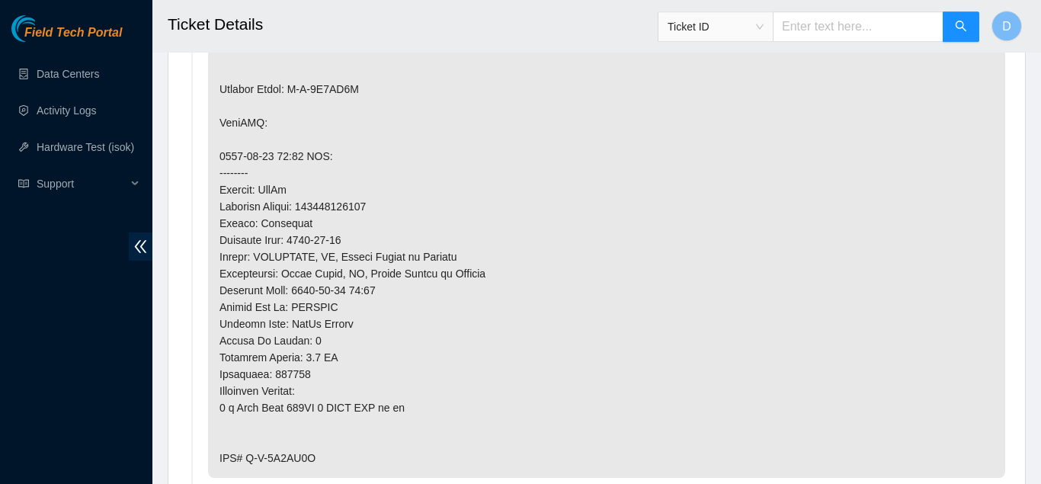
scroll to position [1203, 0]
click at [360, 210] on p at bounding box center [606, 89] width 797 height 777
copy p "473665220270"
click at [504, 240] on p at bounding box center [606, 89] width 797 height 777
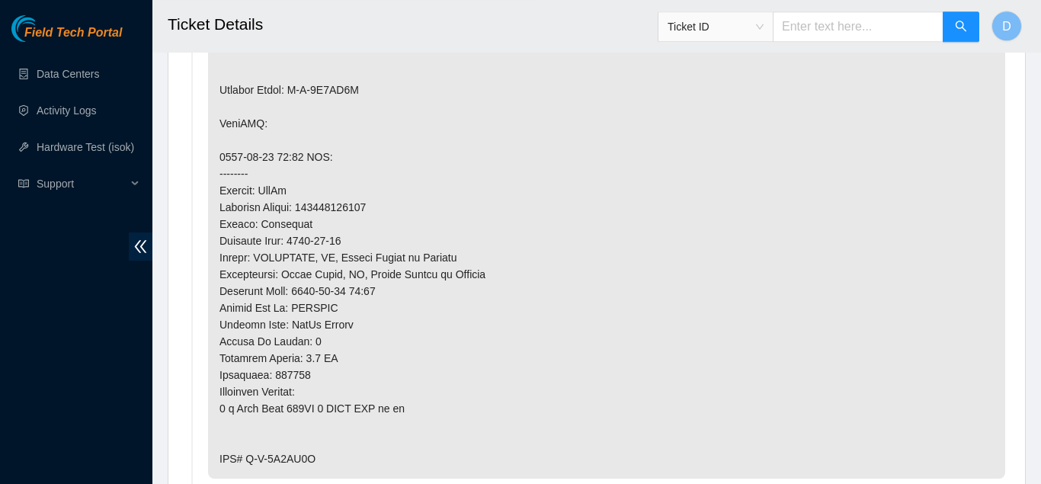
click at [350, 205] on p at bounding box center [606, 89] width 797 height 777
copy p "Tracking Number: 473665220270"
click at [448, 225] on p at bounding box center [606, 89] width 797 height 777
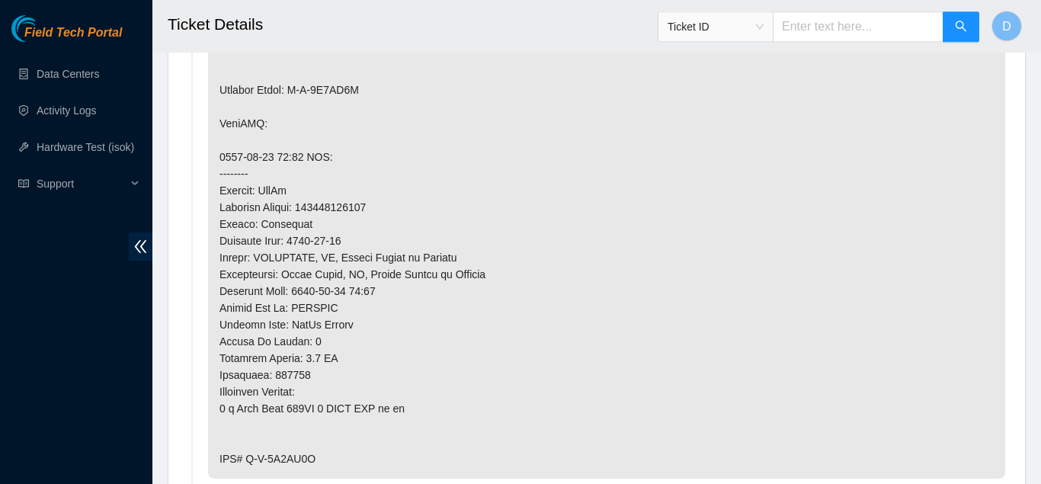
click at [686, 317] on p at bounding box center [606, 89] width 797 height 777
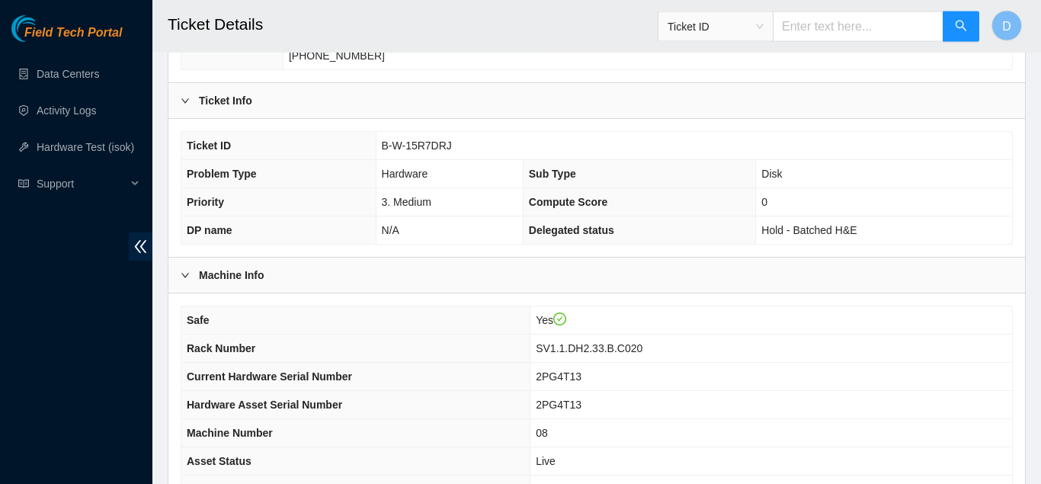
scroll to position [0, 0]
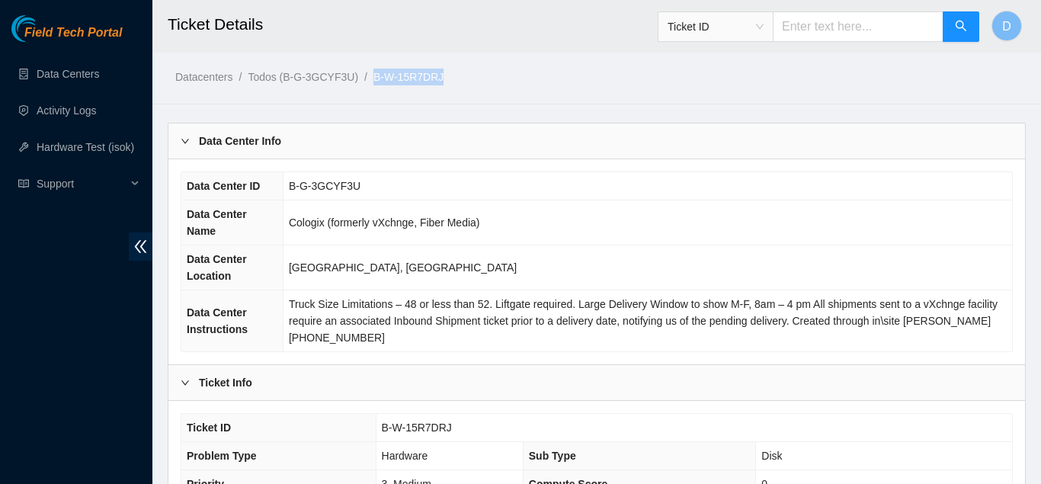
drag, startPoint x: 441, startPoint y: 76, endPoint x: 363, endPoint y: 73, distance: 77.8
click at [363, 73] on ol "Datacenters / Todos (B-G-3GCYF3U) / B-W-15R7DRJ /" at bounding box center [497, 77] width 644 height 17
copy ol "B-W-15R7DRJ"
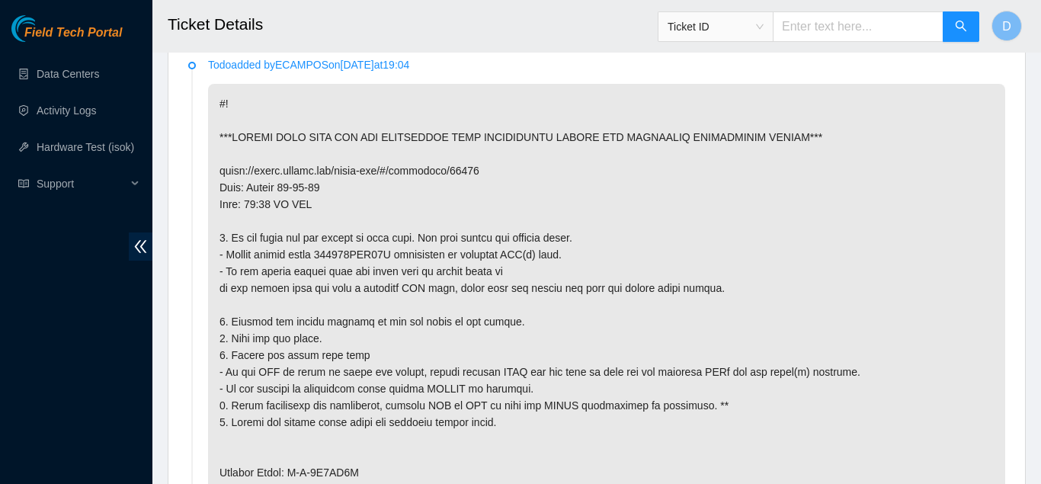
scroll to position [826, 0]
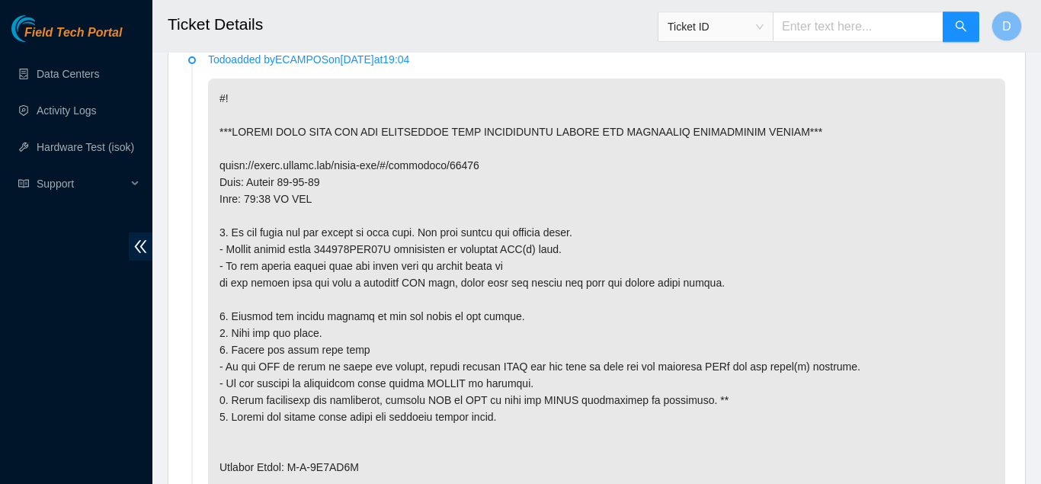
click at [546, 190] on p at bounding box center [606, 466] width 797 height 777
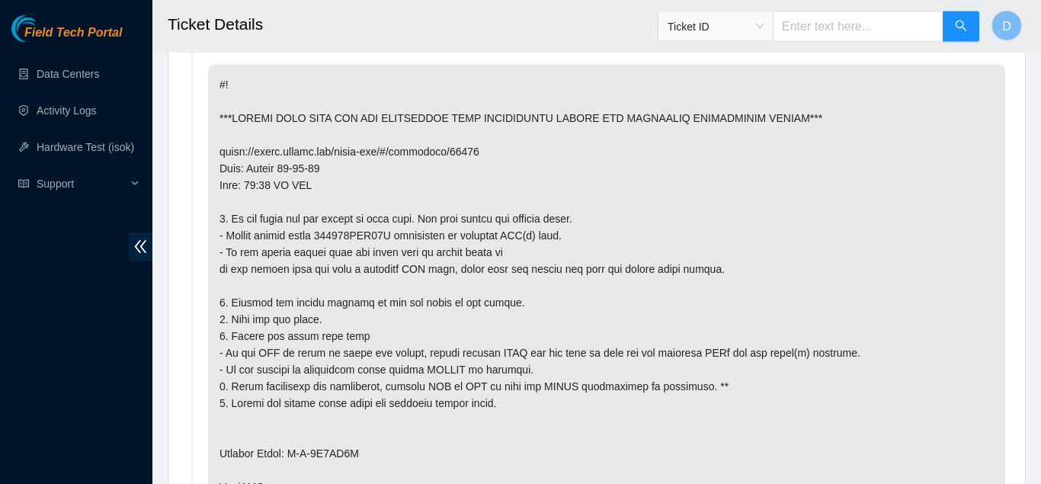
scroll to position [840, 0]
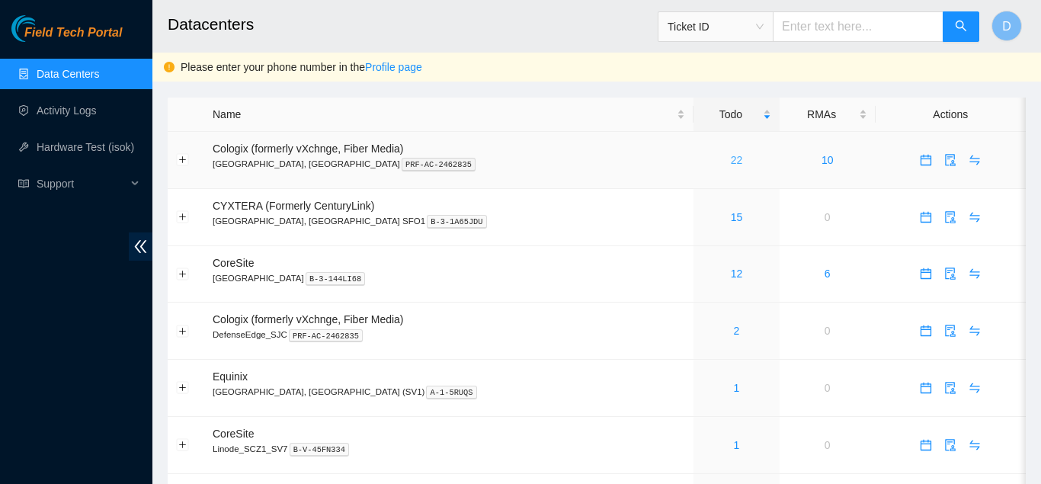
click at [731, 162] on link "22" at bounding box center [737, 160] width 12 height 12
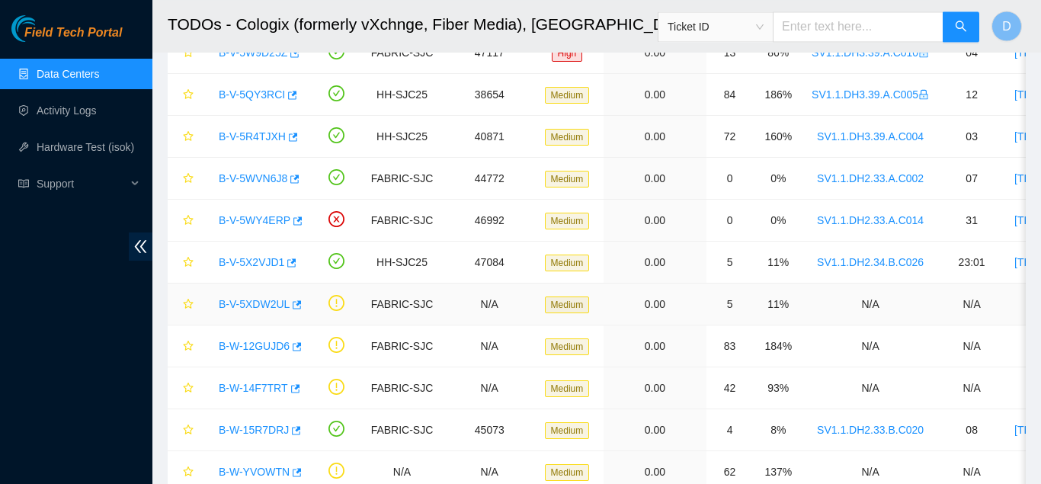
scroll to position [544, 0]
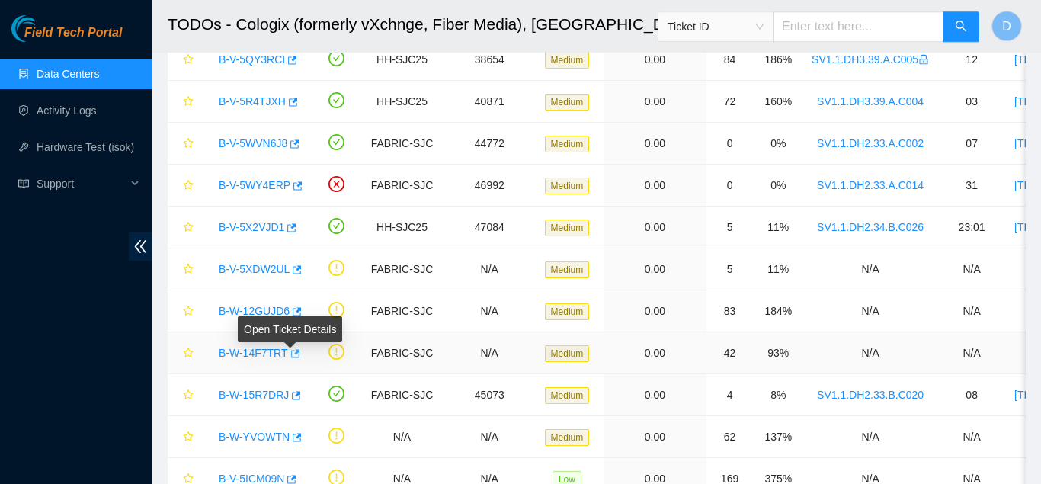
click at [290, 358] on icon "button" at bounding box center [294, 353] width 11 height 11
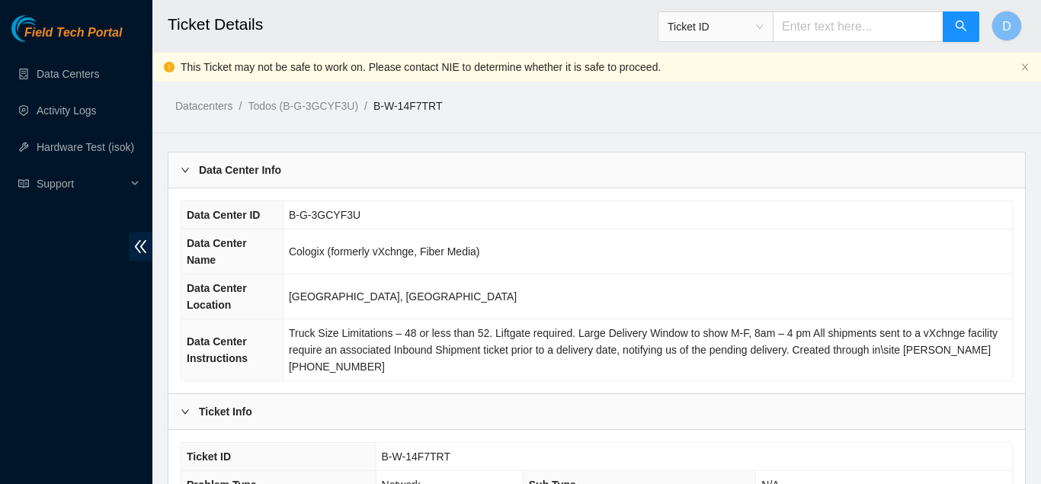
scroll to position [562, 0]
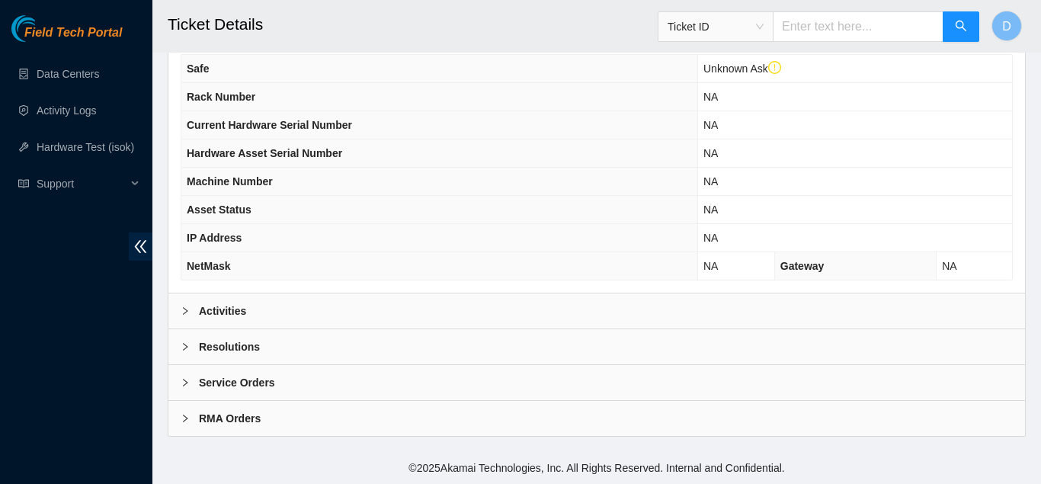
click at [347, 305] on div "Activities" at bounding box center [596, 310] width 856 height 35
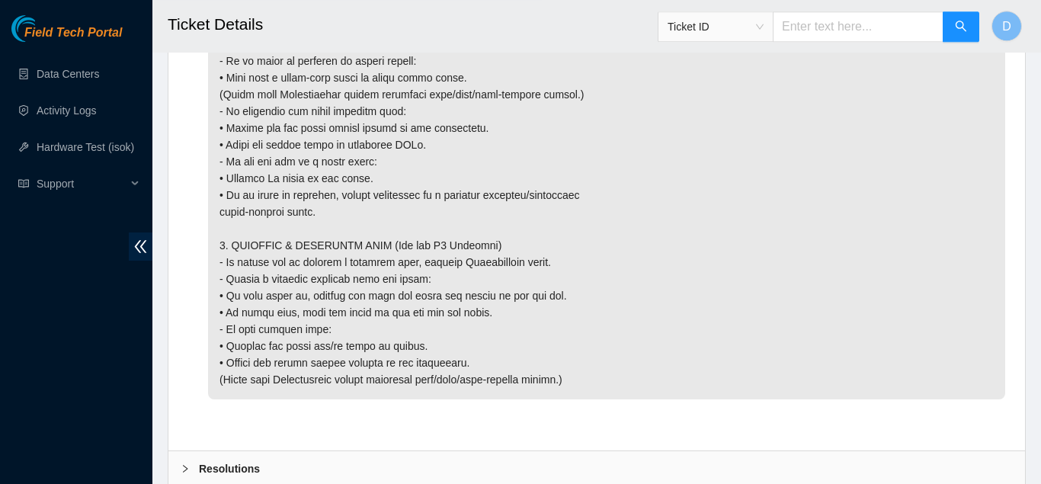
scroll to position [2355, 0]
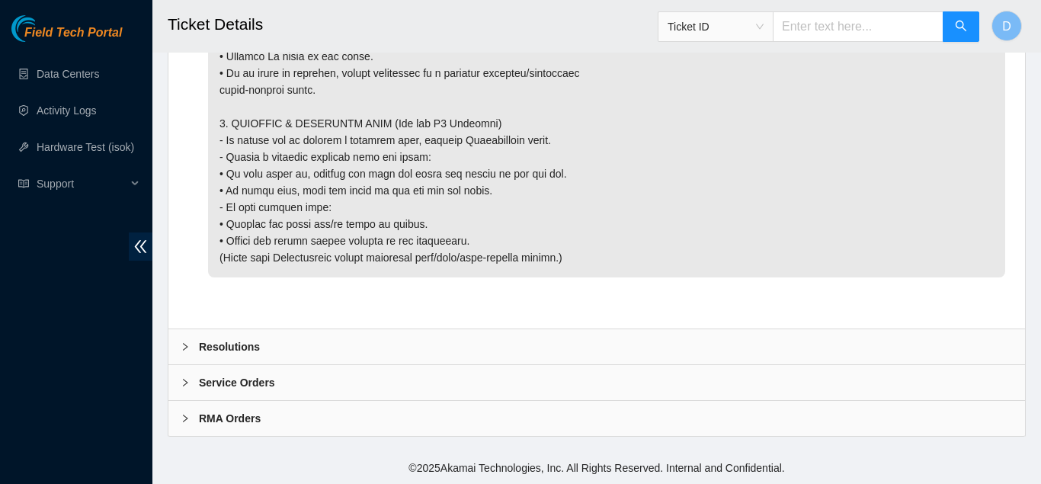
click at [279, 347] on div "Resolutions" at bounding box center [596, 346] width 856 height 35
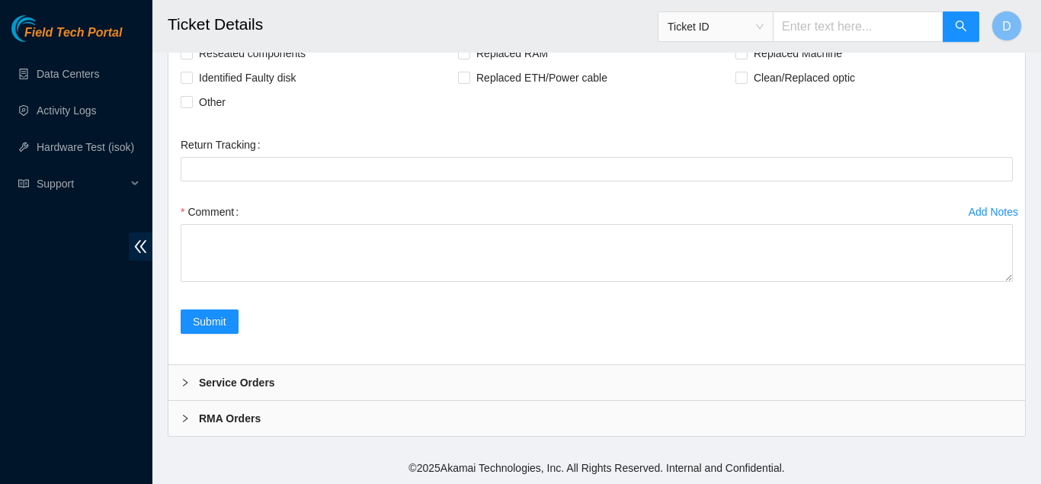
scroll to position [2715, 0]
click at [347, 245] on textarea "Comment" at bounding box center [597, 253] width 832 height 58
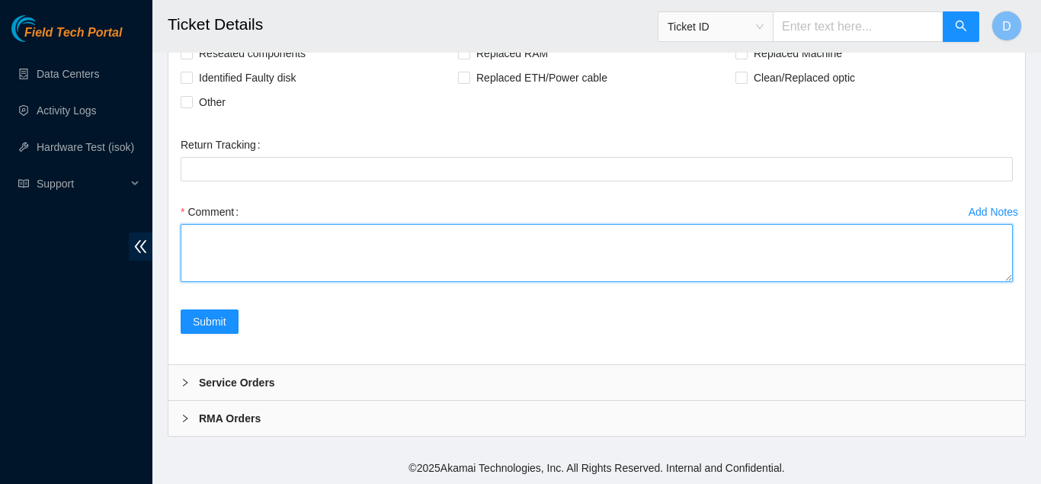
paste textarea "A: Rack : SV1.1.DH3.40.A.C014 Hostname: r06.tor107.sjc01.fab SN: R3250B2F082B19…"
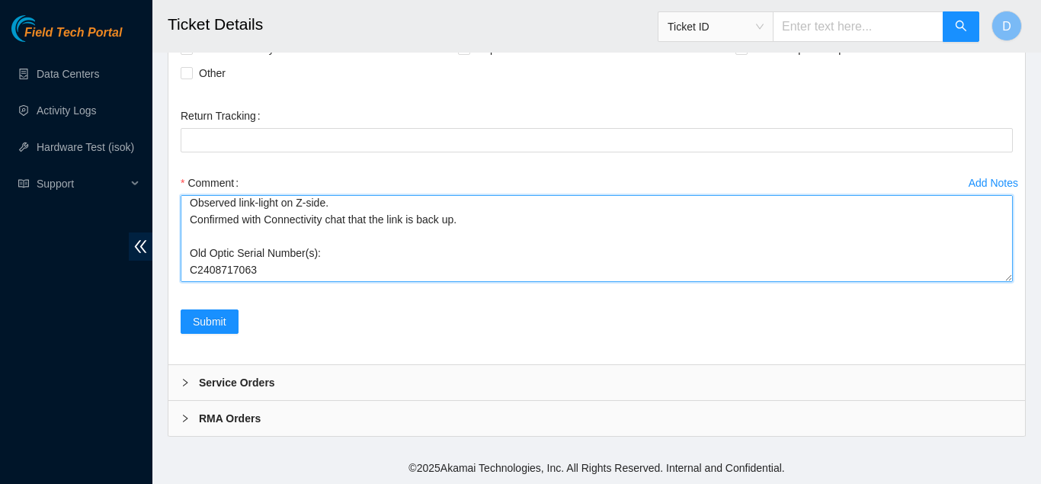
scroll to position [93, 0]
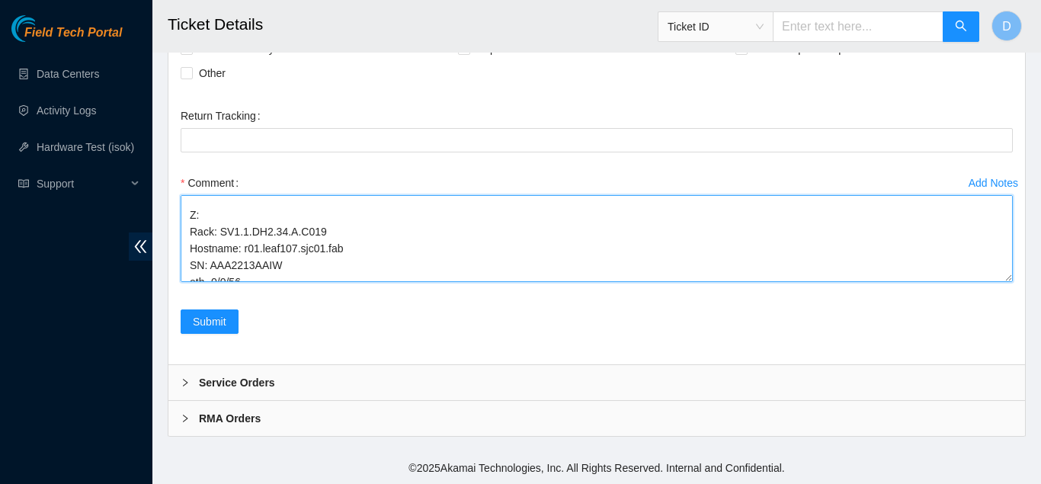
drag, startPoint x: 1010, startPoint y: 277, endPoint x: 1040, endPoint y: 520, distance: 244.1
click at [1013, 282] on textarea "A: Rack : SV1.1.DH3.40.A.C014 Hostname: r06.tor107.sjc01.fab SN: R3250B2F082B19…" at bounding box center [597, 238] width 832 height 87
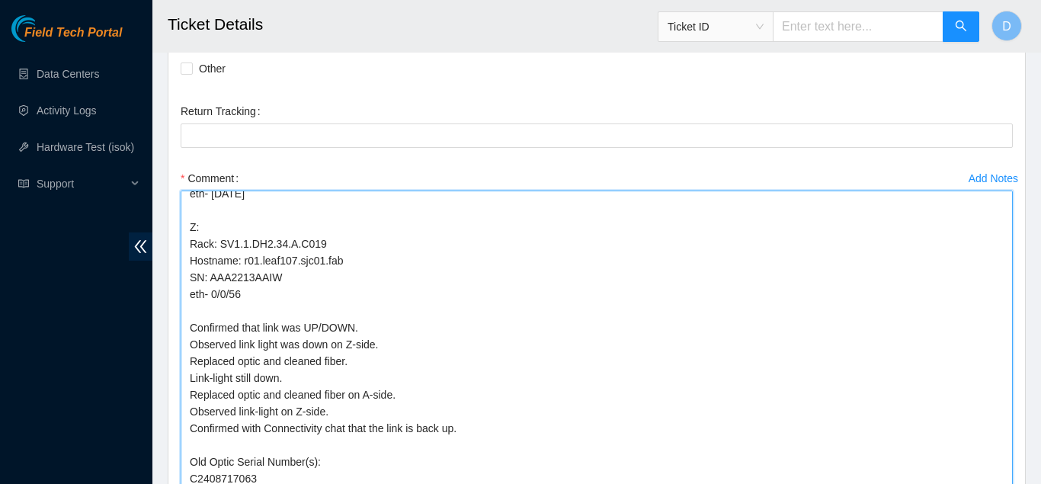
scroll to position [2958, 0]
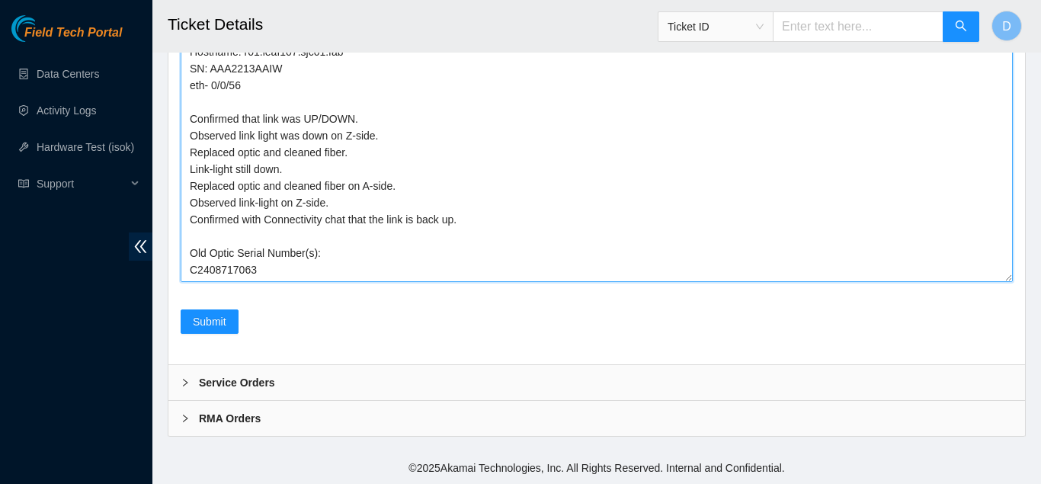
click at [386, 181] on textarea "A: Rack : SV1.1.DH3.40.A.C014 Hostname: r06.tor107.sjc01.fab SN: R3250B2F082B19…" at bounding box center [597, 132] width 832 height 300
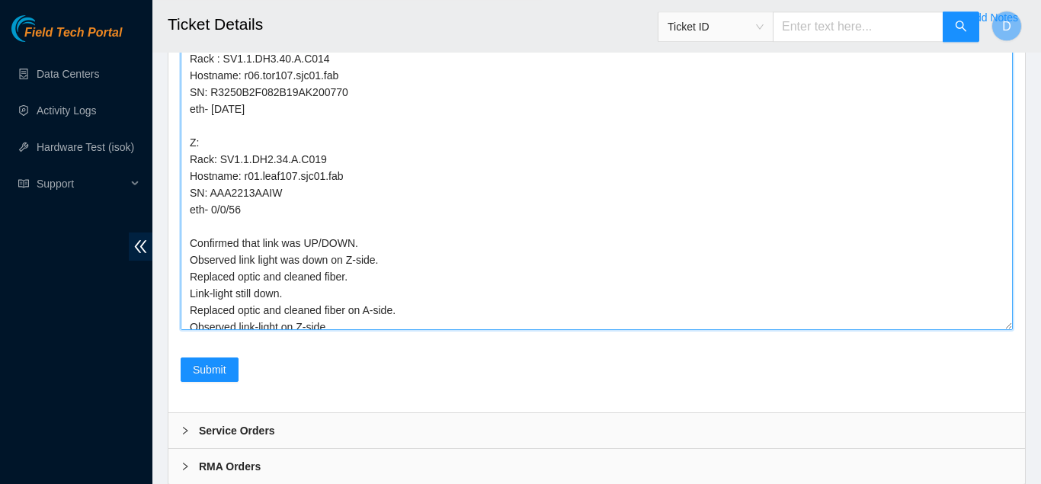
scroll to position [2858, 0]
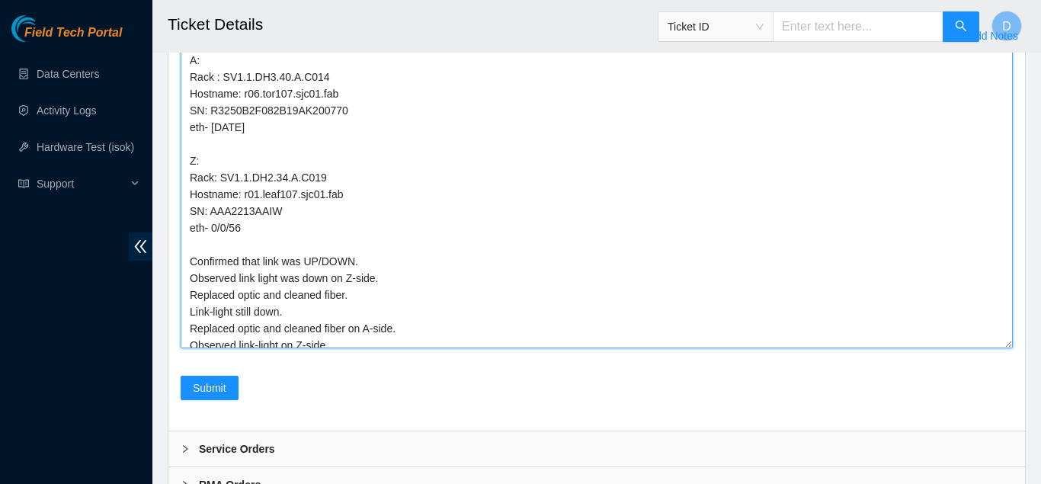
drag, startPoint x: 342, startPoint y: 130, endPoint x: 244, endPoint y: 125, distance: 98.4
click at [244, 125] on textarea "A: Rack : SV1.1.DH3.40.A.C014 Hostname: r06.tor107.sjc01.fab SN: R3250B2F082B19…" at bounding box center [597, 198] width 832 height 300
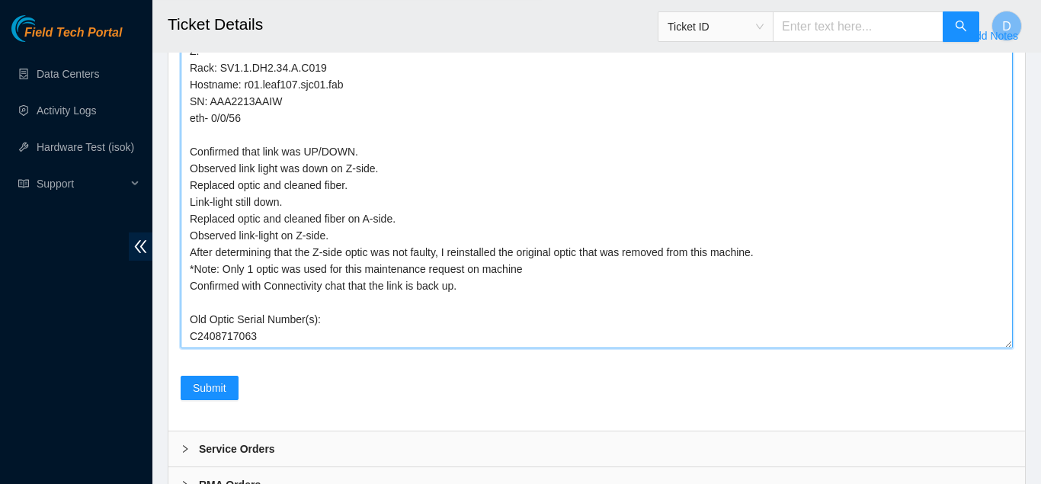
click at [554, 281] on textarea "A: Rack : SV1.1.DH3.40.A.C014 Hostname: r06.tor107.sjc01.fab SN: R3250B2F082B19…" at bounding box center [597, 198] width 832 height 300
paste textarea "r06.tor107.sjc01.fab"
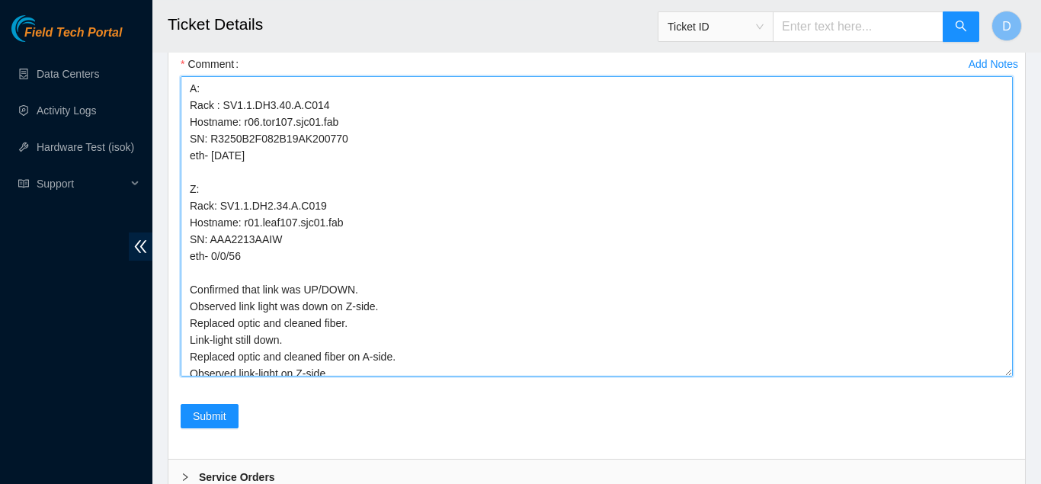
scroll to position [2817, 0]
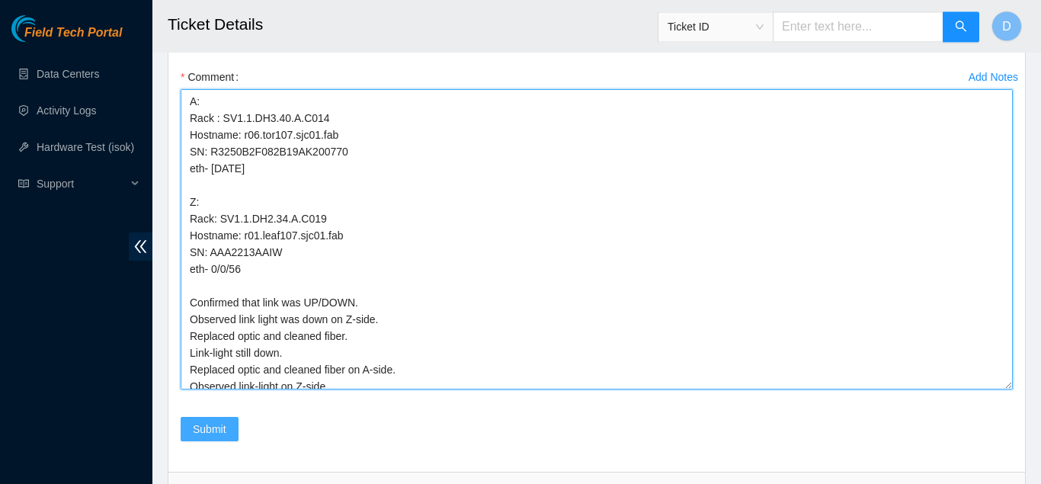
type textarea "A: Rack : SV1.1.DH3.40.A.C014 Hostname: r06.tor107.sjc01.fab SN: R3250B2F082B19…"
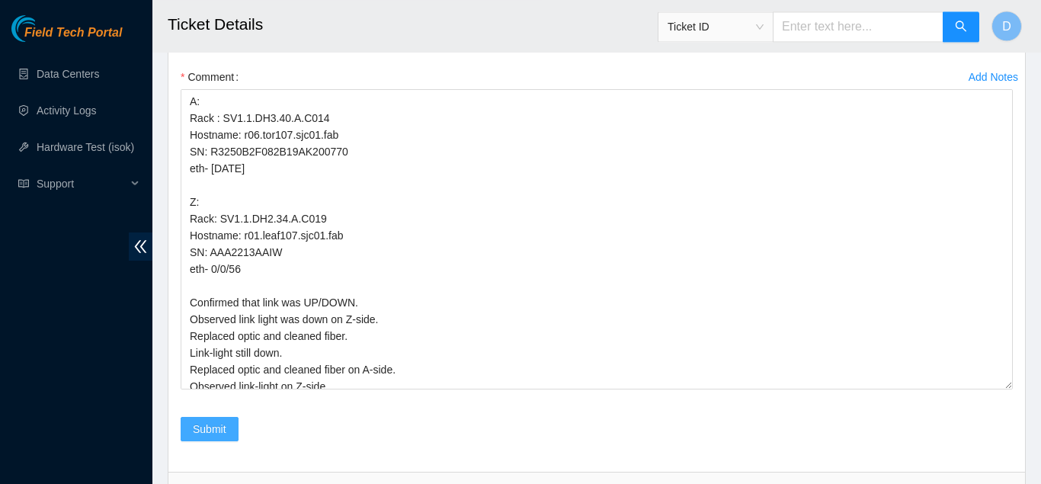
click at [222, 437] on span "Submit" at bounding box center [210, 429] width 34 height 17
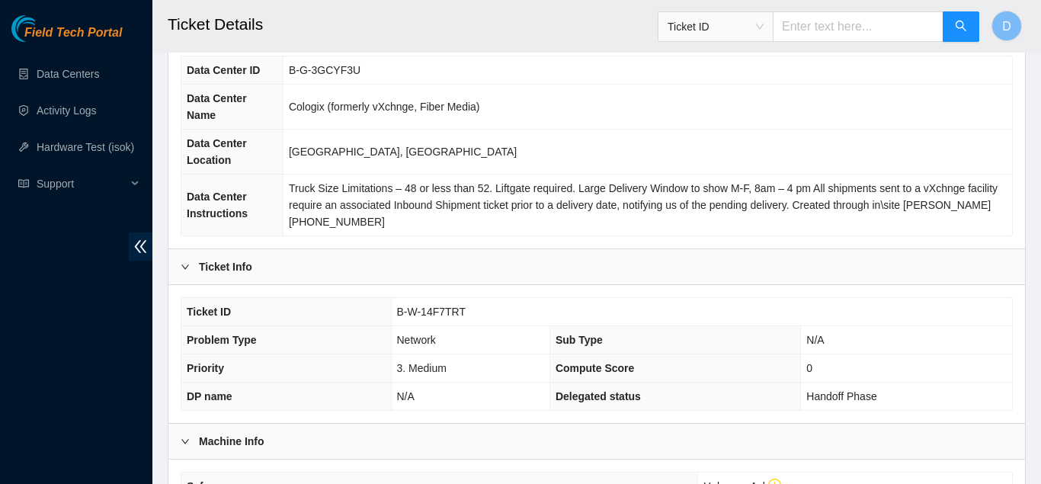
scroll to position [0, 0]
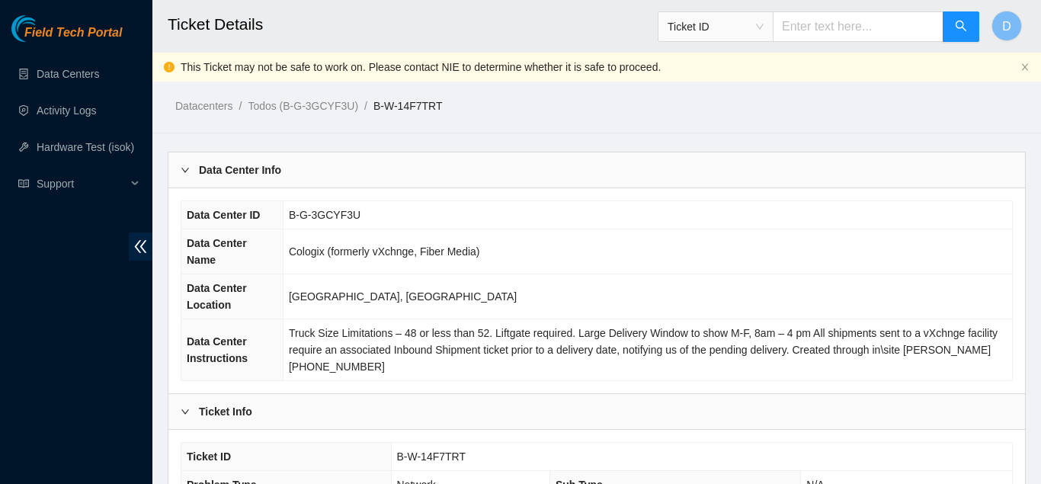
click at [514, 264] on td "Cologix (formerly vXchnge, Fiber Media)" at bounding box center [647, 251] width 729 height 45
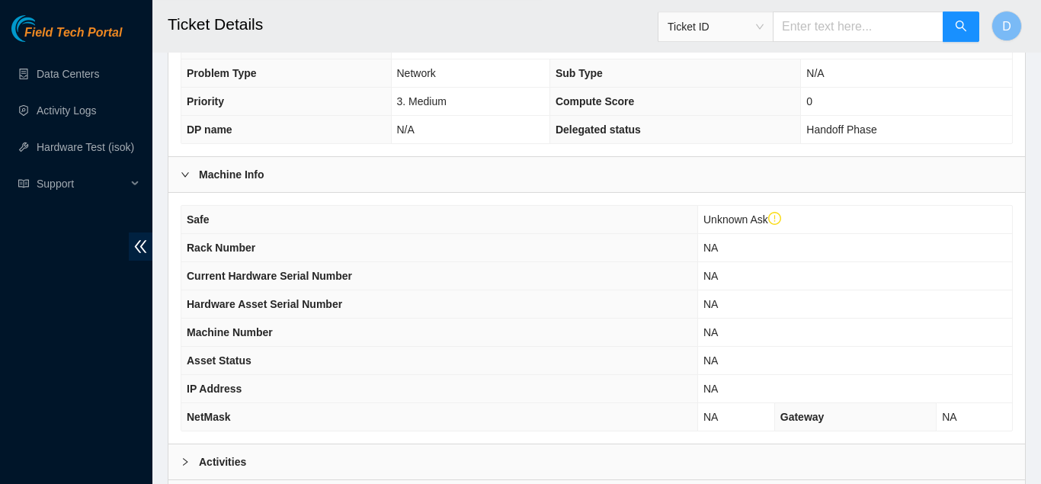
scroll to position [562, 0]
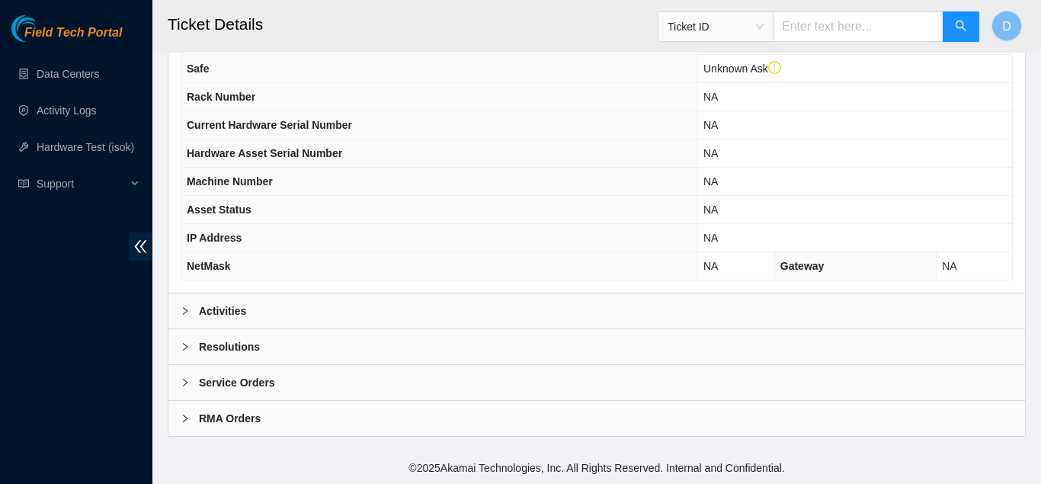
click at [451, 300] on div "Activities" at bounding box center [596, 310] width 856 height 35
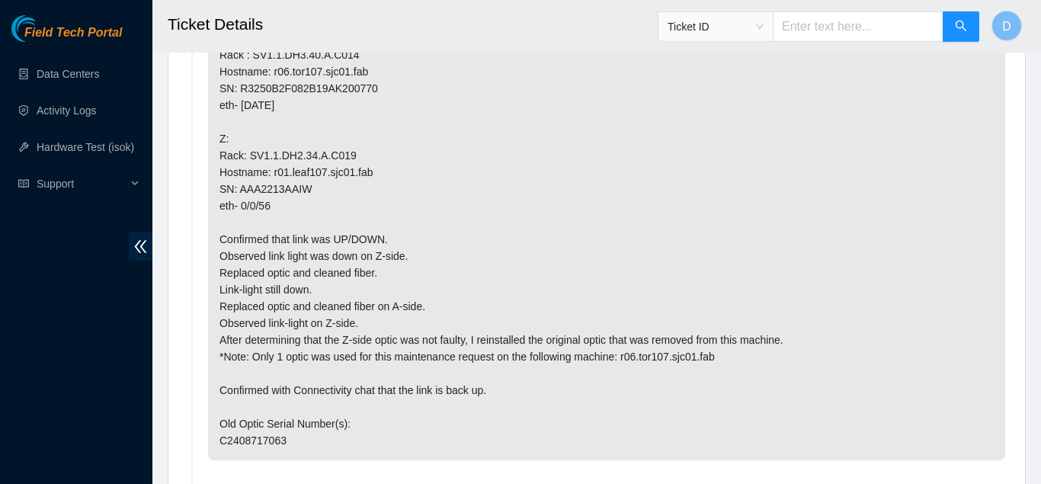
scroll to position [917, 0]
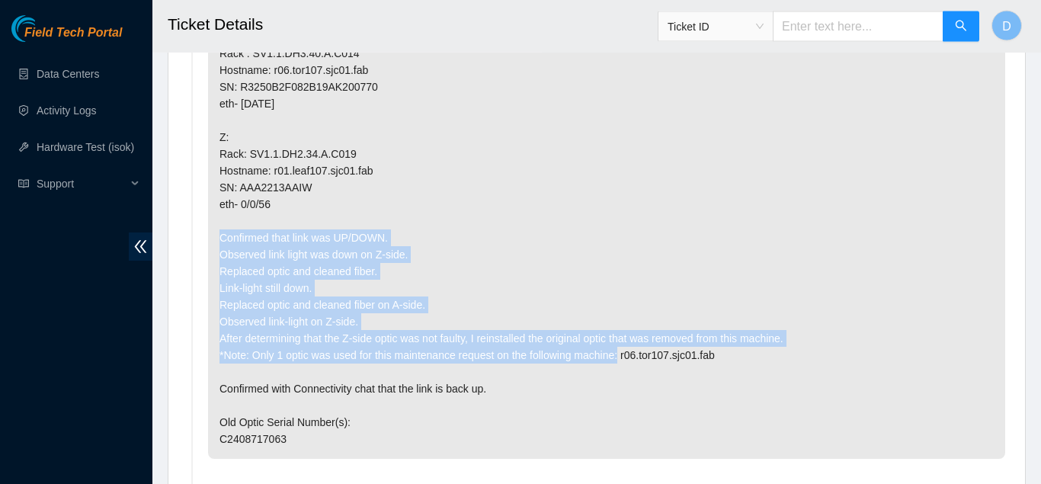
drag, startPoint x: 617, startPoint y: 355, endPoint x: 171, endPoint y: 239, distance: 461.3
copy p "Confirmed that link was UP/DOWN. Observed link light was down on Z-side. Replac…"
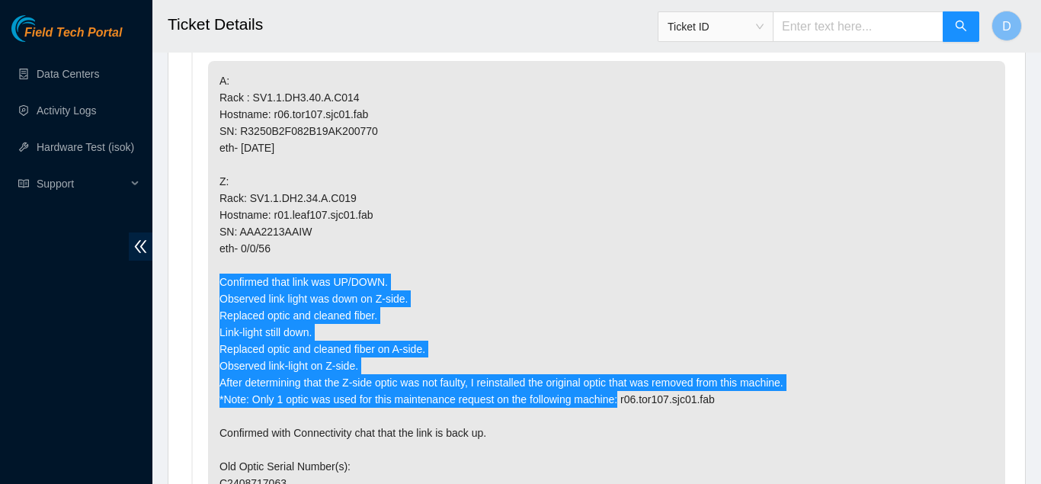
scroll to position [868, 0]
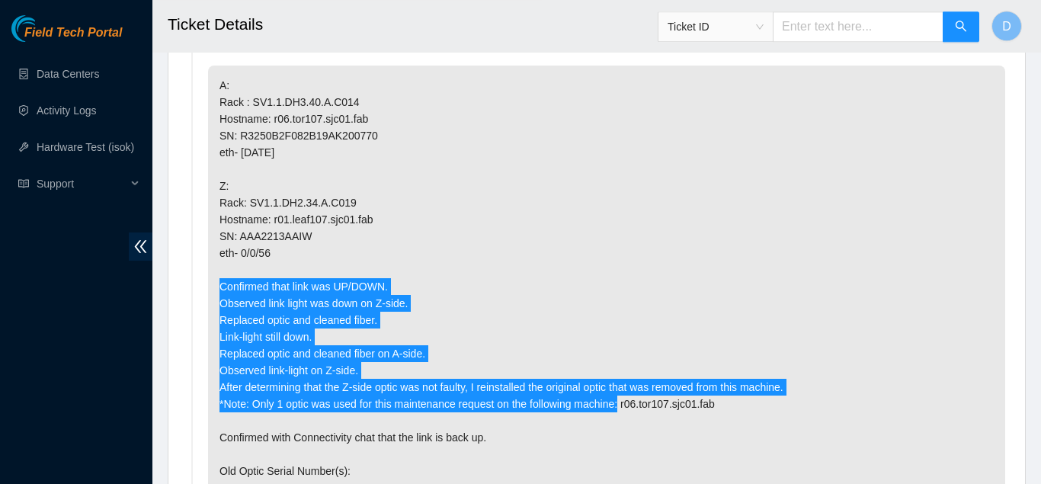
click at [395, 253] on p "A: Rack : SV1.1.DH3.40.A.C014 Hostname: r06.tor107.sjc01.fab SN: R3250B2F082B19…" at bounding box center [606, 287] width 797 height 442
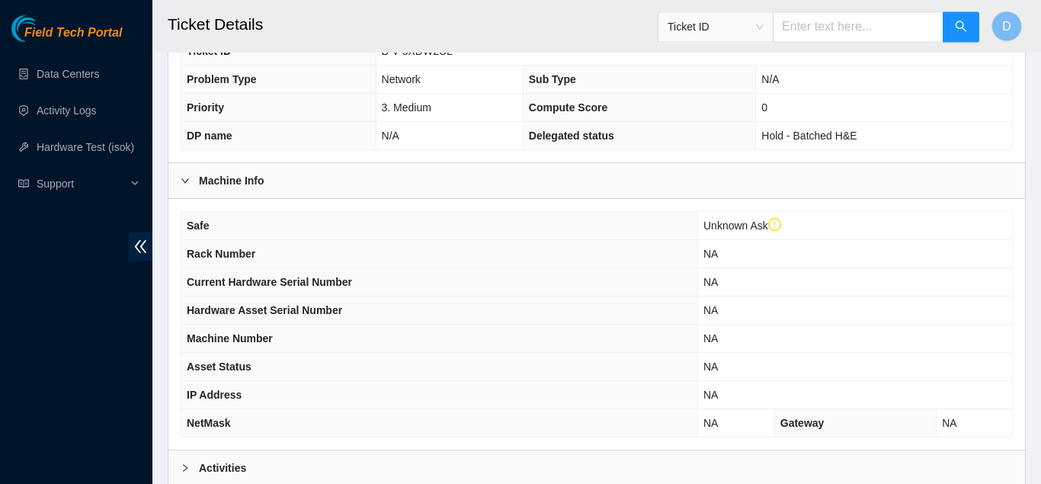
scroll to position [562, 0]
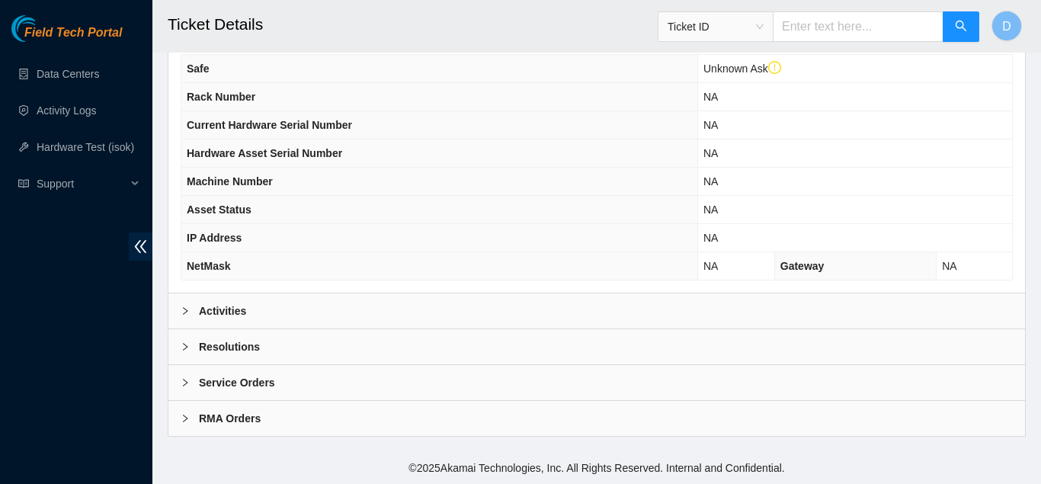
click at [395, 308] on div "Activities" at bounding box center [596, 310] width 856 height 35
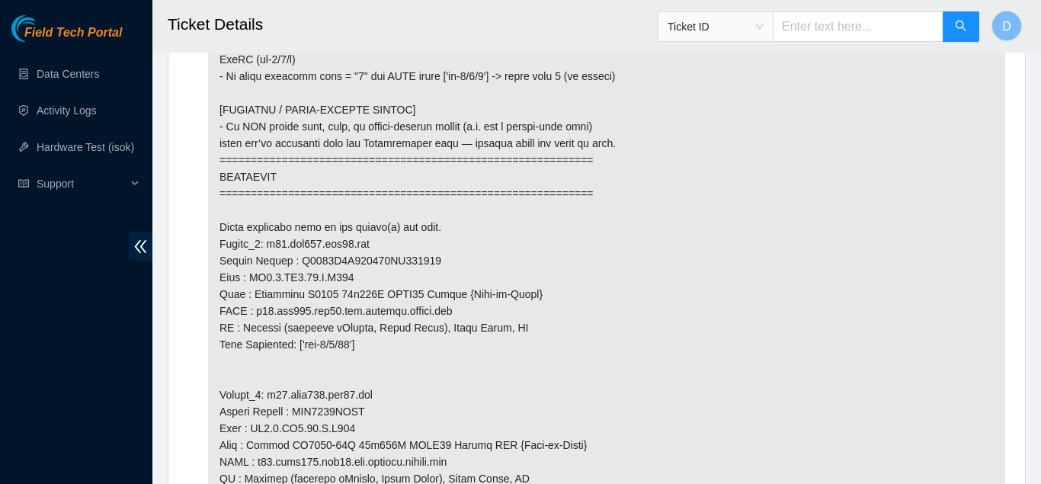
scroll to position [1499, 0]
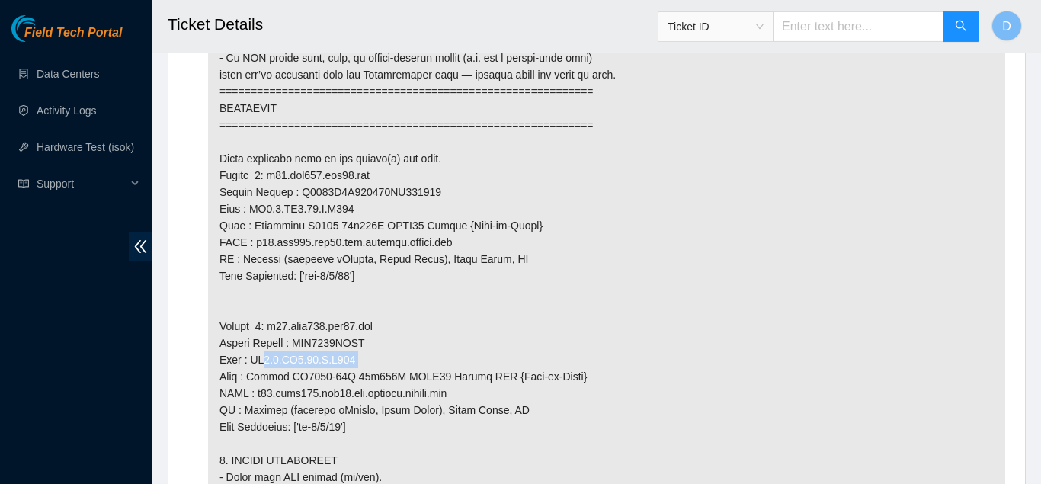
drag, startPoint x: 349, startPoint y: 377, endPoint x: 251, endPoint y: 377, distance: 97.5
click at [251, 377] on p at bounding box center [606, 268] width 797 height 1666
copy p "SV1.1.DH2.34.A.C019"
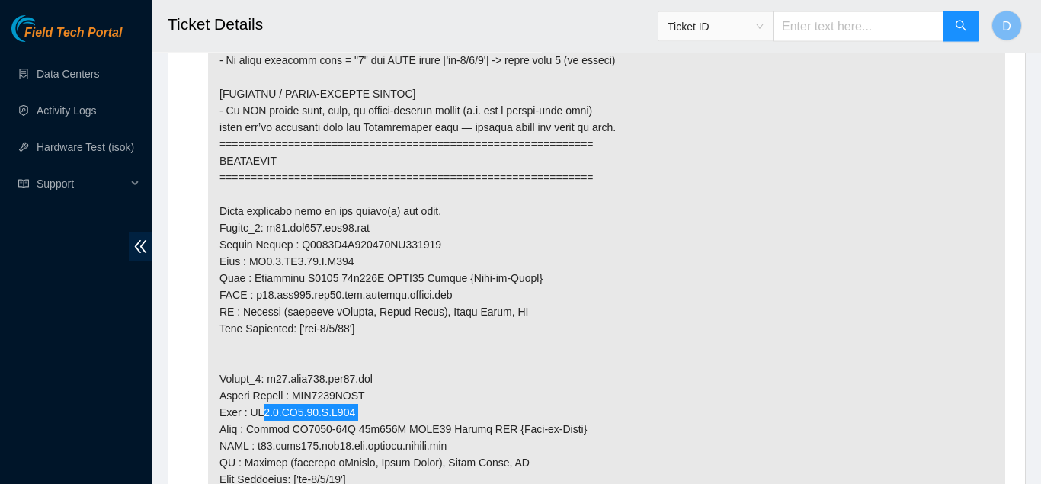
scroll to position [1575, 0]
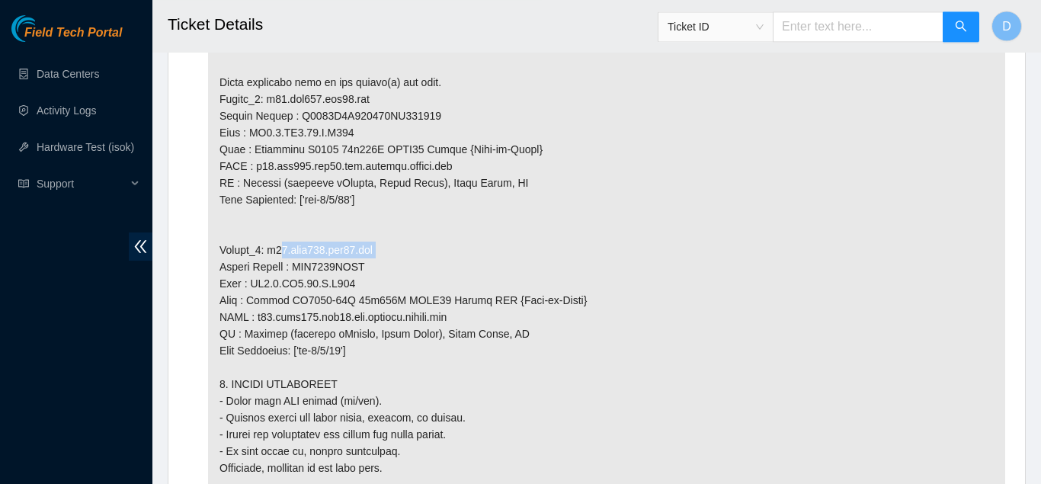
drag, startPoint x: 370, startPoint y: 267, endPoint x: 267, endPoint y: 264, distance: 102.9
click at [267, 264] on p at bounding box center [606, 191] width 797 height 1666
copy p "r03.leaf107.sjc01.fab"
click at [549, 330] on p at bounding box center [606, 191] width 797 height 1666
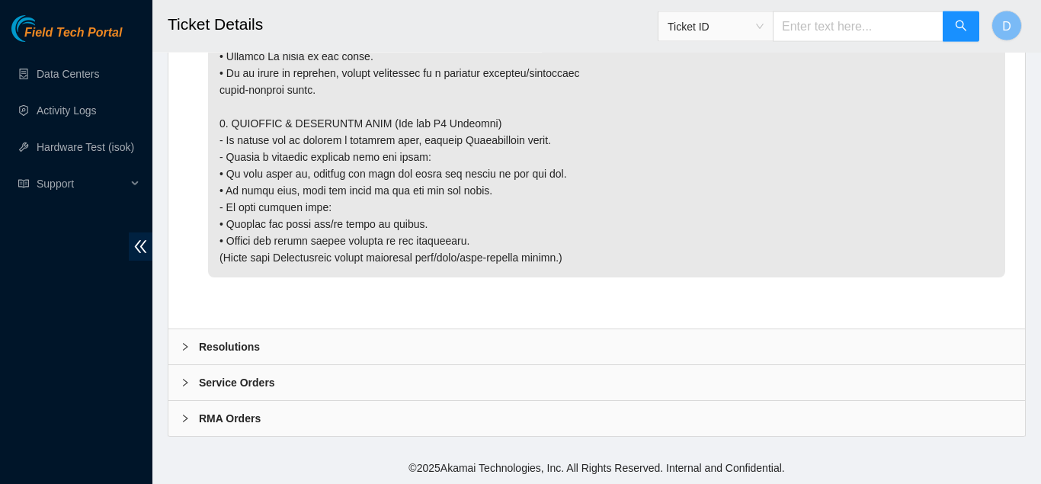
scroll to position [2355, 0]
click at [515, 344] on div "Resolutions" at bounding box center [596, 346] width 856 height 35
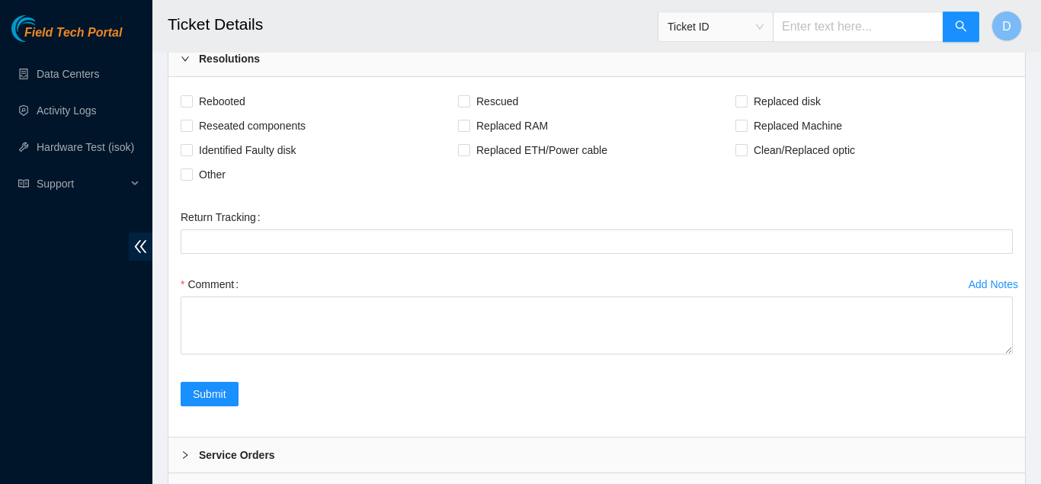
scroll to position [2610, 0]
click at [470, 296] on div "Comment" at bounding box center [597, 283] width 832 height 24
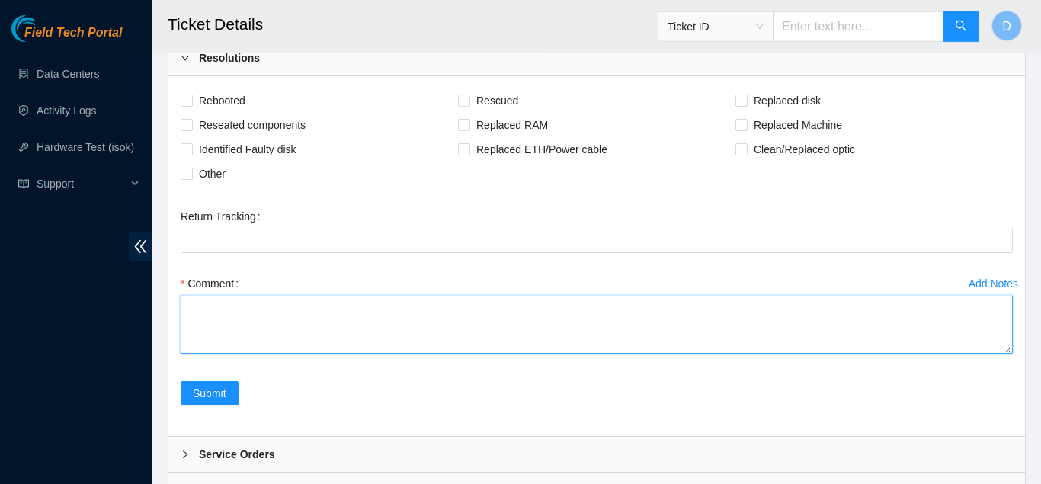
click at [468, 338] on textarea "Comment" at bounding box center [597, 325] width 832 height 58
paste textarea "A: Rack : SV1.1.DH3.40.A.C013 Hostname: r05.tor107.sjc01.fab SN: R3250B2F155128…"
drag, startPoint x: 1008, startPoint y: 381, endPoint x: 1006, endPoint y: 520, distance: 138.7
click at [1006, 354] on textarea "A: Rack : SV1.1.DH3.40.A.C013 Hostname: r05.tor107.sjc01.fab SN: R3250B2F155128…" at bounding box center [597, 325] width 832 height 58
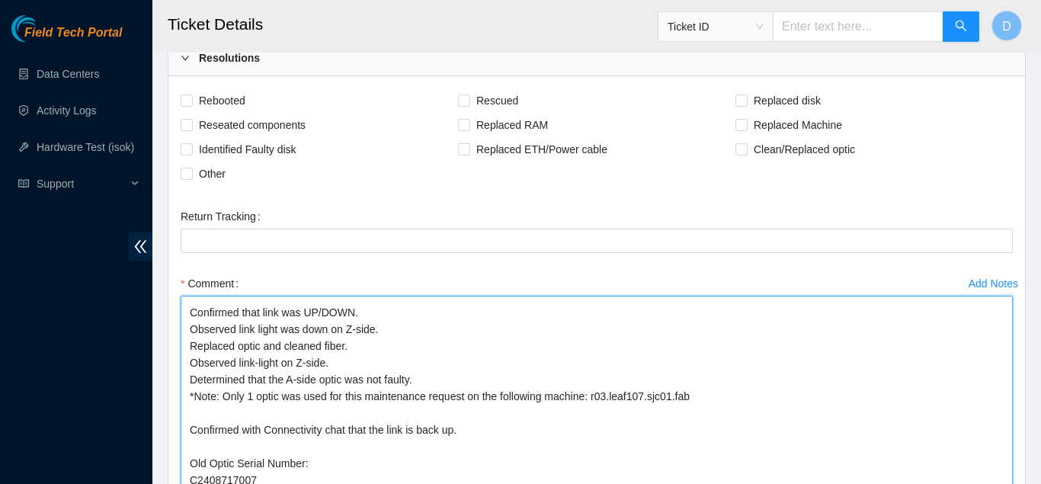
scroll to position [2854, 0]
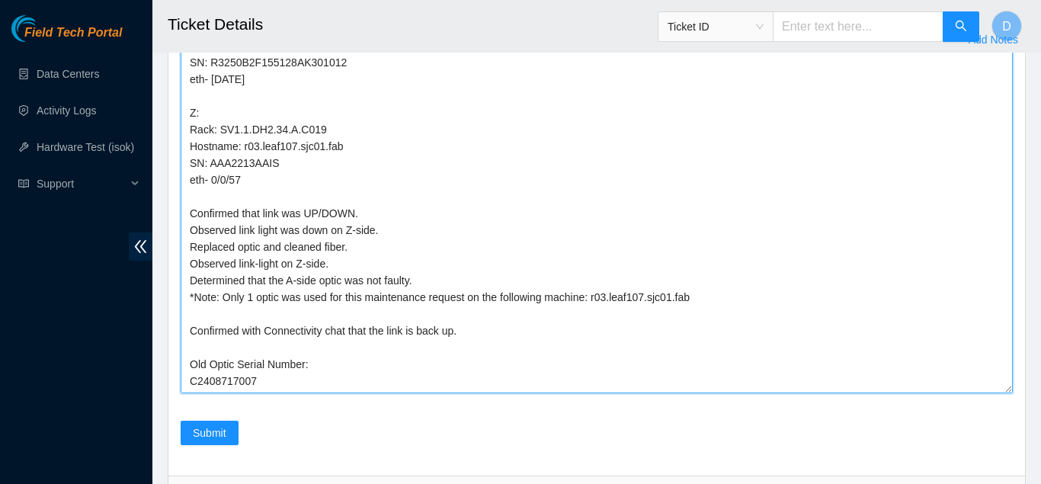
drag, startPoint x: 1006, startPoint y: 275, endPoint x: 1000, endPoint y: 435, distance: 160.1
click at [1000, 393] on textarea "A: Rack : SV1.1.DH3.40.A.C013 Hostname: r05.tor107.sjc01.fab SN: R3250B2F155128…" at bounding box center [597, 222] width 832 height 341
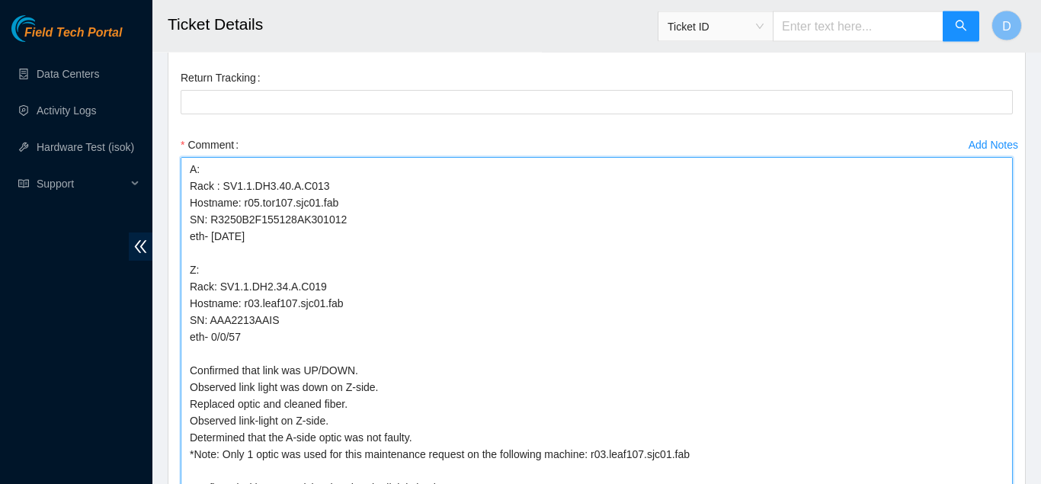
scroll to position [2745, 0]
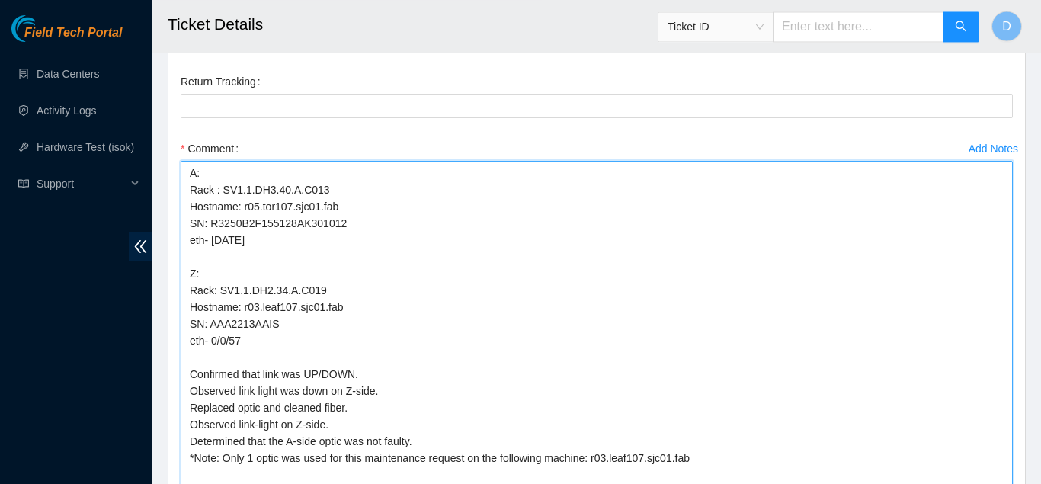
click at [195, 207] on textarea "A: Rack : SV1.1.DH3.40.A.C013 Hostname: r05.tor107.sjc01.fab SN: R3250B2F155128…" at bounding box center [597, 339] width 832 height 357
click at [197, 304] on textarea "A-Side: Rack : SV1.1.DH3.40.A.C013 Hostname: r05.tor107.sjc01.fab SN: R3250B2F1…" at bounding box center [597, 339] width 832 height 357
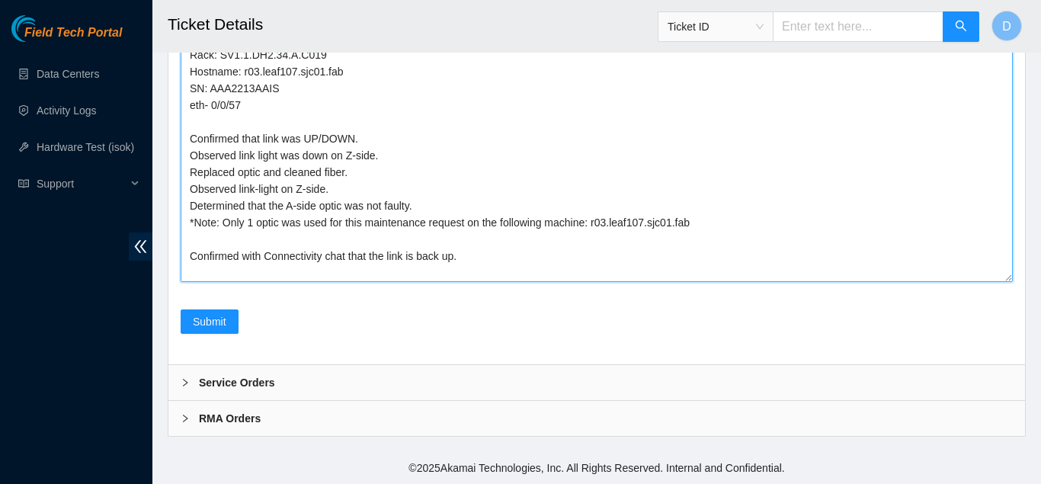
scroll to position [53, 0]
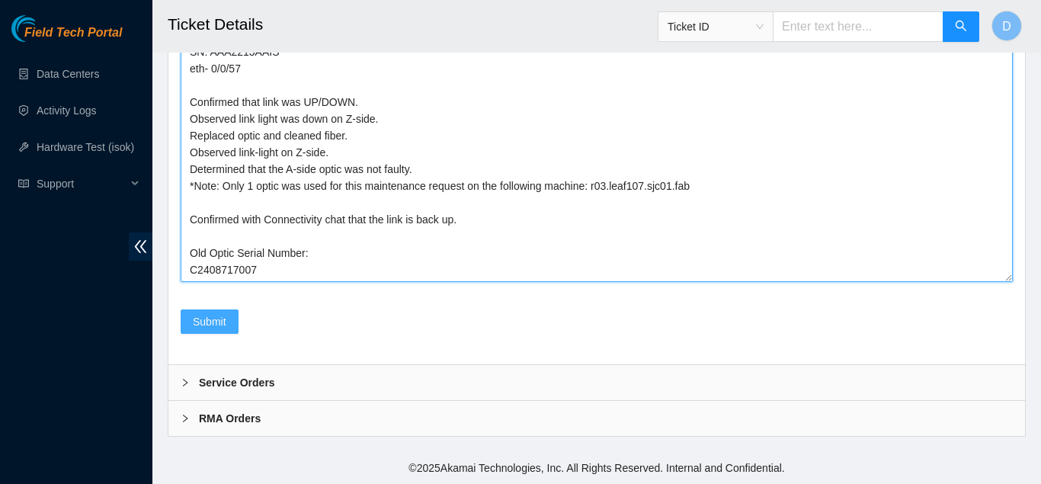
type textarea "A-Side: Rack : SV1.1.DH3.40.A.C013 Hostname: r05.tor107.sjc01.fab SN: R3250B2F1…"
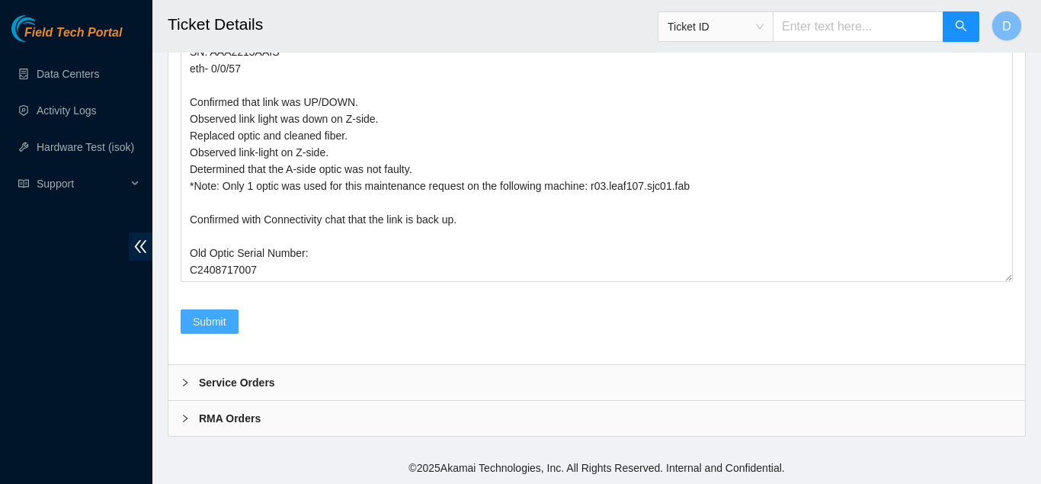
click at [225, 316] on span "Submit" at bounding box center [210, 321] width 34 height 17
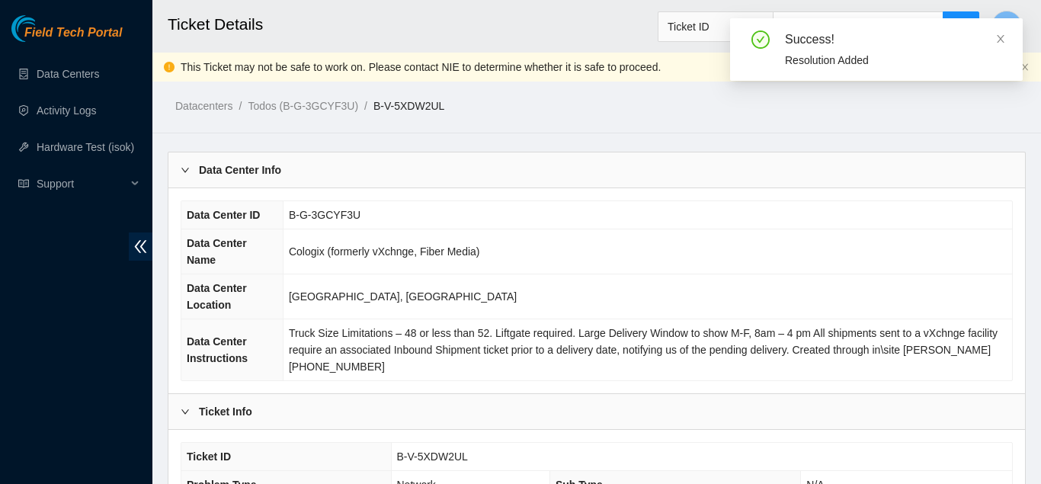
scroll to position [562, 0]
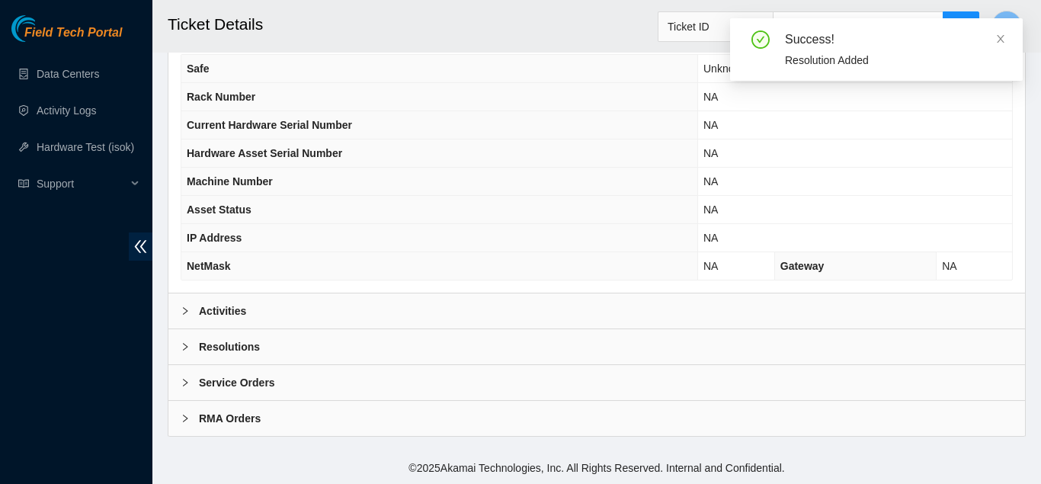
click at [481, 316] on div "Activities" at bounding box center [596, 310] width 856 height 35
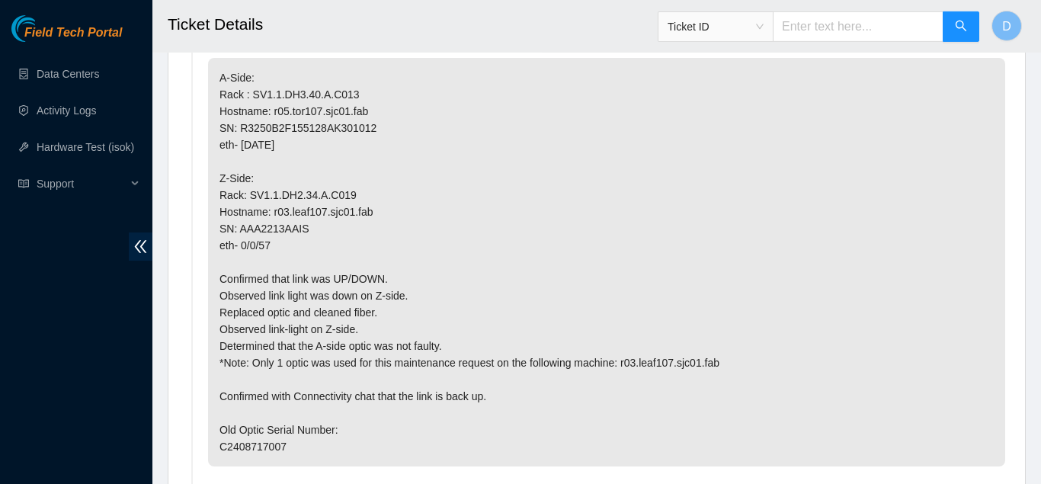
scroll to position [875, 0]
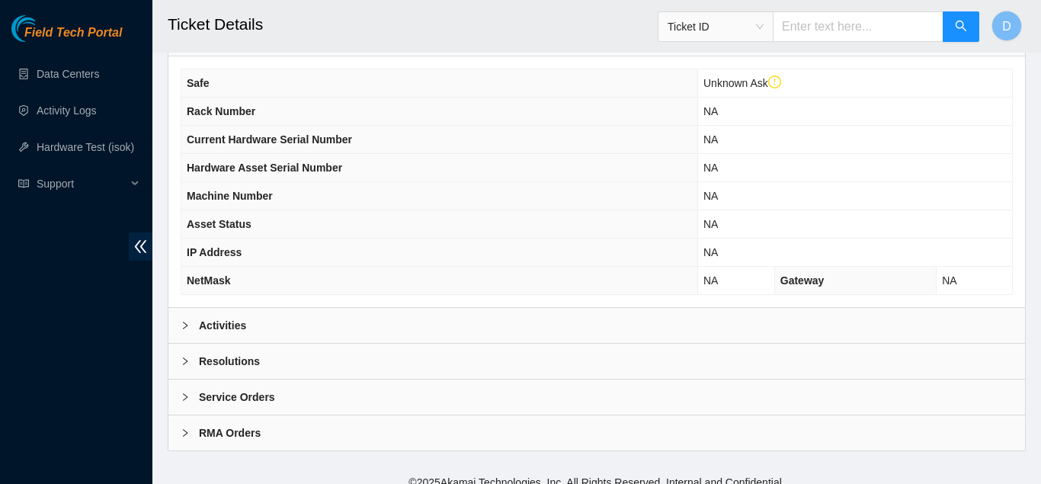
scroll to position [562, 0]
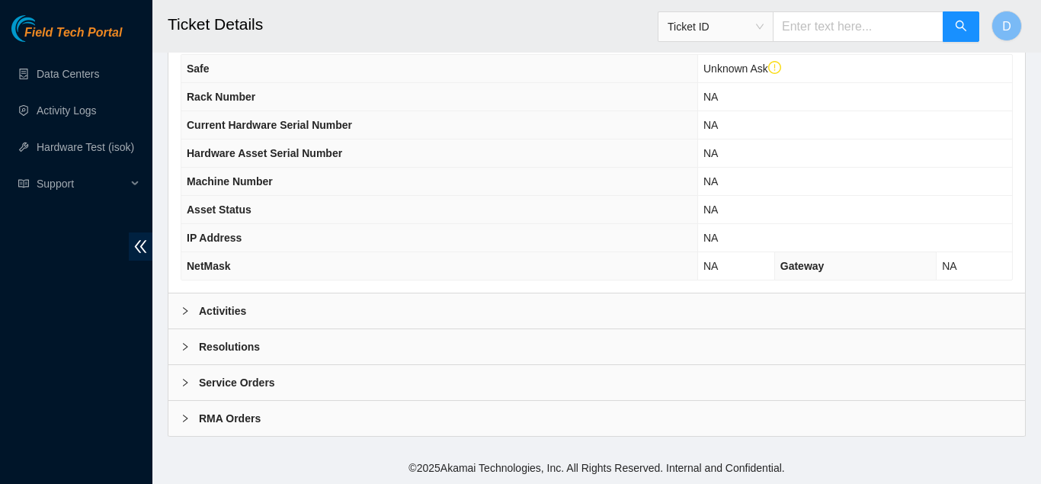
click at [352, 324] on div "Activities" at bounding box center [596, 310] width 856 height 35
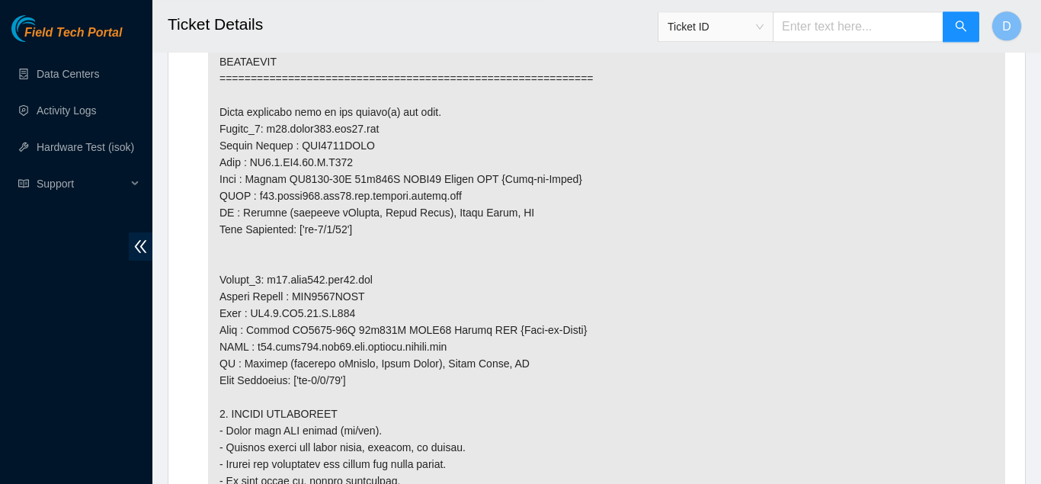
scroll to position [1547, 0]
click at [446, 155] on p at bounding box center [606, 219] width 797 height 1666
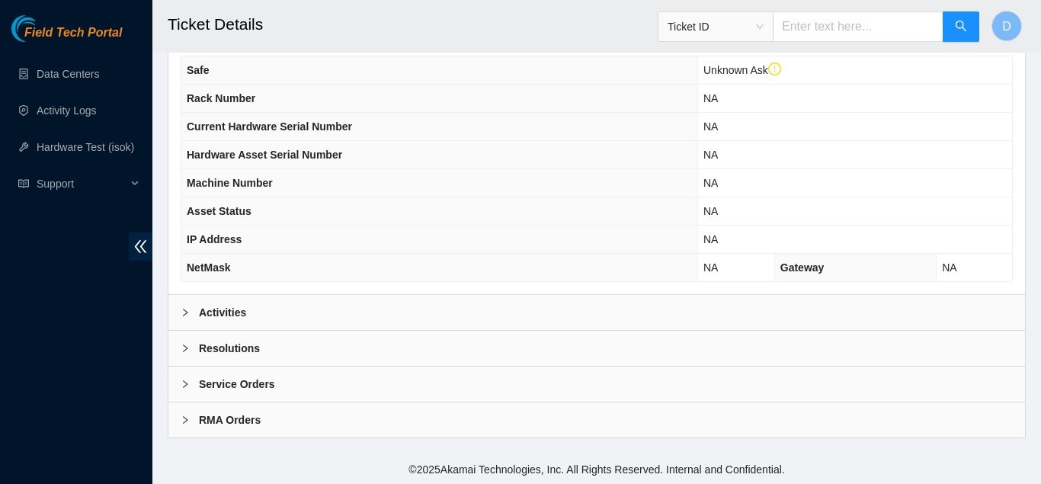
scroll to position [562, 0]
click at [480, 312] on div "Activities" at bounding box center [596, 310] width 856 height 35
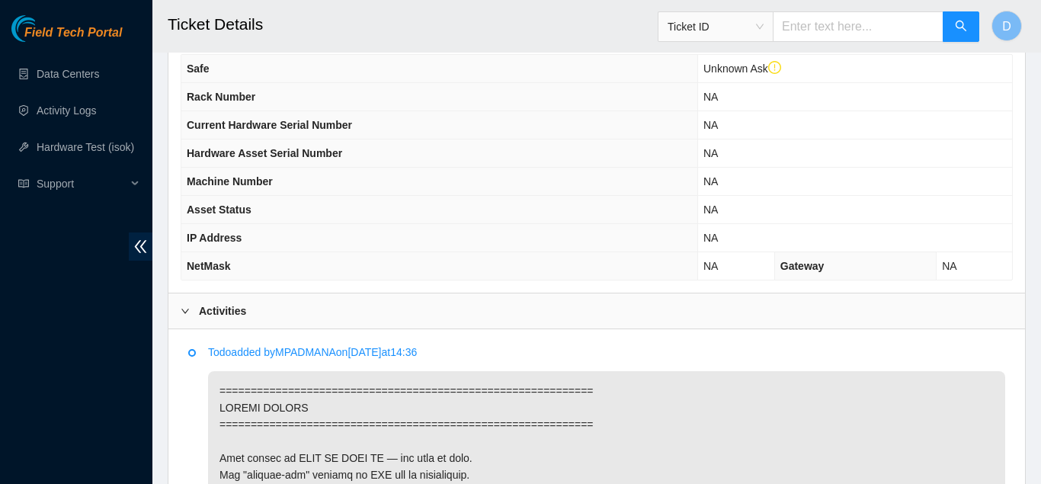
click at [480, 312] on div "Activities" at bounding box center [596, 310] width 856 height 35
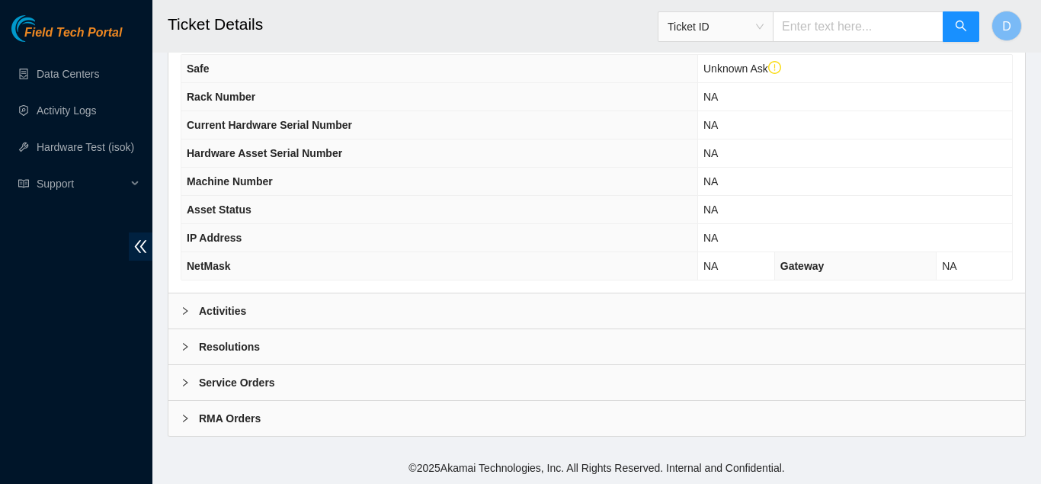
click at [417, 323] on div "Activities" at bounding box center [596, 310] width 856 height 35
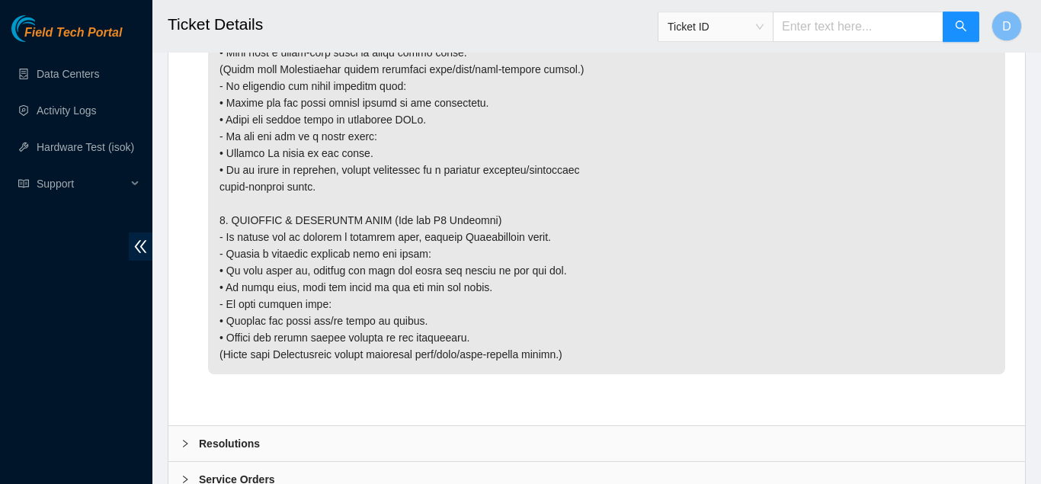
scroll to position [2285, 0]
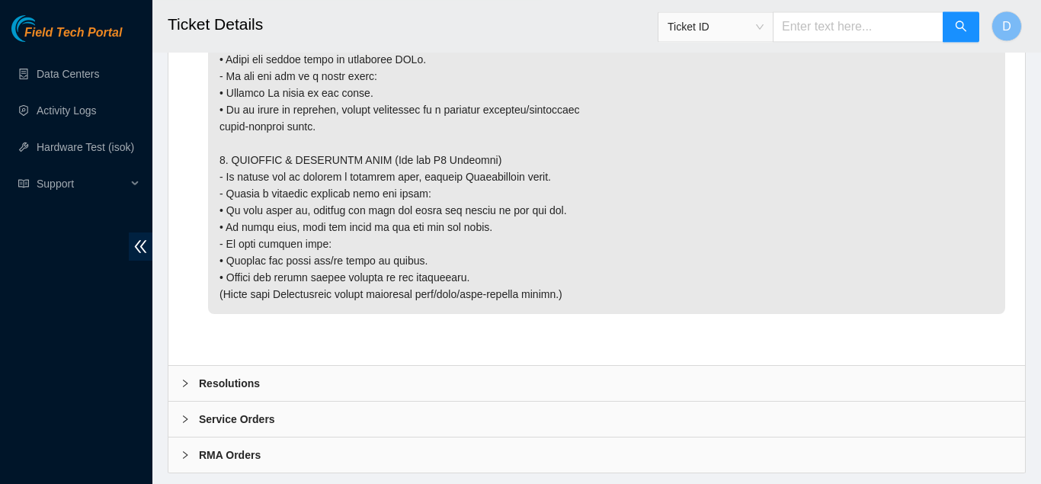
click at [271, 401] on div "Resolutions" at bounding box center [596, 383] width 856 height 35
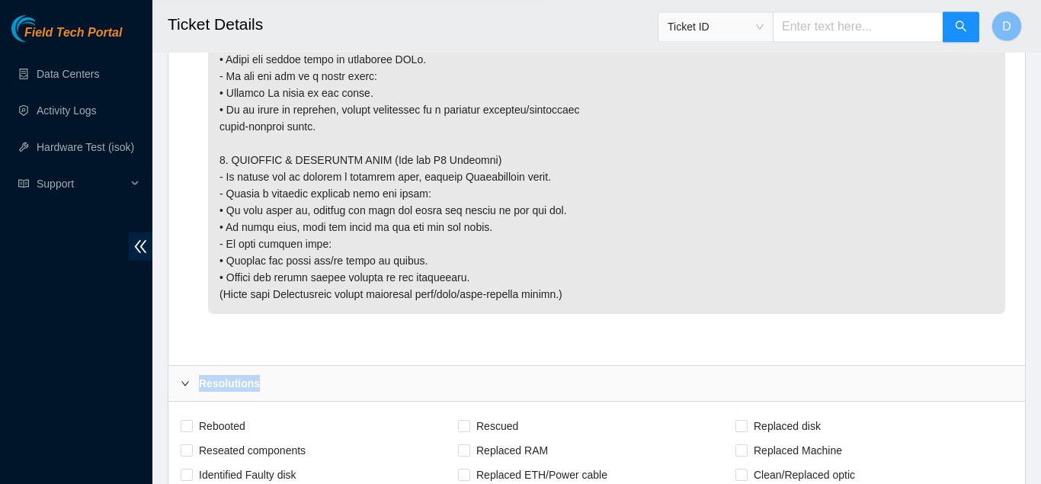
click at [271, 401] on div "Resolutions" at bounding box center [596, 383] width 856 height 35
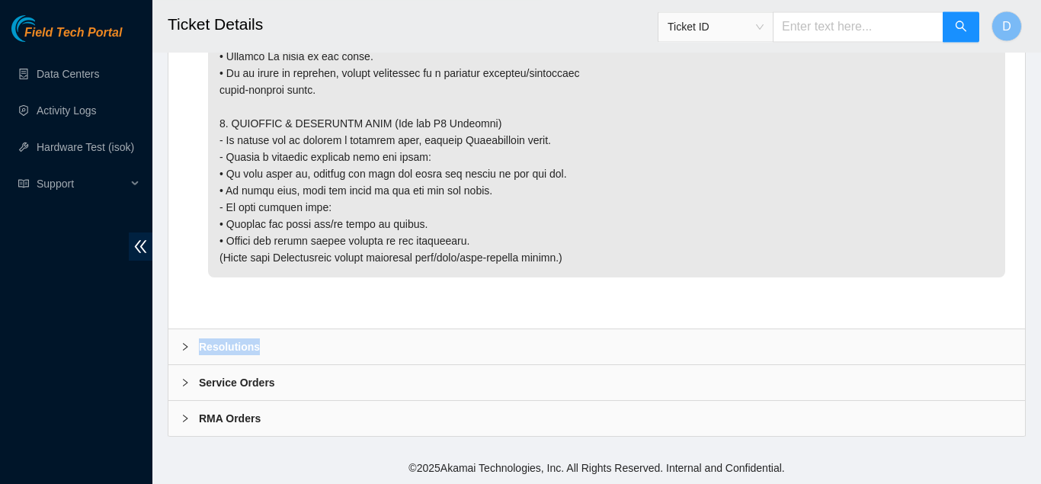
scroll to position [2351, 0]
click at [386, 354] on div "Resolutions" at bounding box center [596, 346] width 856 height 35
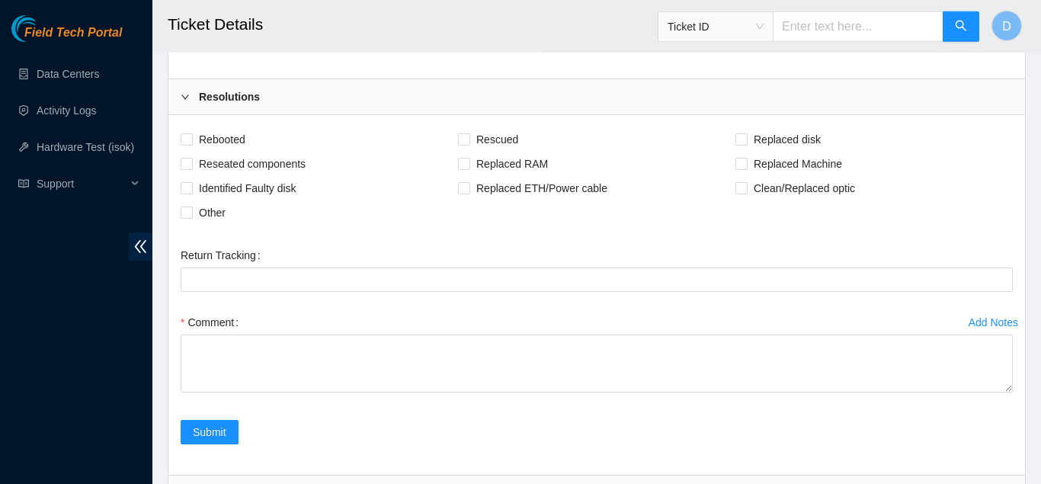
scroll to position [2664, 0]
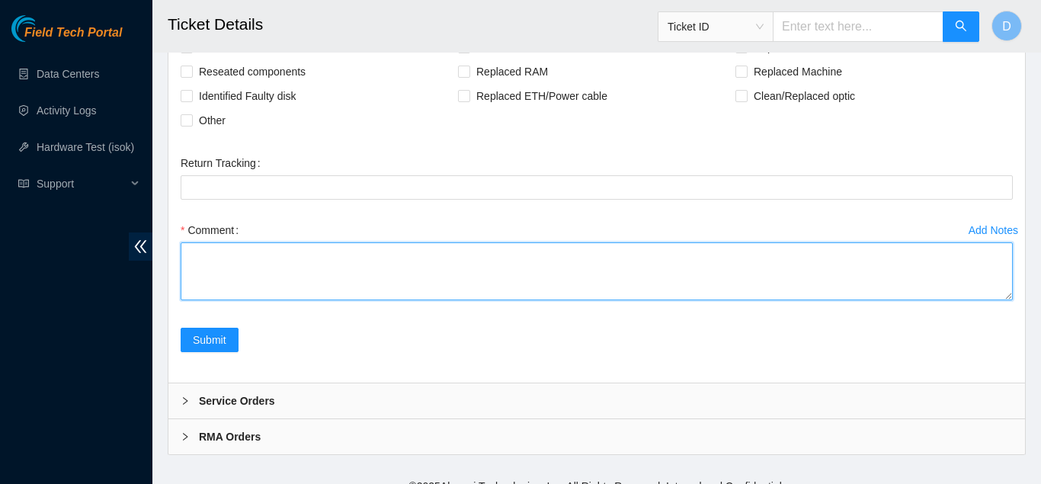
click at [386, 300] on textarea "Comment" at bounding box center [597, 271] width 832 height 58
paste textarea "A-Side: Rack : SV1.1.DH2.33.A.C005 Hostname: r22.spine101.sjc01.fab SN: AAA2037…"
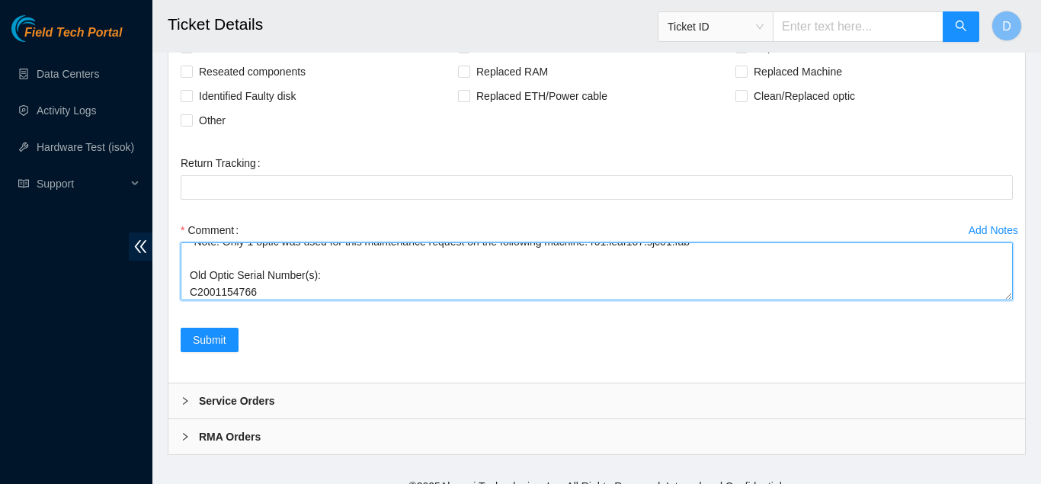
type textarea "A-Side: Rack : SV1.1.DH2.33.A.C005 Hostname: r22.spine101.sjc01.fab SN: AAA2037…"
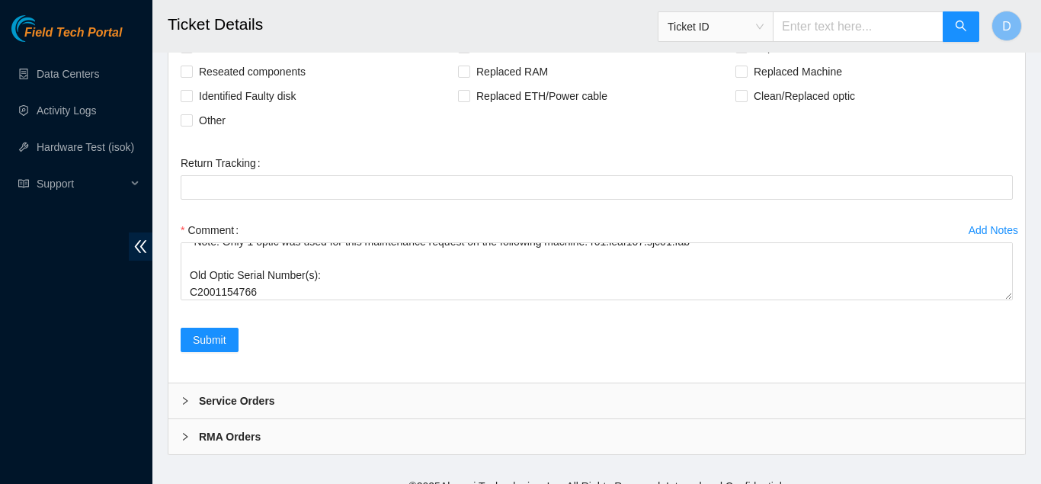
click at [963, 309] on div "Comment A-Side: Rack : SV1.1.DH2.33.A.C005 Hostname: r22.spine101.sjc01.fab SN:…" at bounding box center [597, 263] width 832 height 91
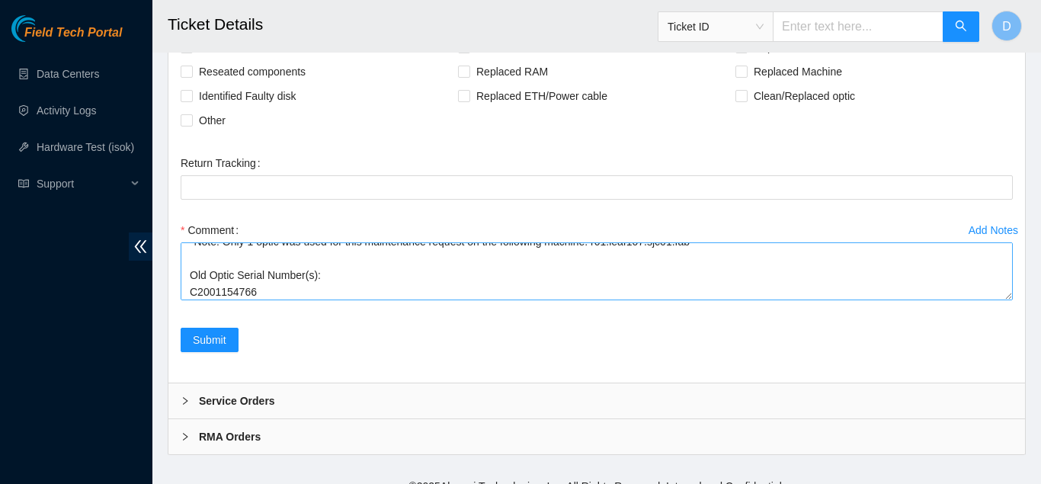
scroll to position [109, 0]
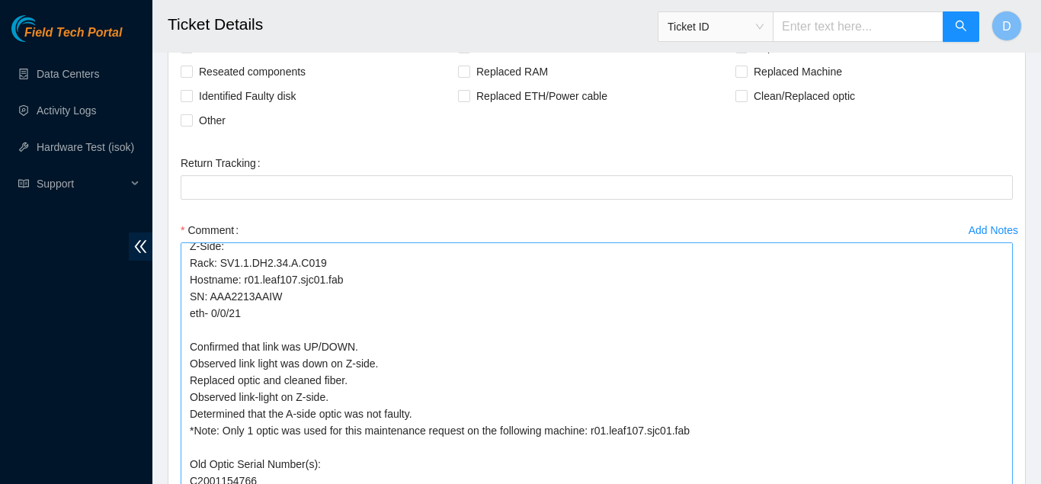
drag, startPoint x: 1006, startPoint y: 327, endPoint x: 1040, endPoint y: 520, distance: 195.8
click at [1013, 483] on textarea "A-Side: Rack : SV1.1.DH2.33.A.C005 Hostname: r22.spine101.sjc01.fab SN: AAA2037…" at bounding box center [597, 367] width 832 height 251
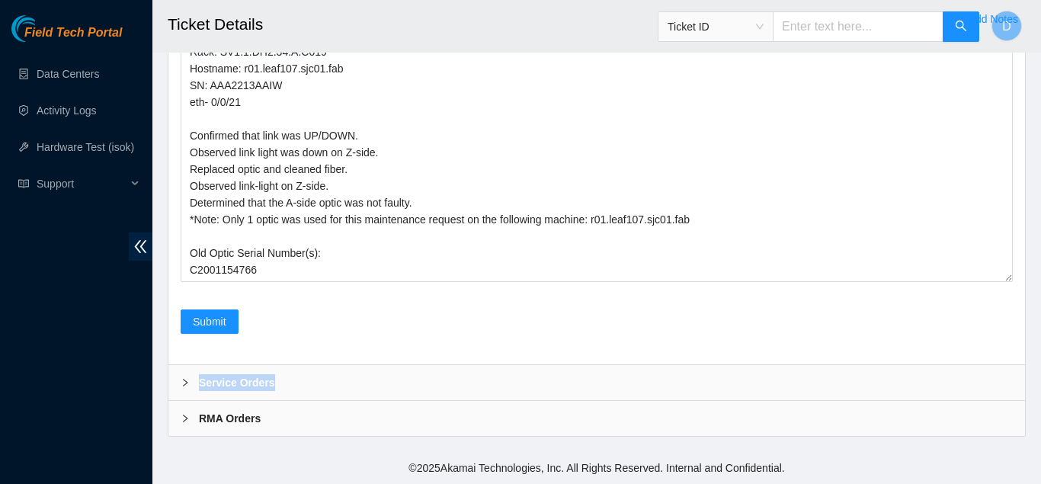
drag, startPoint x: 1007, startPoint y: 282, endPoint x: 991, endPoint y: 395, distance: 114.6
click at [993, 315] on div "Submit" at bounding box center [596, 330] width 844 height 43
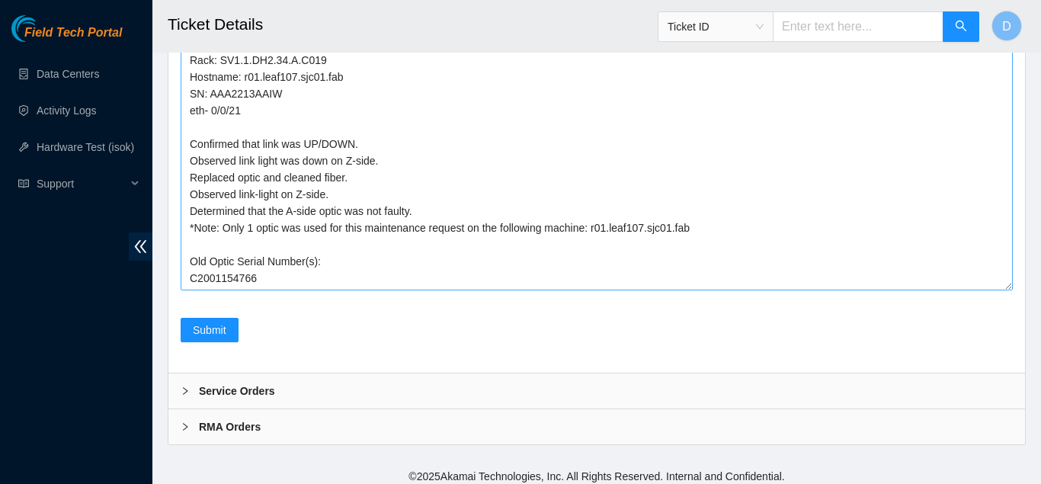
drag, startPoint x: 1005, startPoint y: 280, endPoint x: 1006, endPoint y: 479, distance: 198.9
click at [1006, 290] on textarea "A-Side: Rack : SV1.1.DH2.33.A.C005 Hostname: r22.spine101.sjc01.fab SN: AAA2037…" at bounding box center [597, 144] width 832 height 293
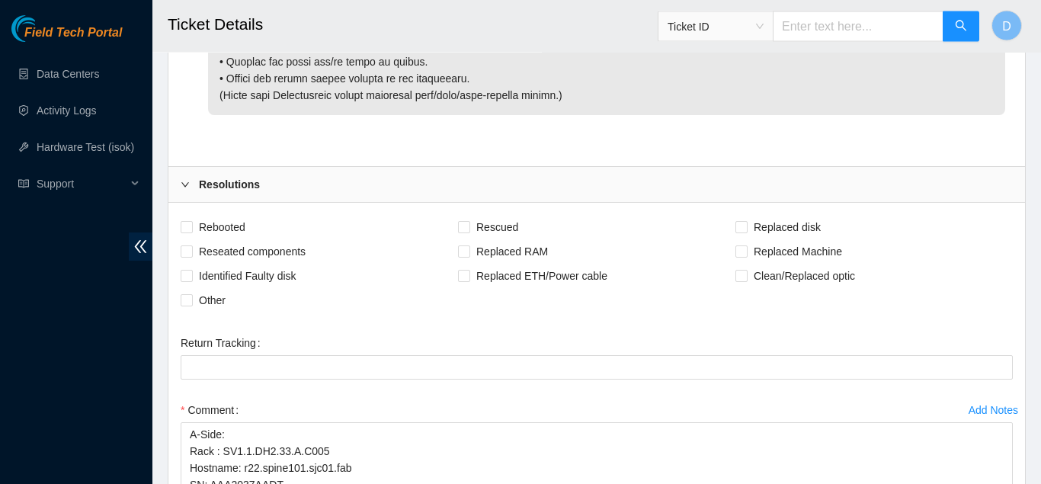
scroll to position [2489, 0]
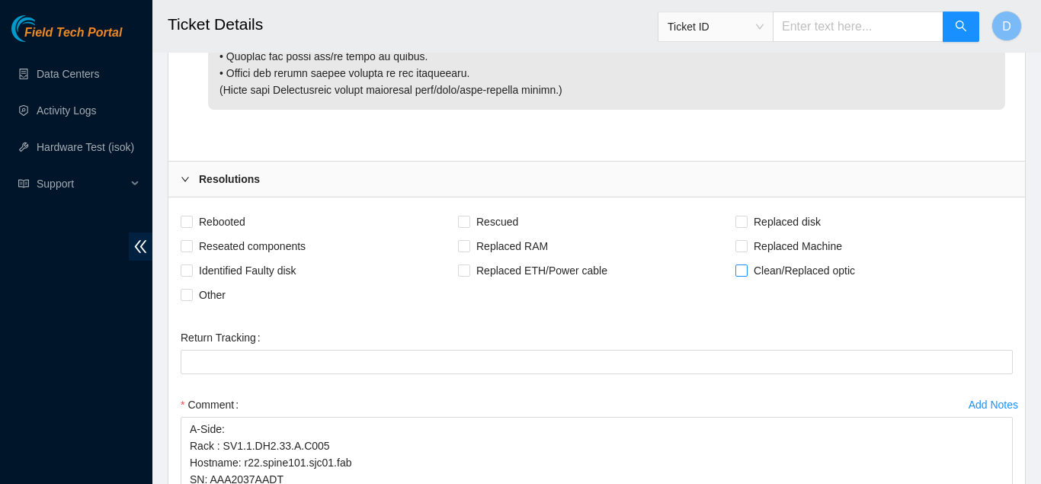
click at [740, 275] on input "Clean/Replaced optic" at bounding box center [740, 269] width 11 height 11
checkbox input "true"
click at [218, 307] on span "Other" at bounding box center [212, 295] width 39 height 24
click at [191, 299] on input "Other" at bounding box center [186, 294] width 11 height 11
click at [199, 307] on span "Other" at bounding box center [212, 295] width 39 height 24
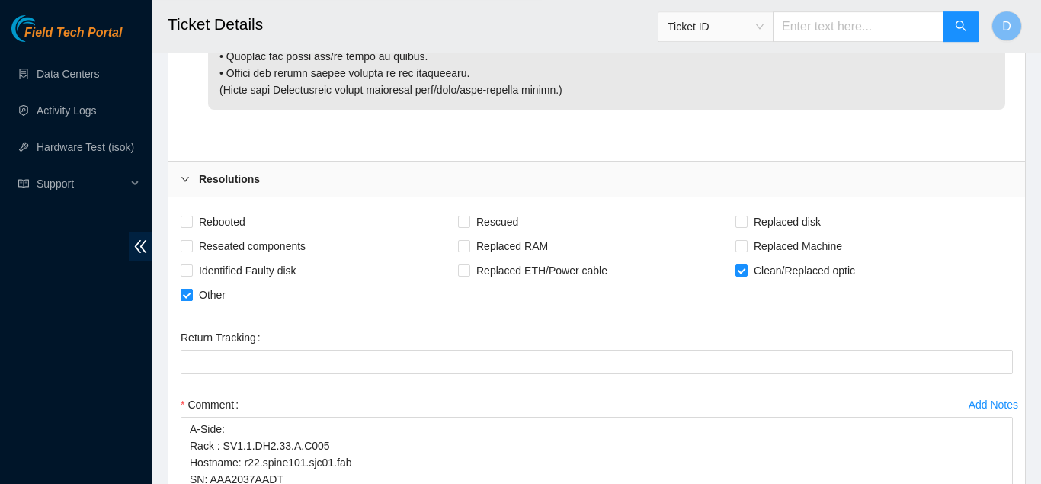
click at [191, 299] on input "Other" at bounding box center [186, 294] width 11 height 11
checkbox input "false"
click at [216, 258] on span "Reseated components" at bounding box center [252, 246] width 119 height 24
click at [191, 251] on input "Reseated components" at bounding box center [186, 245] width 11 height 11
checkbox input "true"
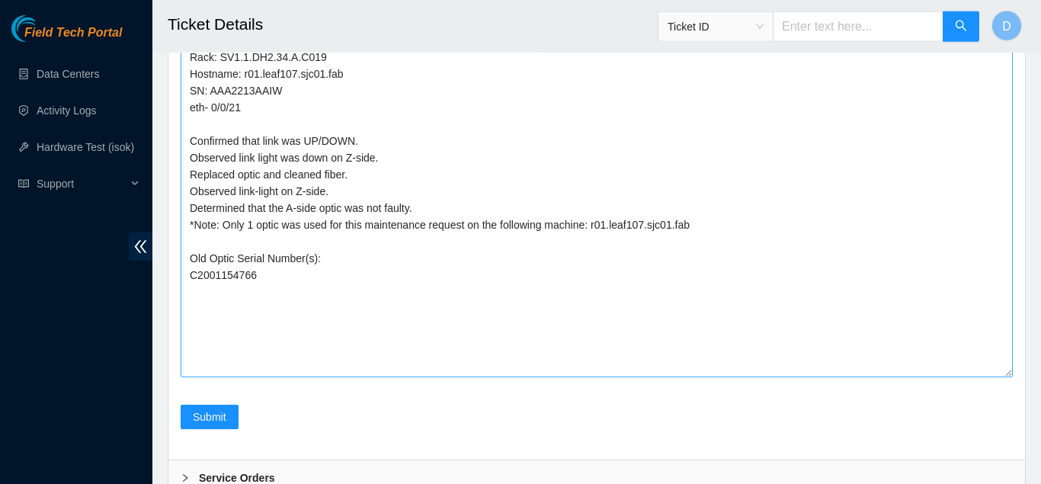
scroll to position [2979, 0]
click at [213, 424] on span "Submit" at bounding box center [210, 416] width 34 height 17
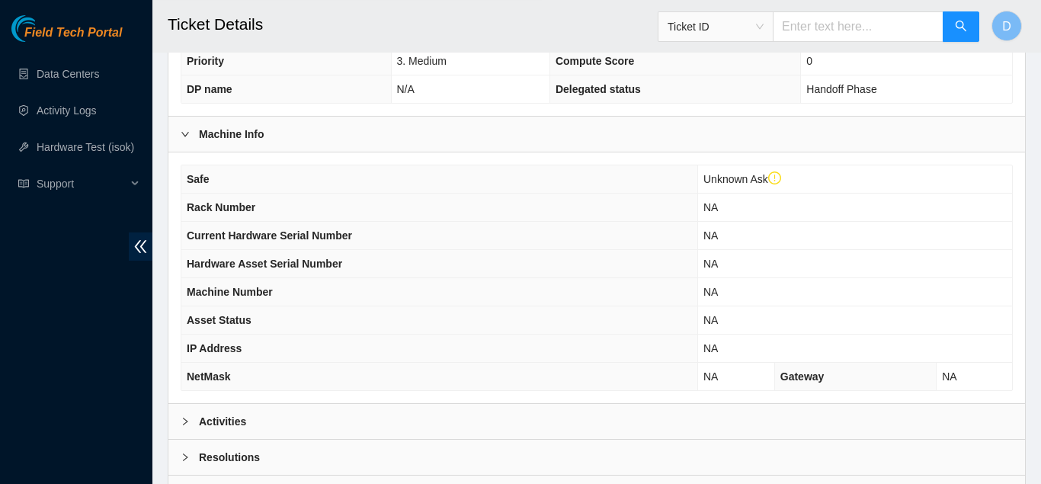
scroll to position [562, 0]
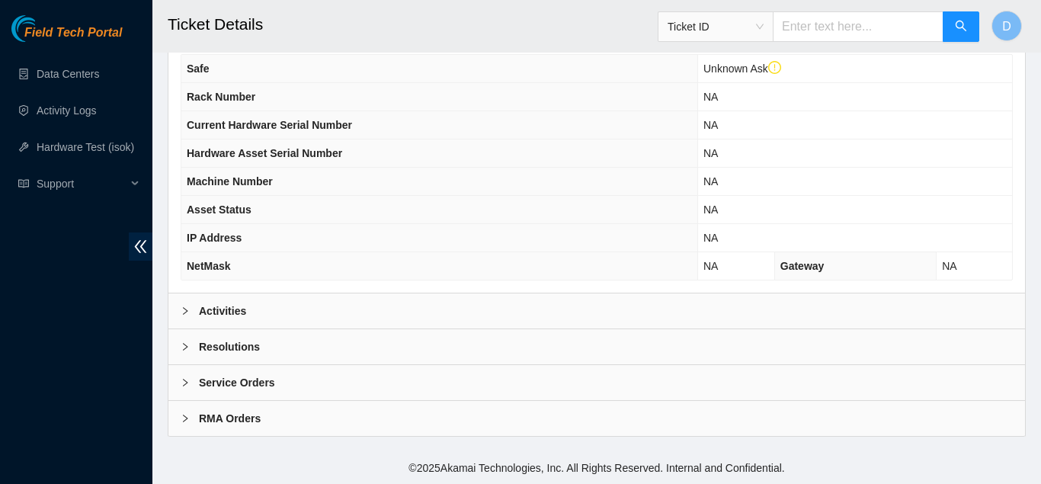
click at [281, 303] on div "Activities" at bounding box center [596, 310] width 856 height 35
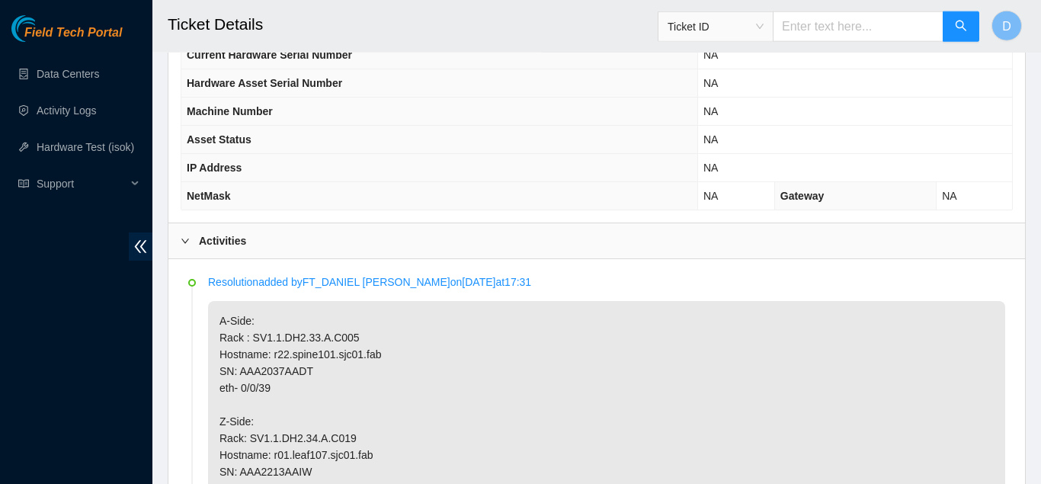
scroll to position [0, 0]
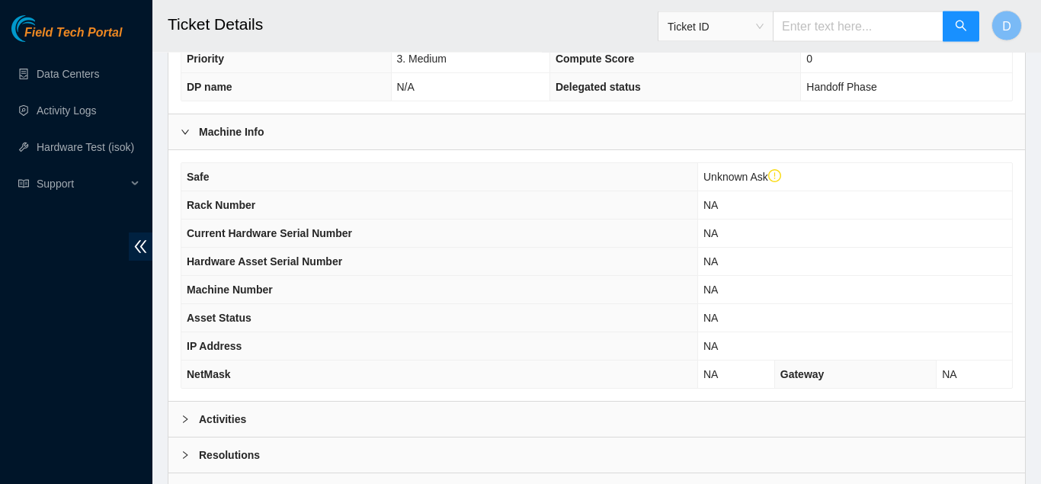
scroll to position [562, 0]
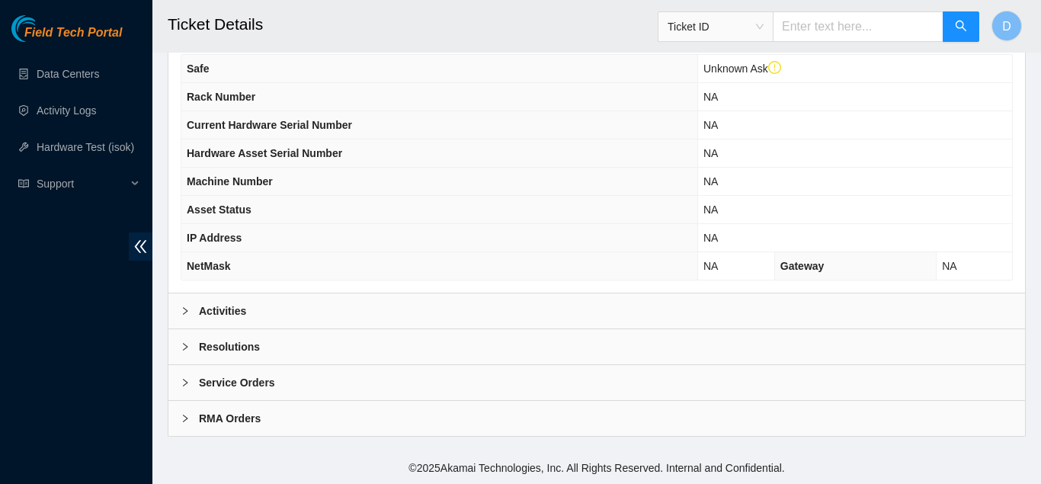
click at [389, 303] on div "Activities" at bounding box center [596, 310] width 856 height 35
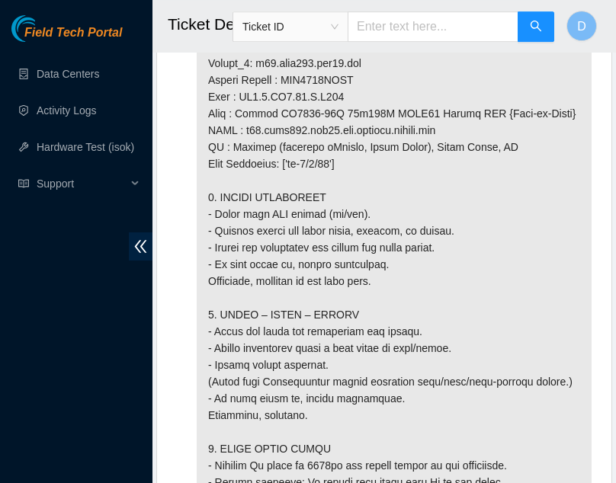
scroll to position [2494, 0]
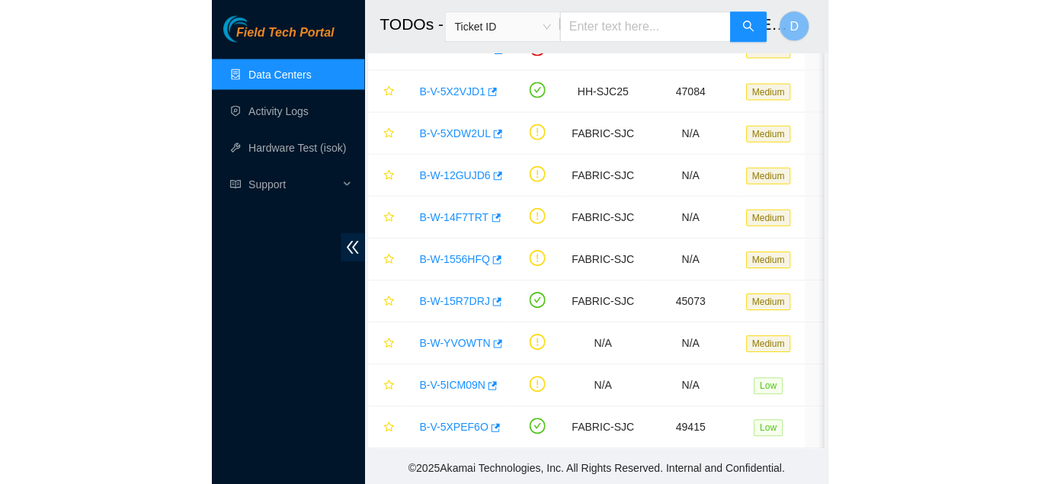
scroll to position [669, 0]
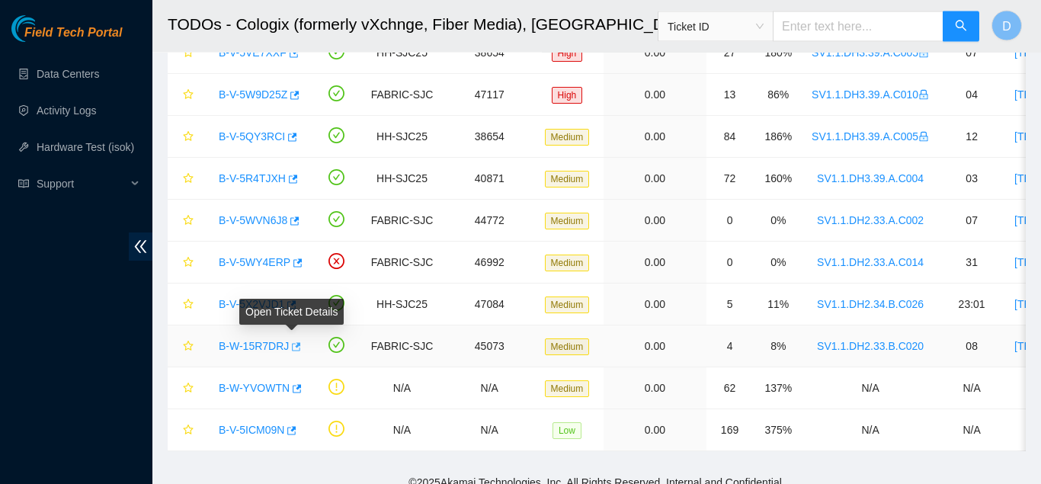
click at [293, 351] on icon "button" at bounding box center [296, 347] width 9 height 8
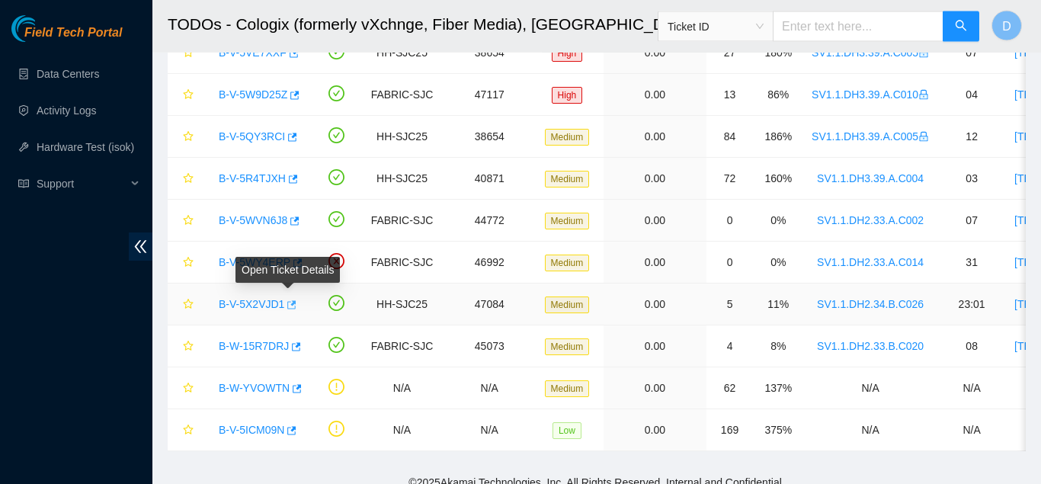
click at [288, 302] on icon "button" at bounding box center [290, 305] width 11 height 11
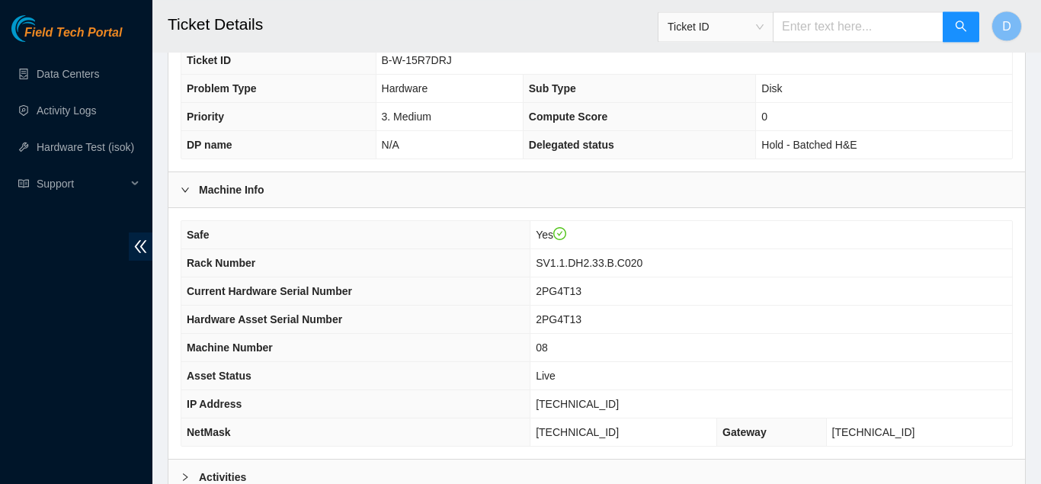
scroll to position [533, 0]
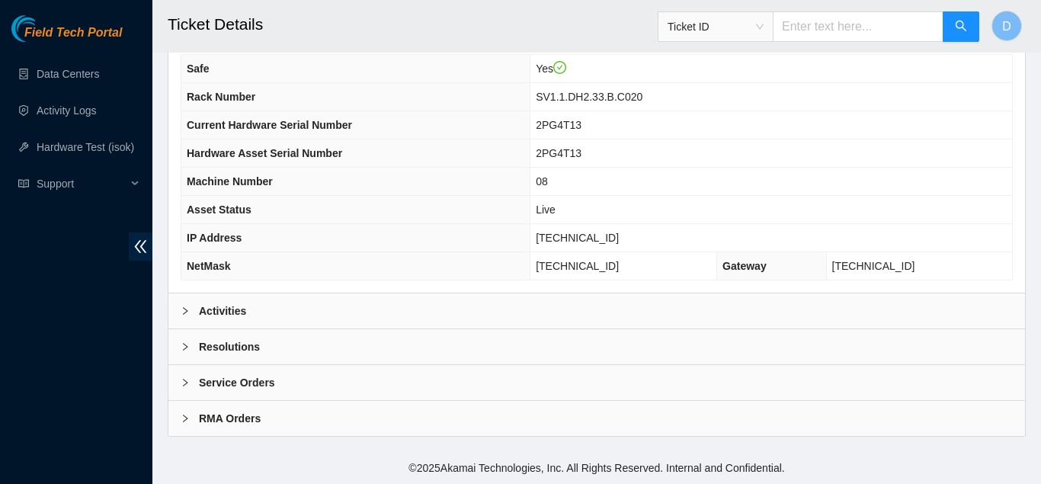
click at [443, 308] on div "Activities" at bounding box center [596, 310] width 856 height 35
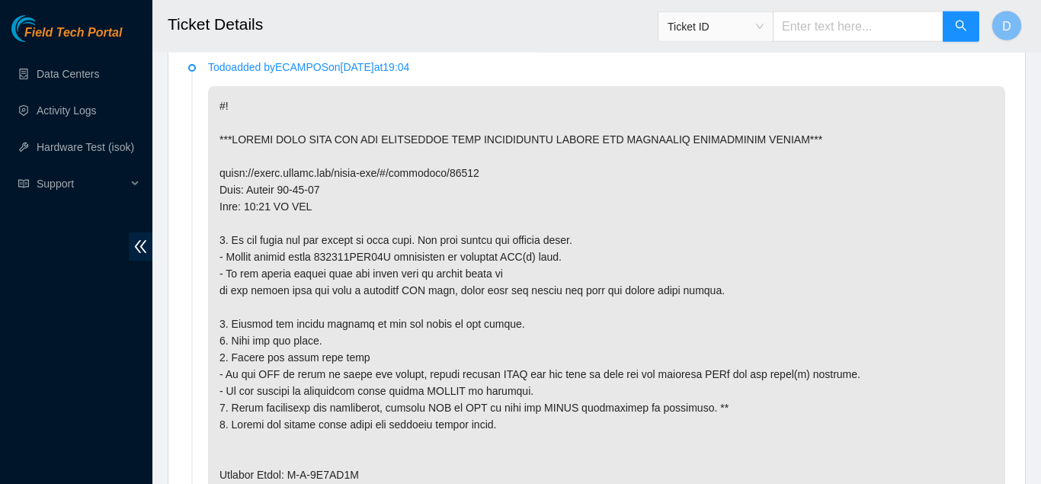
scroll to position [827, 0]
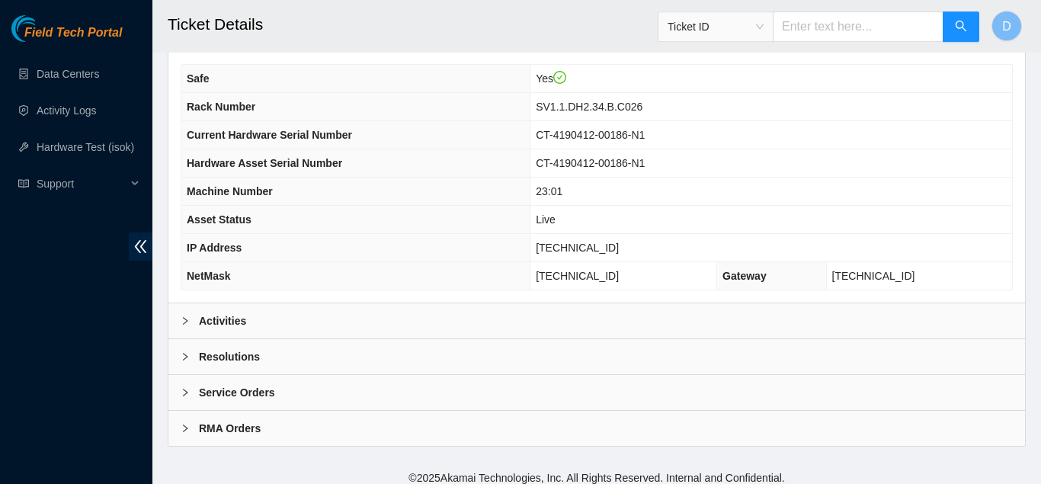
scroll to position [533, 0]
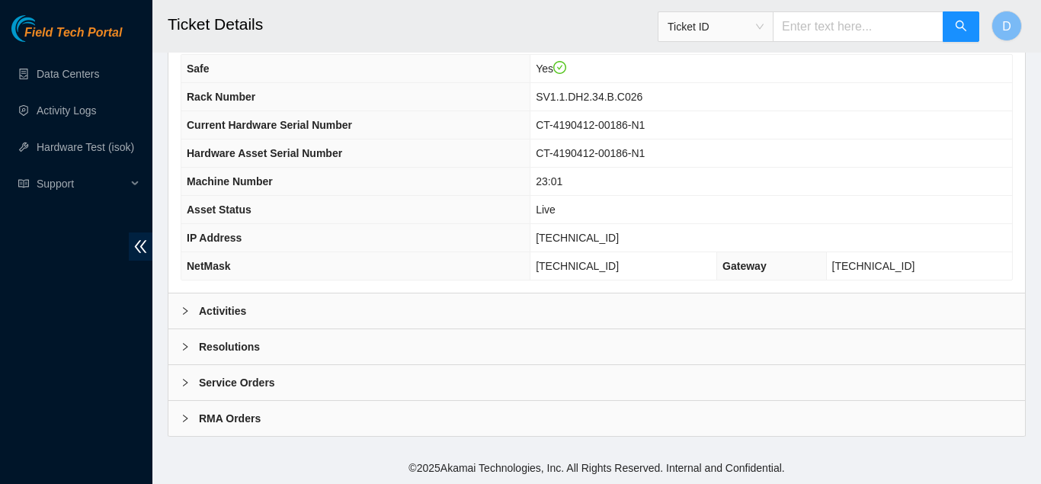
click at [499, 296] on div "Activities" at bounding box center [596, 310] width 856 height 35
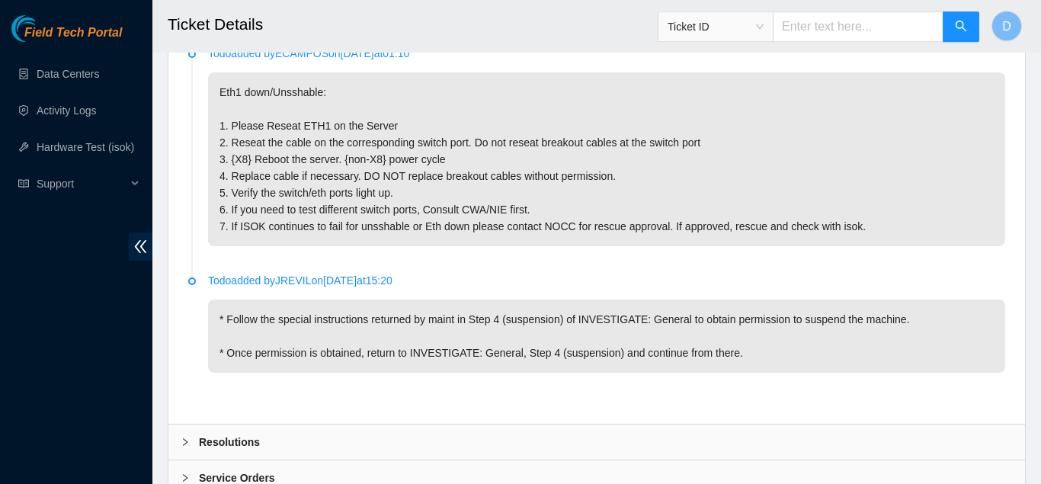
scroll to position [848, 0]
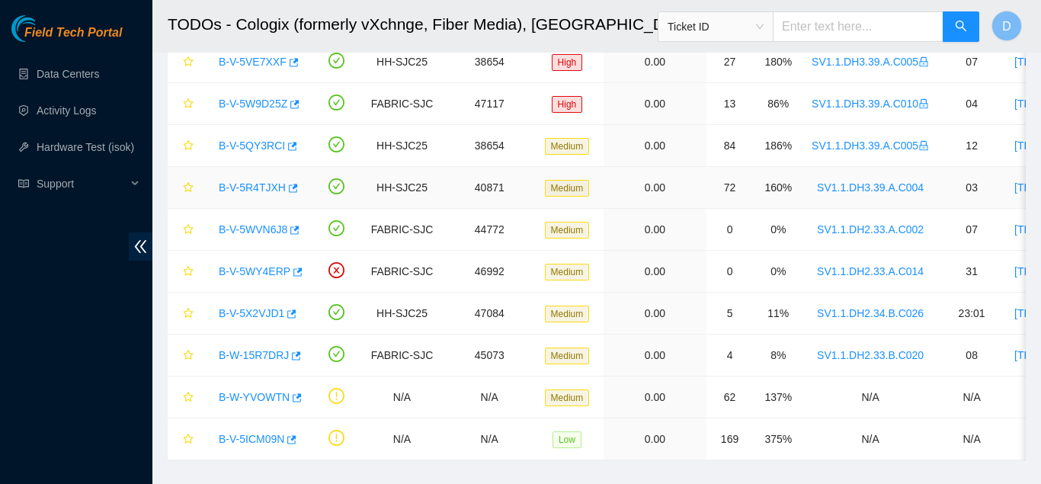
scroll to position [482, 0]
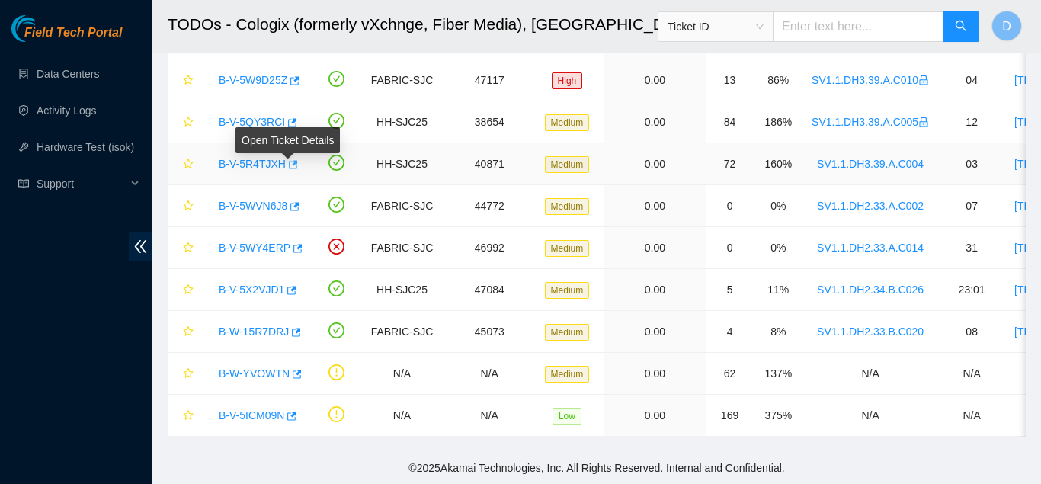
click at [286, 163] on icon "button" at bounding box center [291, 164] width 11 height 11
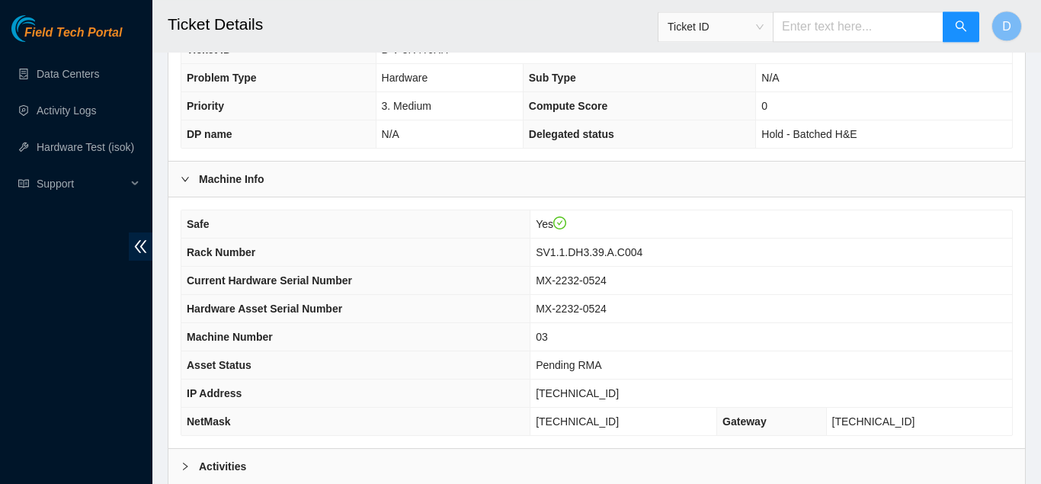
scroll to position [533, 0]
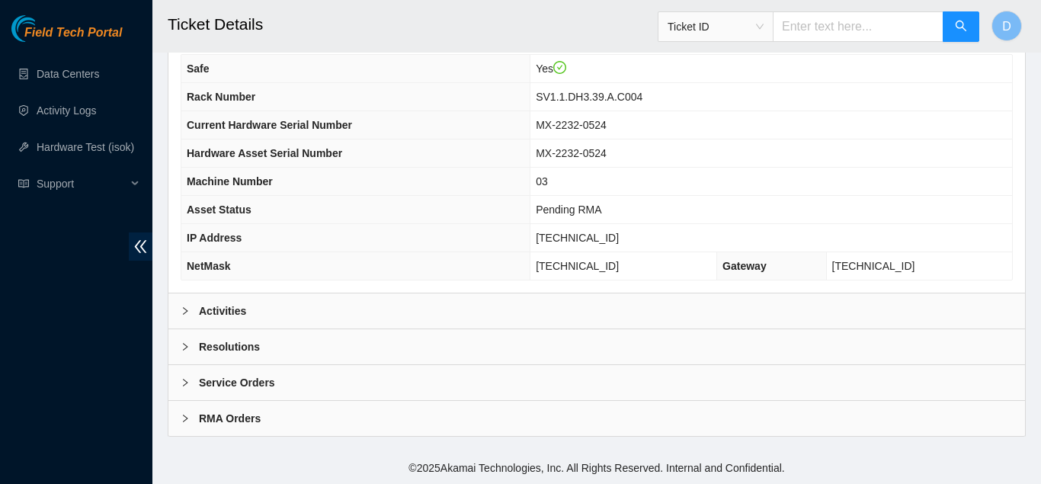
click at [376, 303] on div "Activities" at bounding box center [596, 310] width 856 height 35
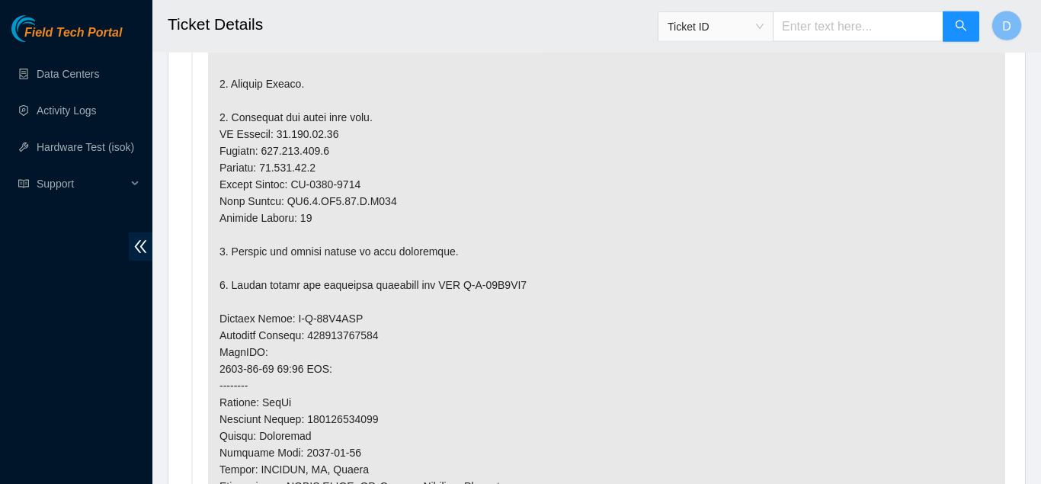
scroll to position [973, 0]
click at [344, 338] on p at bounding box center [606, 344] width 797 height 827
copy p "882952849588"
click at [202, 277] on li "Todo added by ASOLIS on [DATE] 13:12" at bounding box center [596, 349] width 817 height 881
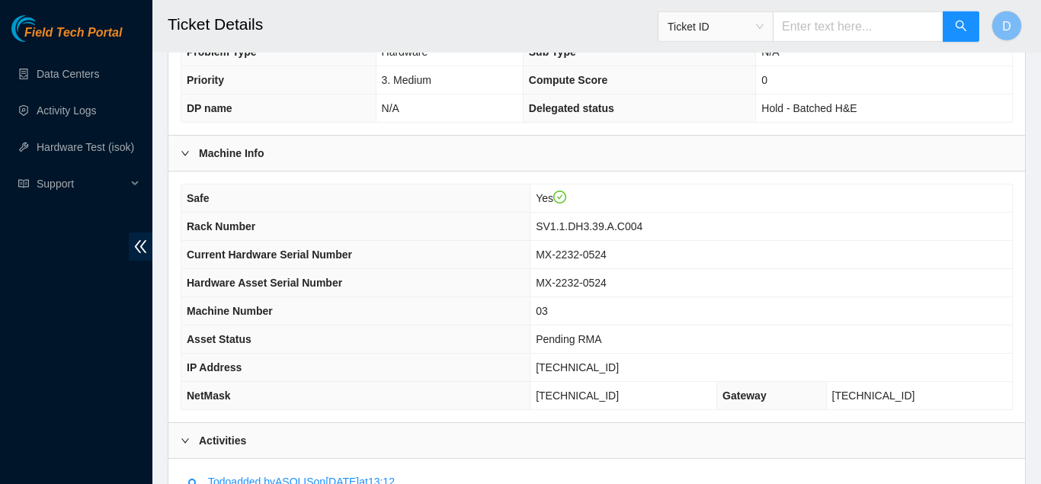
scroll to position [398, 0]
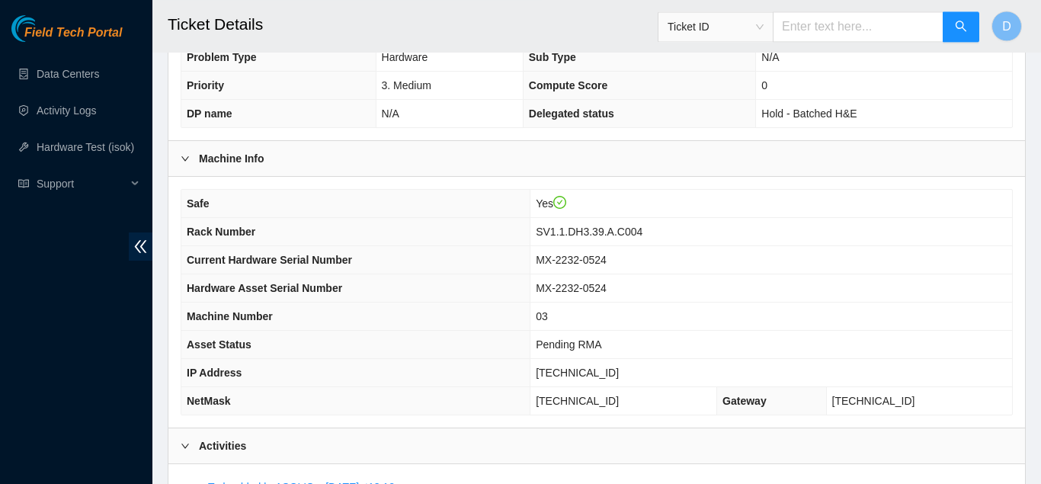
click at [530, 223] on th "Rack Number" at bounding box center [355, 232] width 349 height 28
